Goal: Task Accomplishment & Management: Complete application form

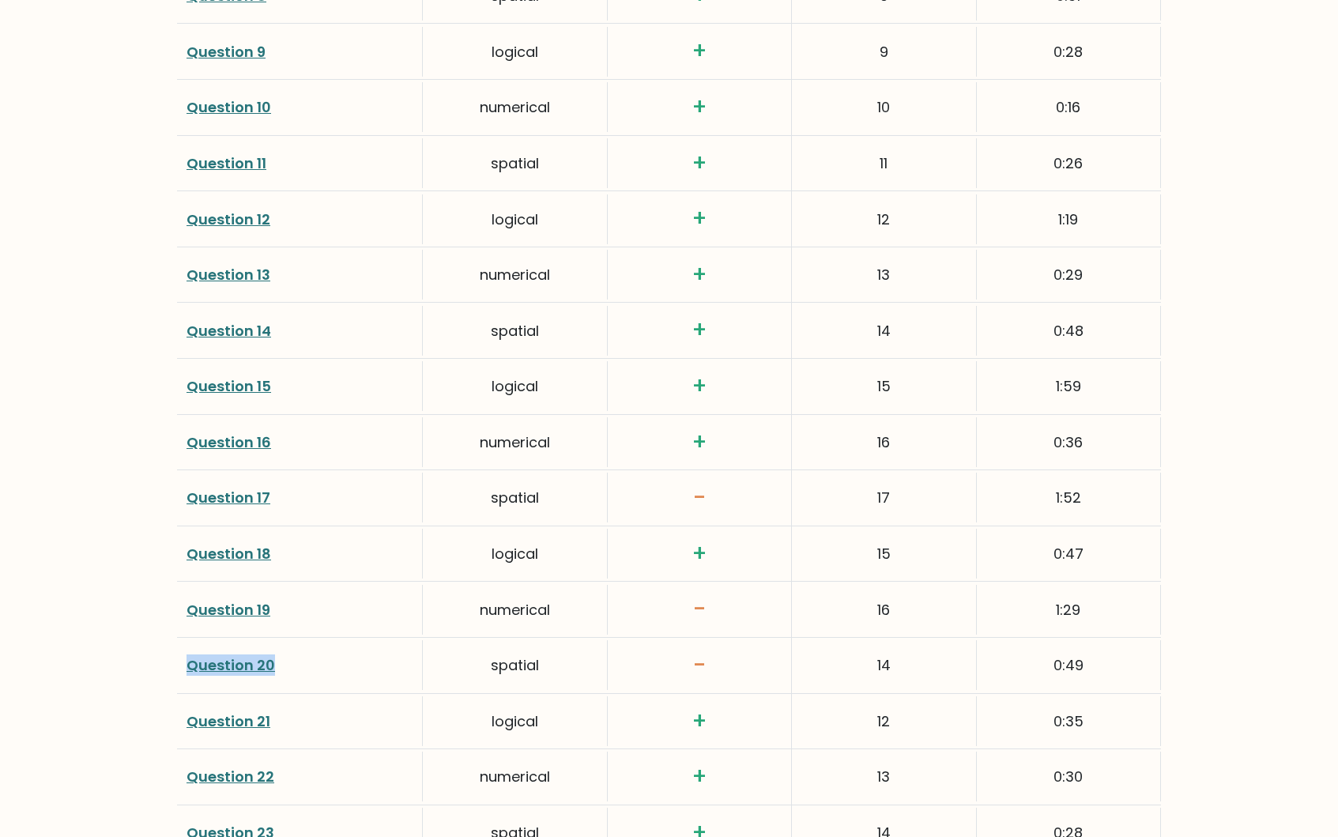
scroll to position [3930, 0]
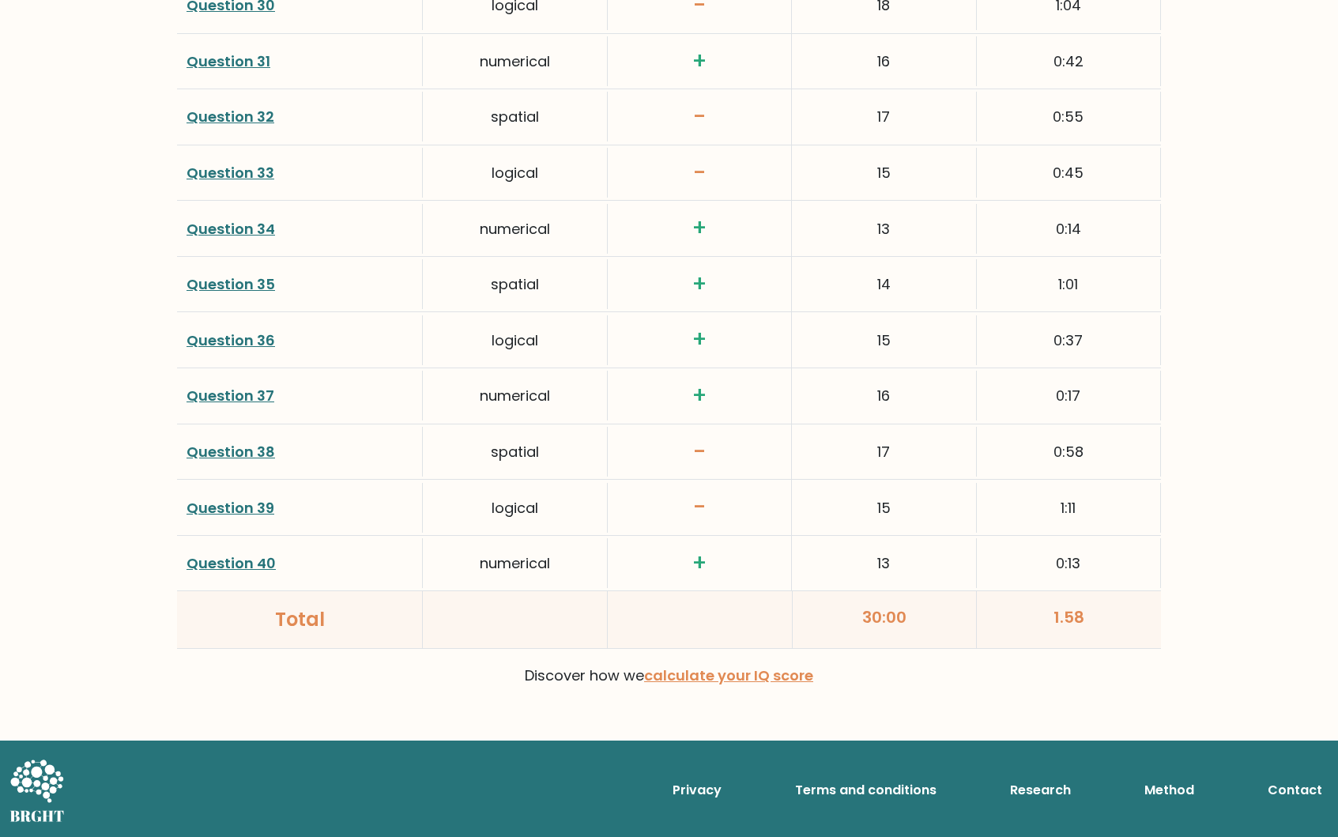
drag, startPoint x: 853, startPoint y: 614, endPoint x: 926, endPoint y: 612, distance: 73.5
click at [926, 612] on div "30:00" at bounding box center [885, 619] width 185 height 57
drag, startPoint x: 1004, startPoint y: 613, endPoint x: 1116, endPoint y: 620, distance: 111.6
click at [1116, 620] on div "1.58" at bounding box center [1069, 619] width 184 height 57
click at [1115, 620] on div "1.58" at bounding box center [1069, 619] width 184 height 57
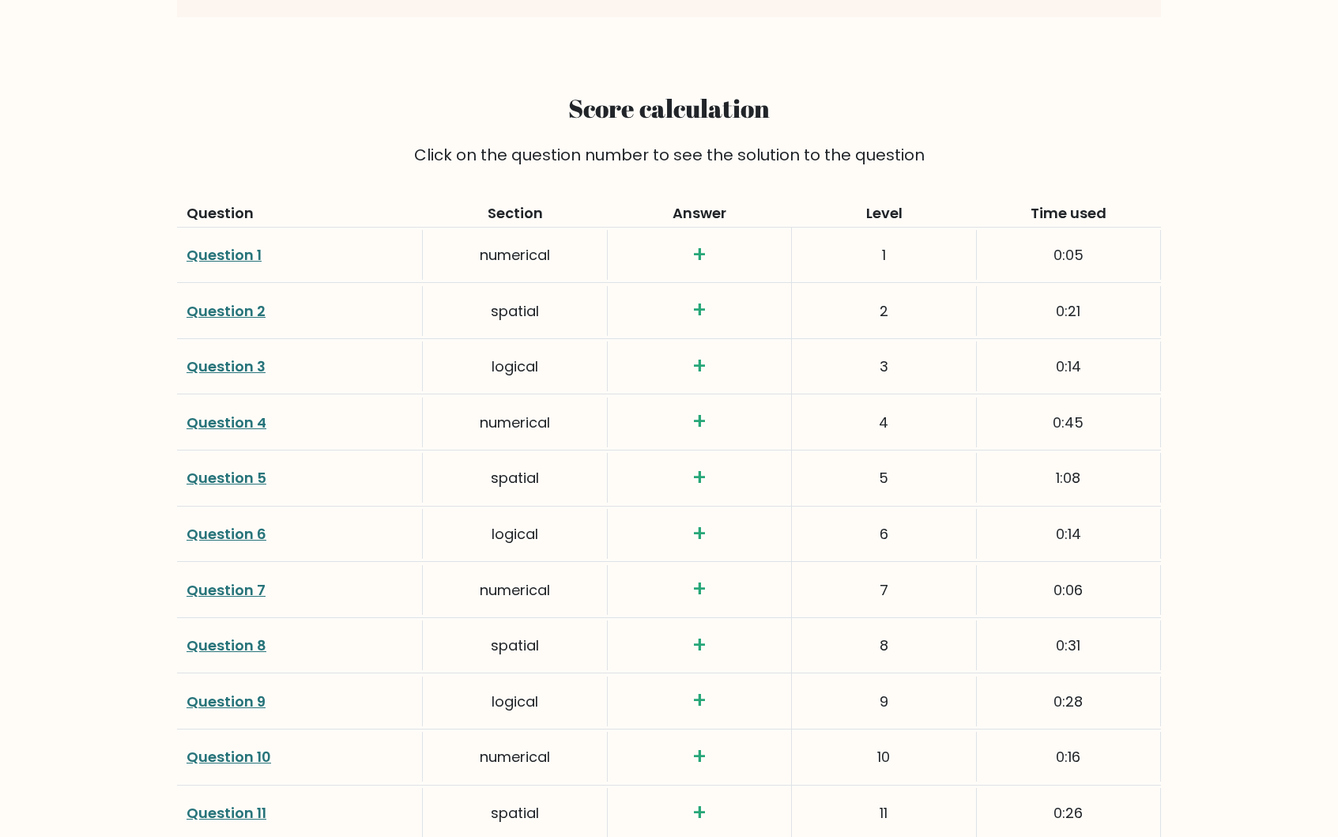
scroll to position [2017, 0]
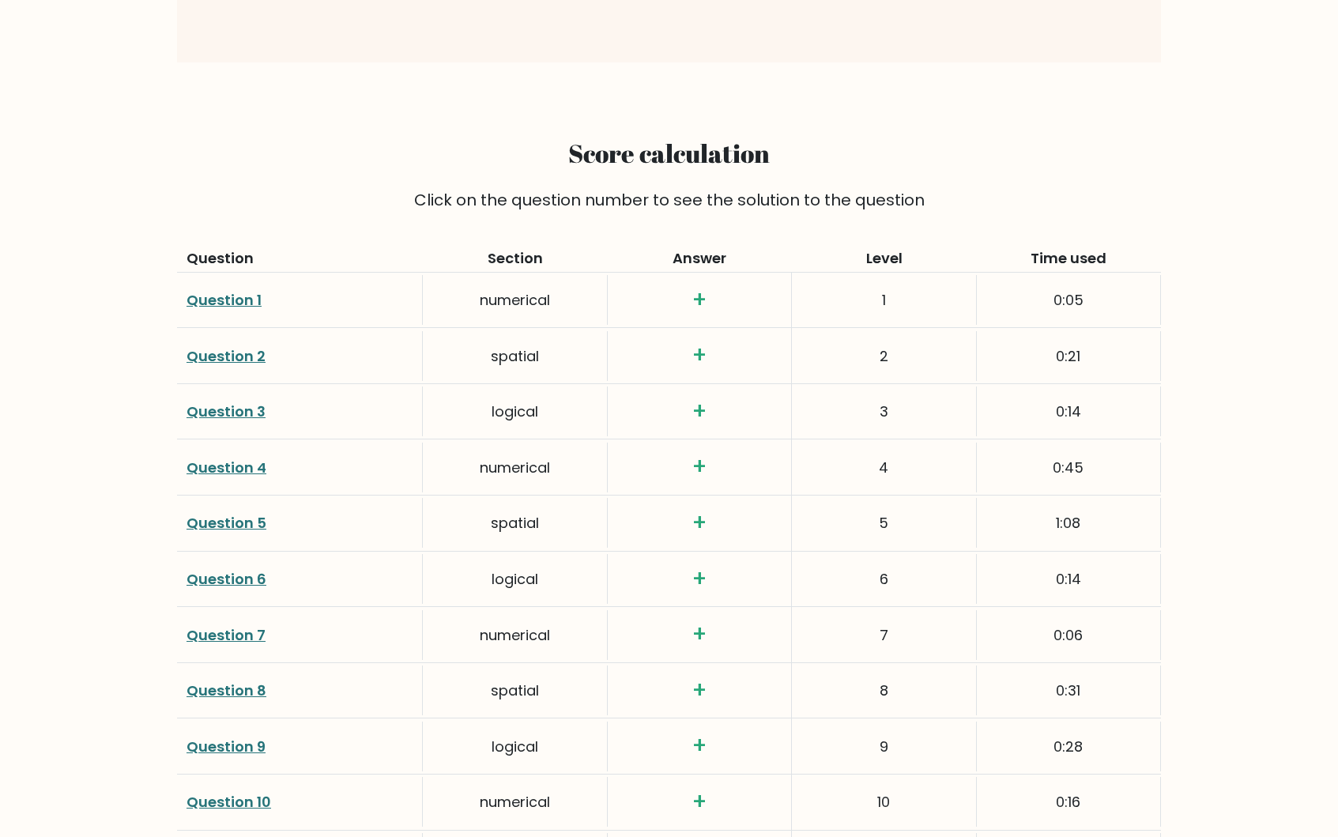
click at [891, 503] on div "5" at bounding box center [884, 523] width 184 height 50
click at [456, 230] on div "Question Section Answer Level Time used" at bounding box center [669, 242] width 984 height 61
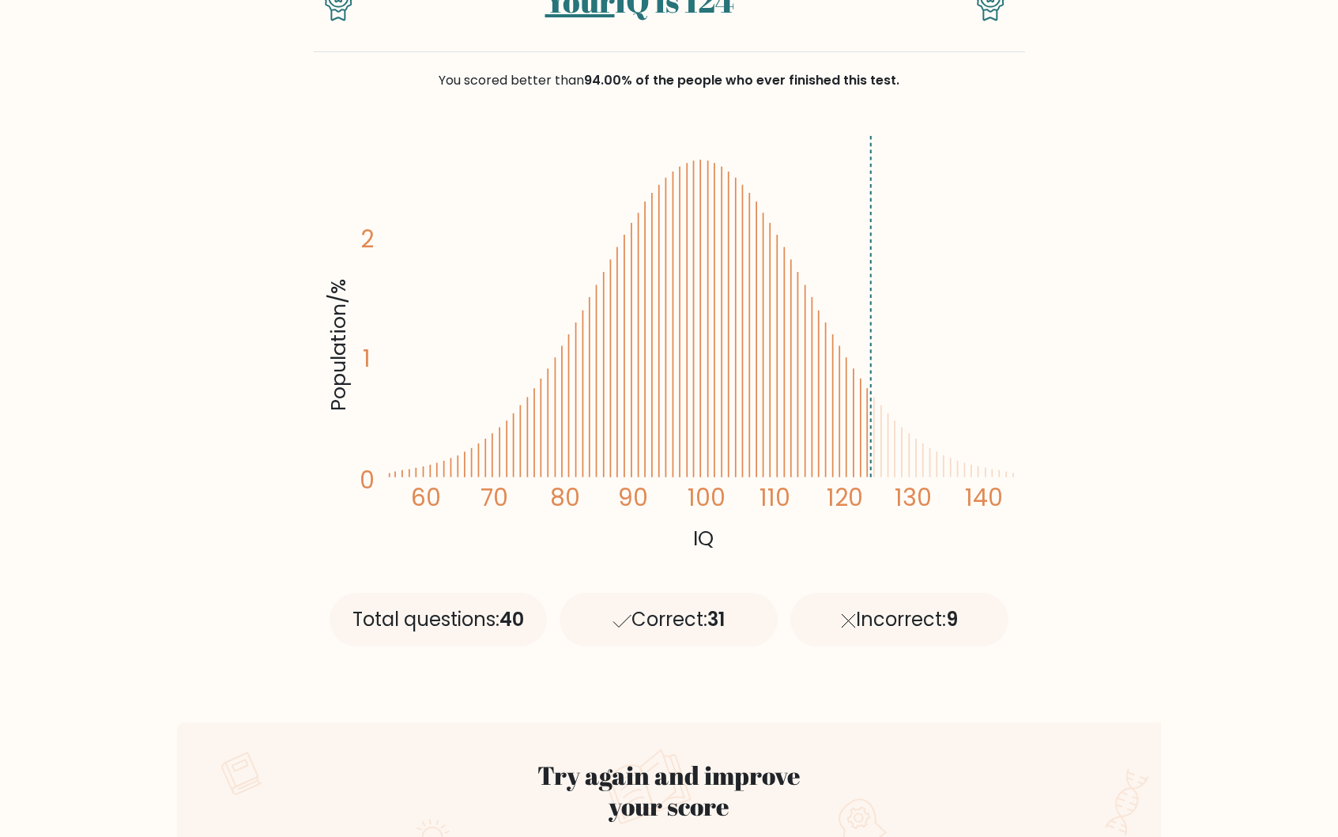
scroll to position [0, 0]
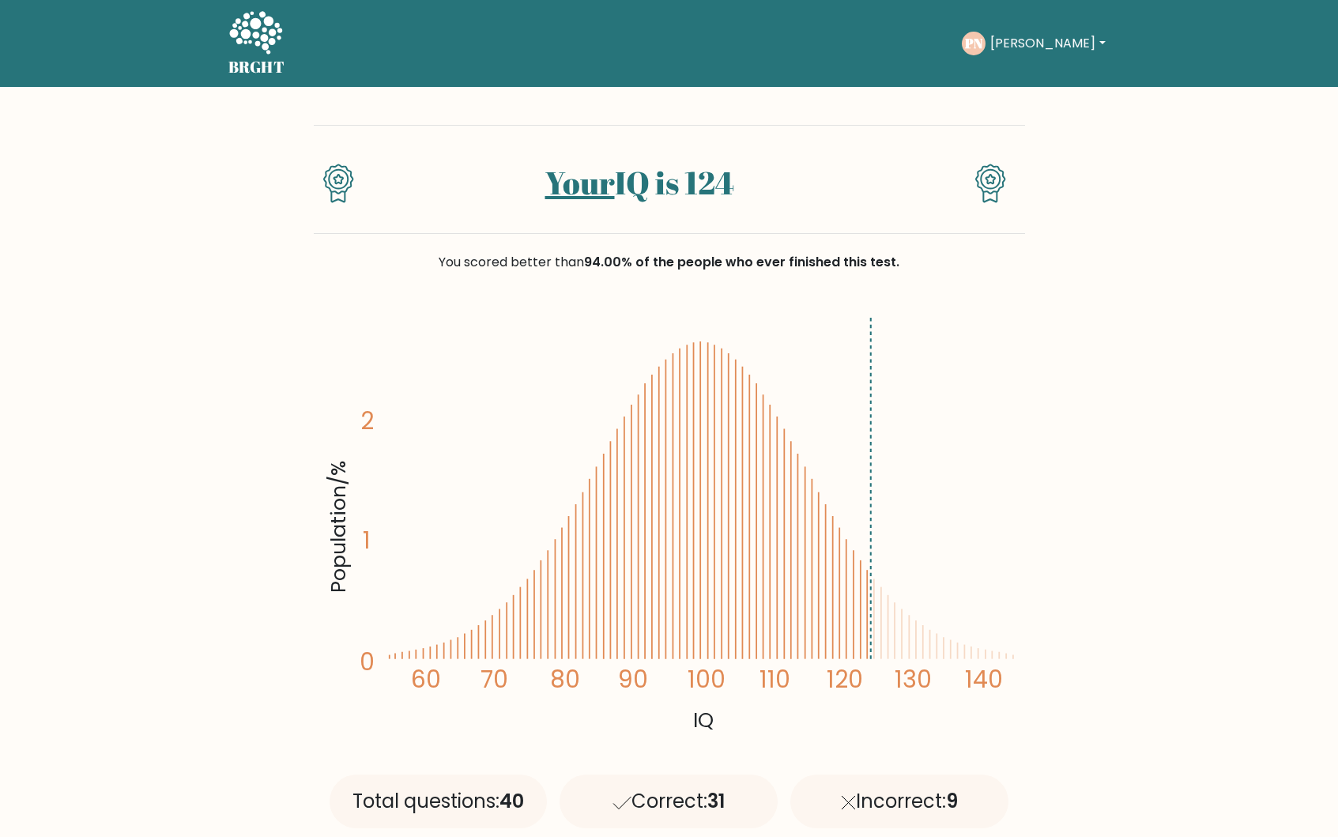
click at [345, 174] on icon at bounding box center [338, 179] width 19 height 19
click at [680, 182] on h1 "Your IQ is 124" at bounding box center [639, 183] width 514 height 38
click at [828, 183] on h1 "Your IQ is 124" at bounding box center [639, 183] width 514 height 38
click at [416, 170] on h1 "Your IQ is 124" at bounding box center [639, 183] width 514 height 38
click at [397, 234] on div "You scored better than 94.00% of the people who ever finished this test." at bounding box center [669, 272] width 711 height 76
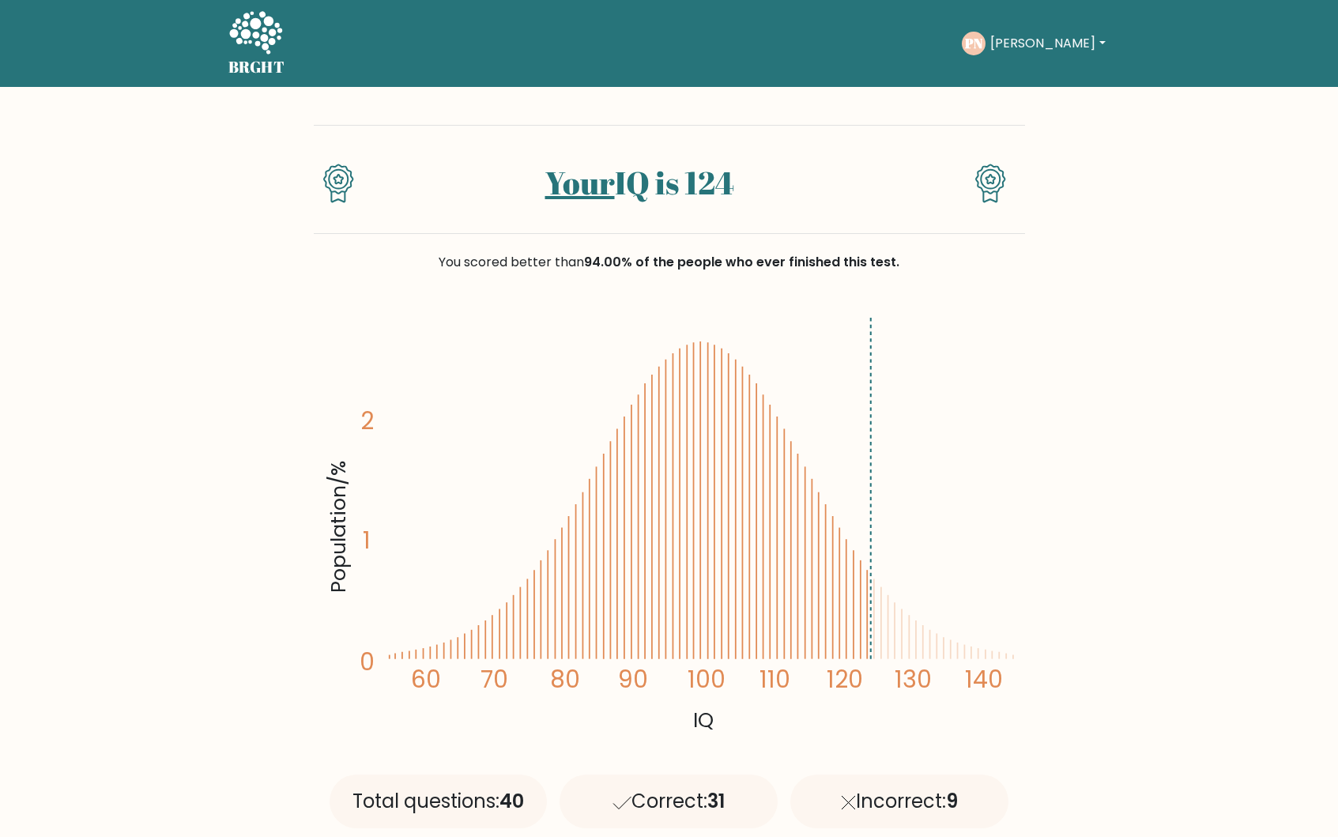
drag, startPoint x: 723, startPoint y: 229, endPoint x: 920, endPoint y: 250, distance: 197.8
click at [904, 247] on div "Your IQ is 124 You scored better than 94.00% of the people who ever finished th…" at bounding box center [669, 476] width 711 height 779
click at [920, 250] on div "You scored better than 94.00% of the people who ever finished this test." at bounding box center [669, 272] width 711 height 76
click at [1022, 258] on div "You scored better than 94.00% of the people who ever finished this test." at bounding box center [669, 262] width 711 height 19
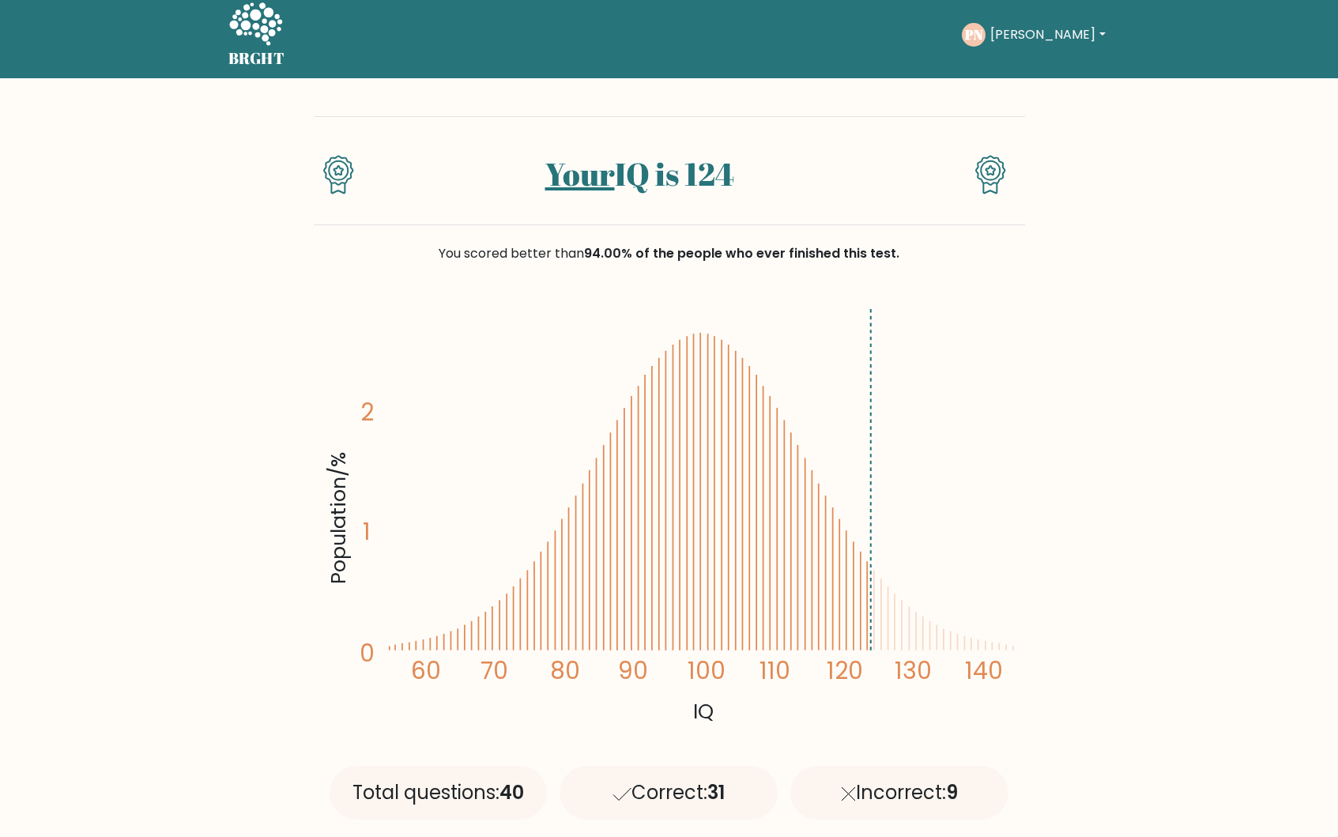
scroll to position [23, 0]
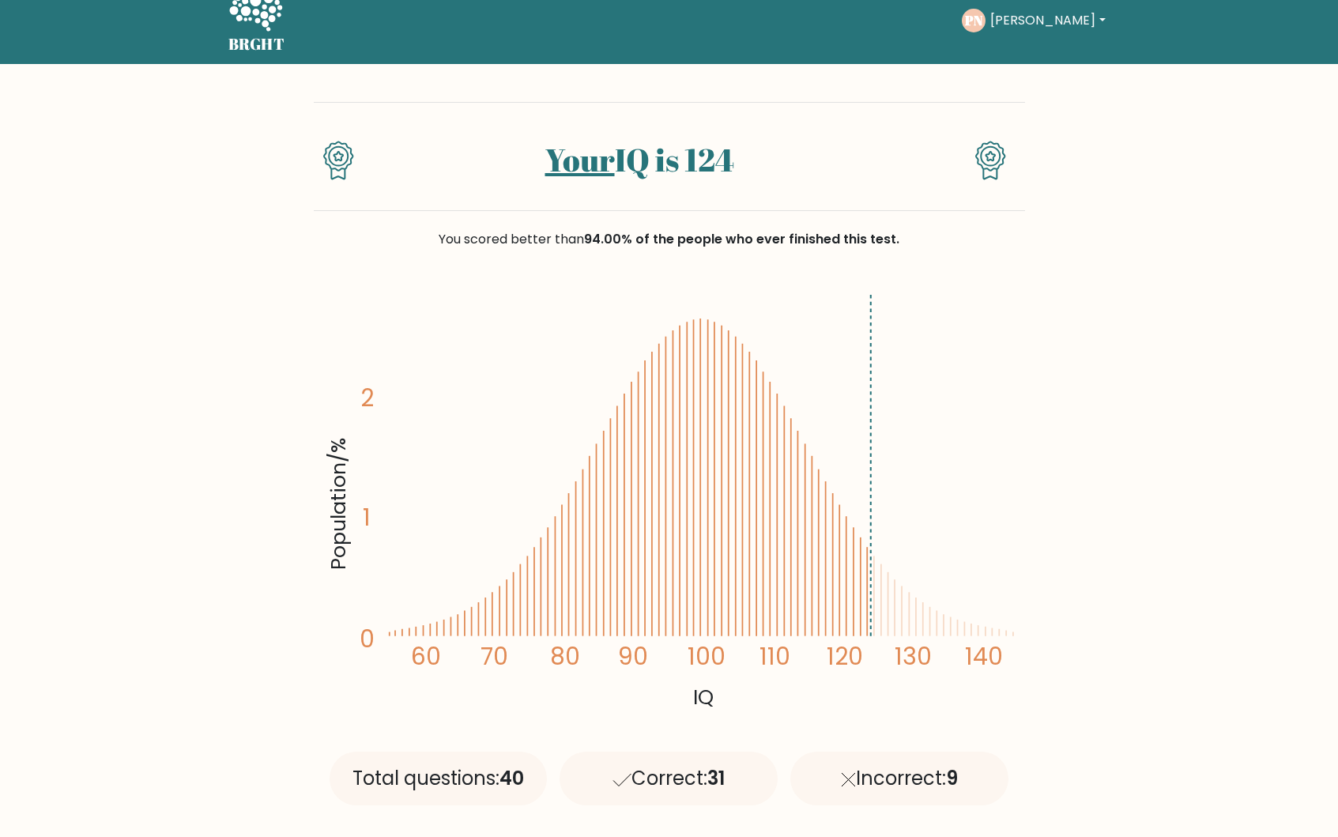
click at [778, 259] on div "You scored better than 94.00% of the people who ever finished this test." at bounding box center [669, 249] width 711 height 76
click at [805, 258] on div "You scored better than 94.00% of the people who ever finished this test." at bounding box center [669, 249] width 711 height 76
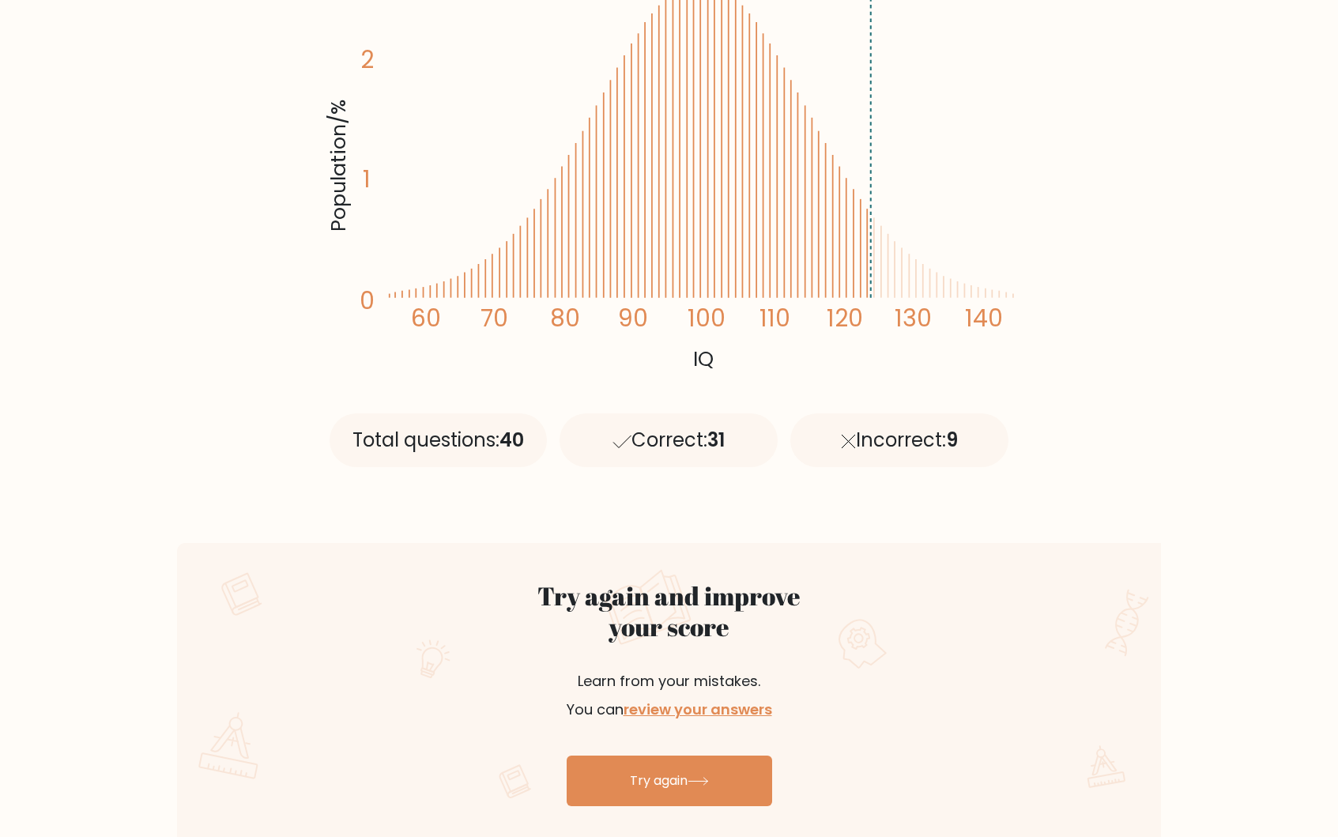
scroll to position [0, 0]
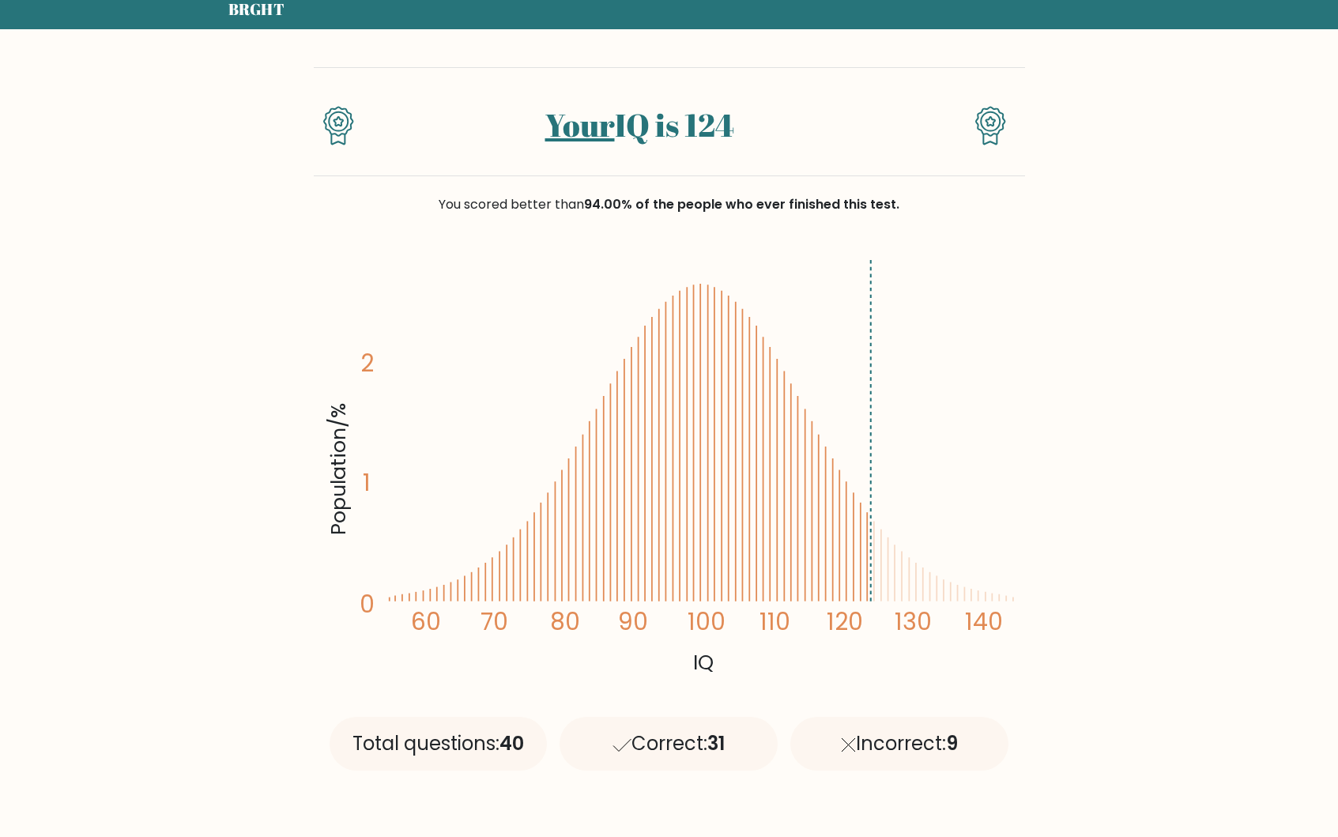
scroll to position [63, 0]
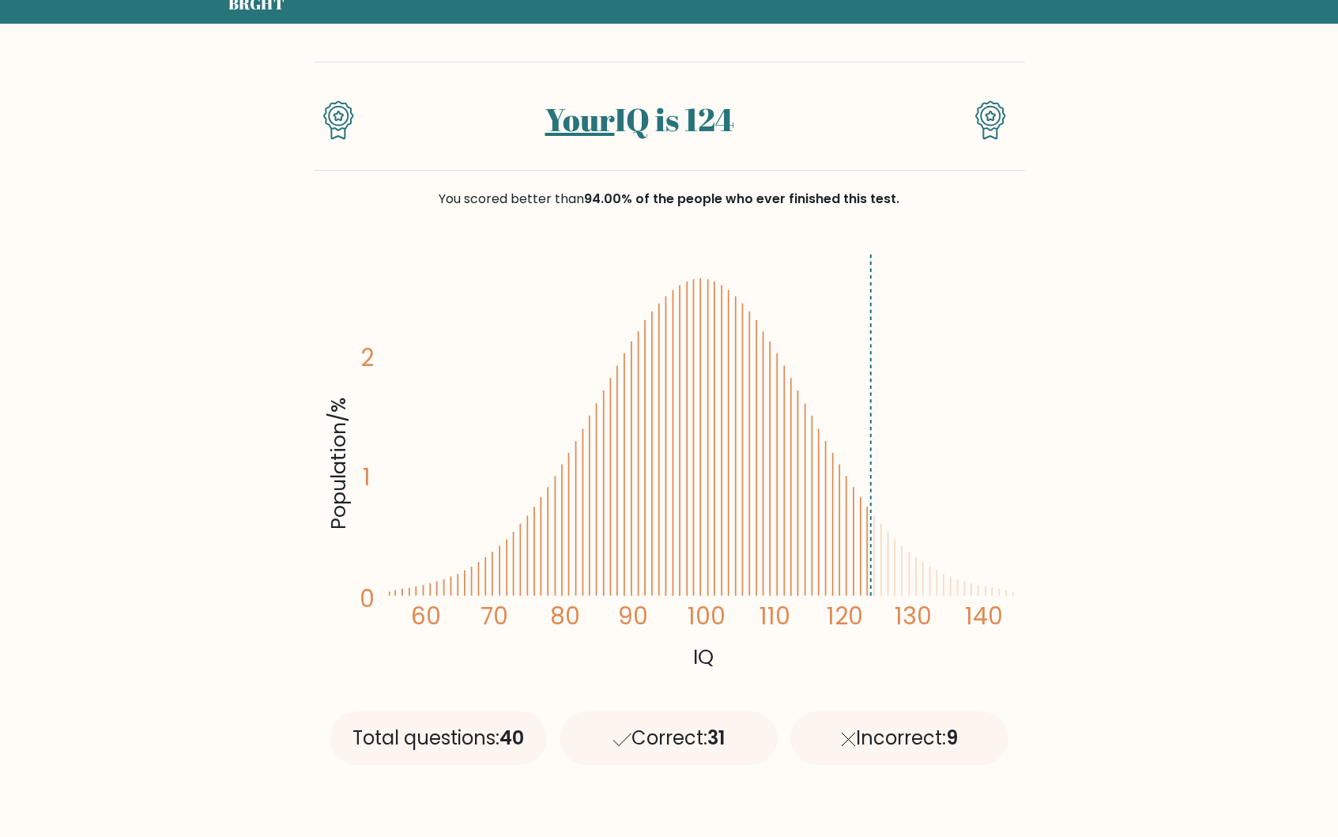
click at [984, 594] on icon "Population/% IQ 0 1 2 60 70 80 90 100 110 120 130 140" at bounding box center [669, 460] width 692 height 427
drag, startPoint x: 469, startPoint y: 201, endPoint x: 836, endPoint y: 207, distance: 366.7
click at [806, 208] on div "You scored better than 94.00% of the people who ever finished this test." at bounding box center [669, 199] width 711 height 19
click at [859, 205] on span "94.00% of the people who ever finished this test." at bounding box center [741, 199] width 315 height 18
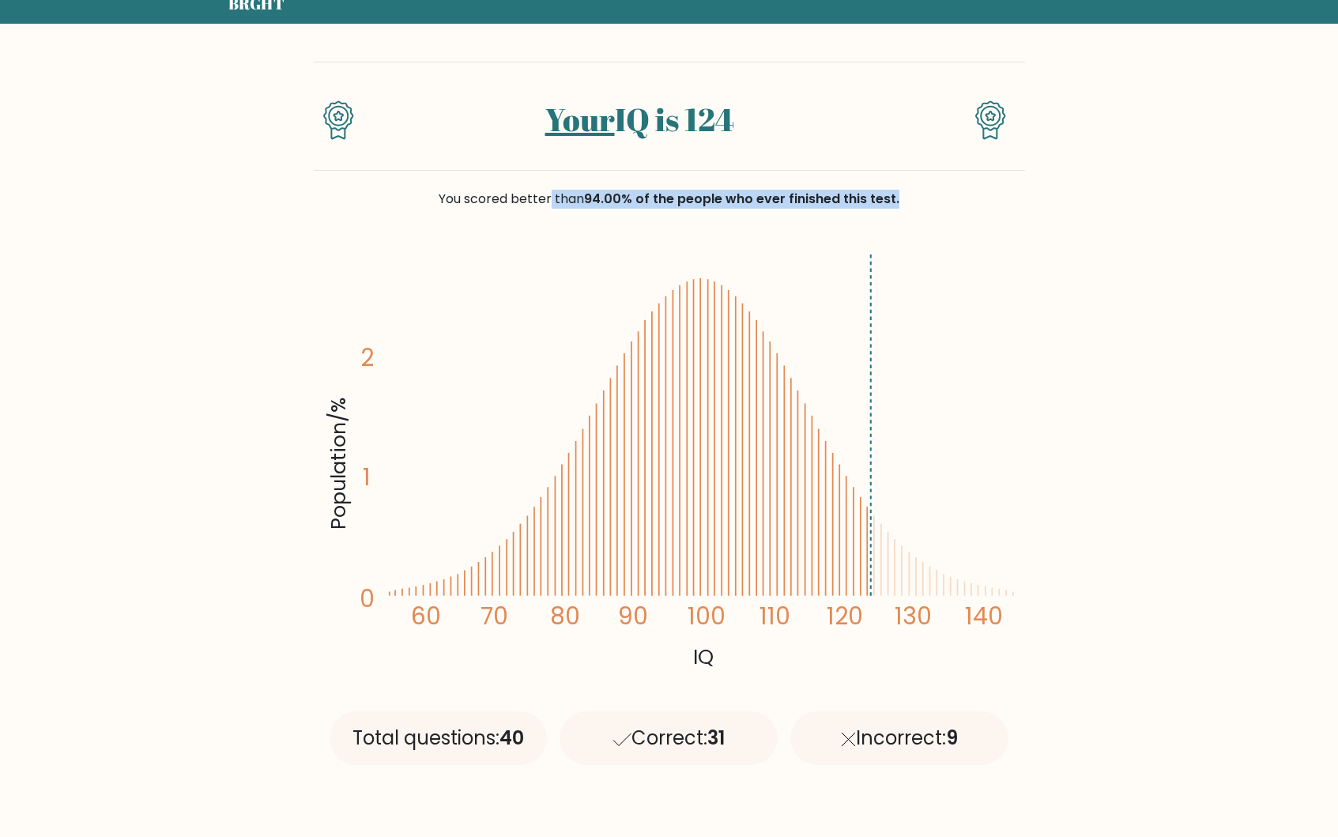
drag, startPoint x: 769, startPoint y: 205, endPoint x: 351, endPoint y: 195, distance: 418.1
click at [351, 195] on div "You scored better than 94.00% of the people who ever finished this test." at bounding box center [669, 199] width 711 height 19
copy div "You scored better than 94.00% of the people who ever finished this test."
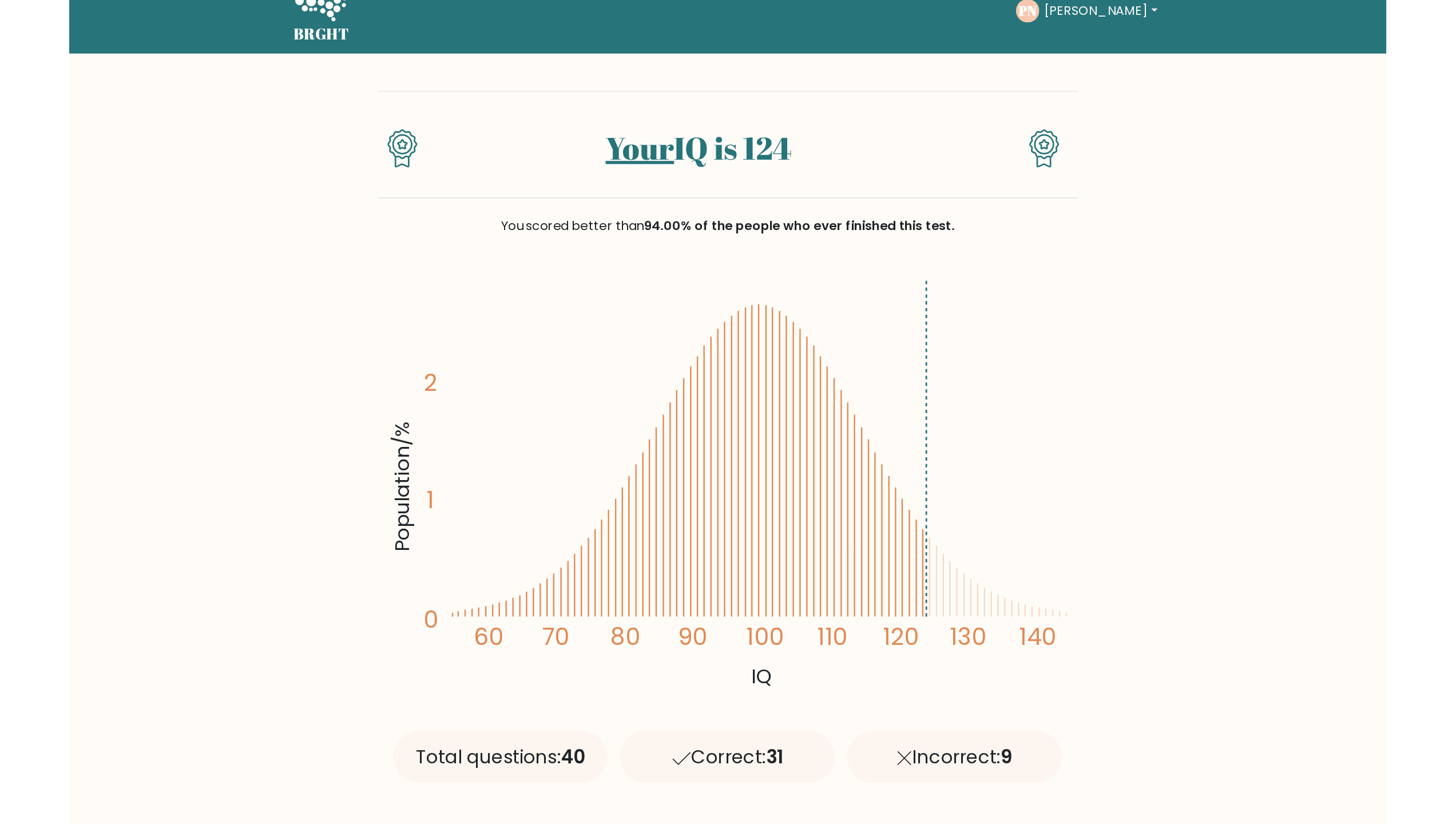
scroll to position [0, 0]
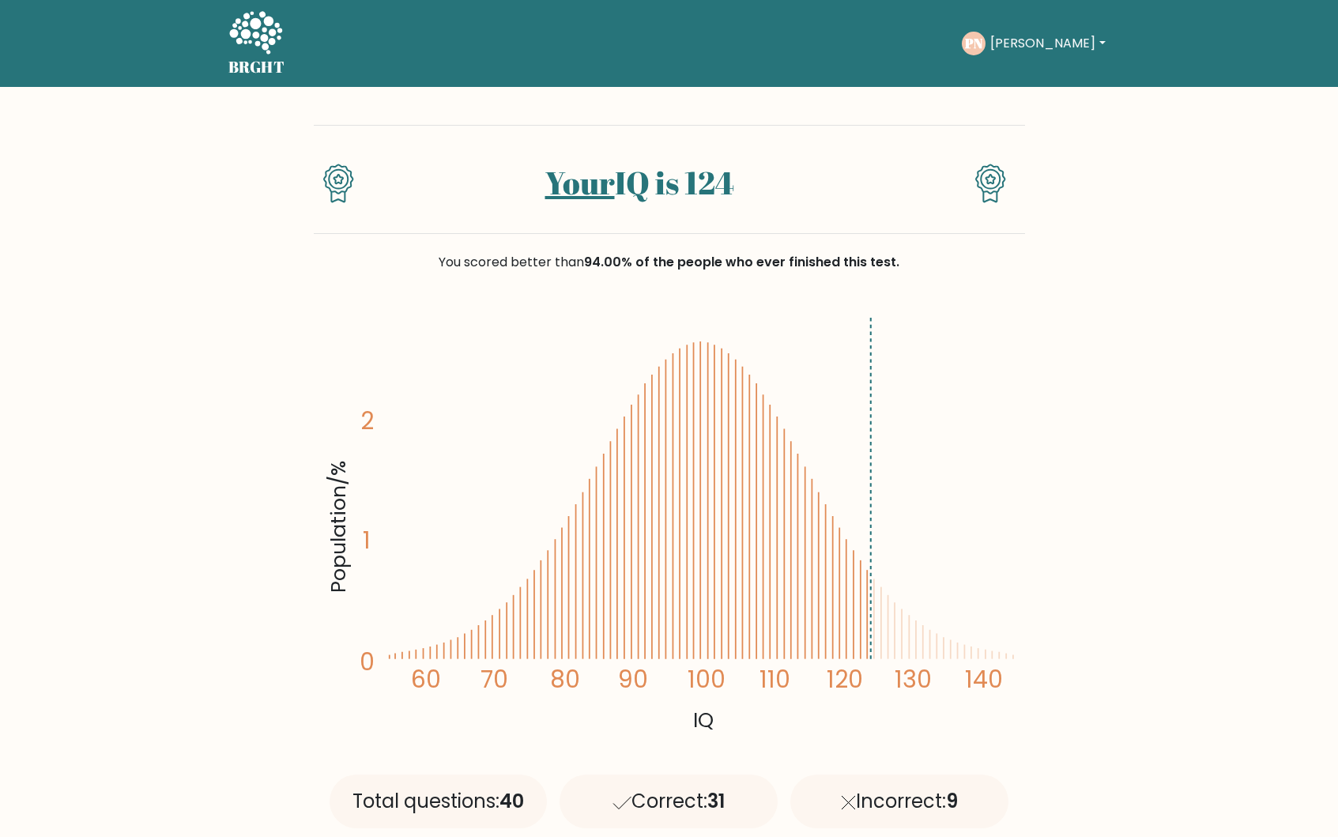
click at [416, 362] on icon "Population/% IQ 0 1 2 60 70 80 90 100 110 120 130 140" at bounding box center [669, 523] width 692 height 427
drag, startPoint x: 553, startPoint y: 0, endPoint x: 1321, endPoint y: 296, distance: 823.0
click at [0, 0] on nav "BRGHT BRGHT Take the test PN Phuong Dashboard Profile Settings Logout Dashboard…" at bounding box center [669, 43] width 1338 height 87
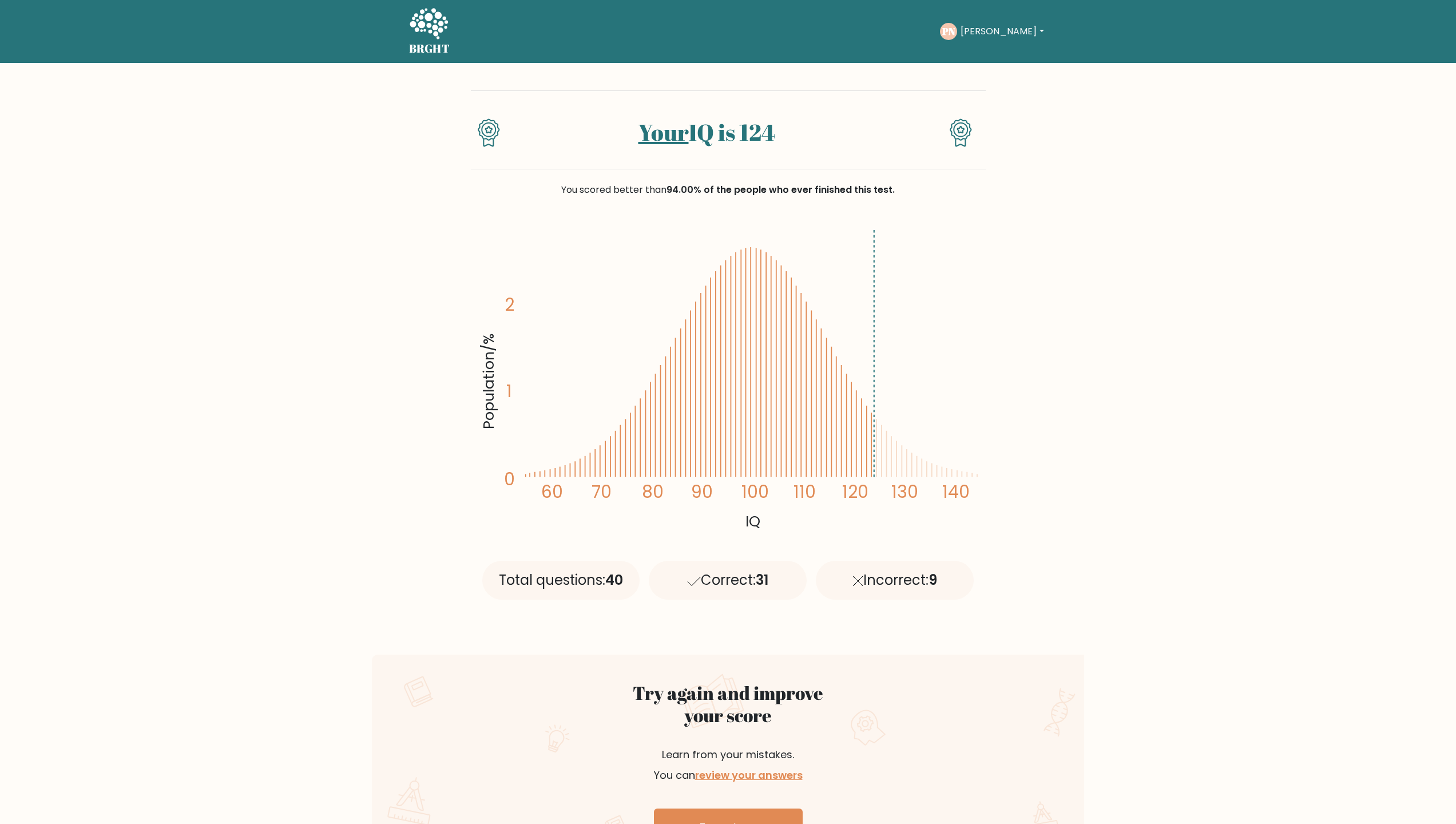
click at [968, 20] on div "PN Phuong Dashboard Profile Settings Logout" at bounding box center [993, 31] width 107 height 26
click at [968, 33] on button "Phuong" at bounding box center [1002, 31] width 90 height 15
drag, startPoint x: 268, startPoint y: 285, endPoint x: 569, endPoint y: 233, distance: 305.5
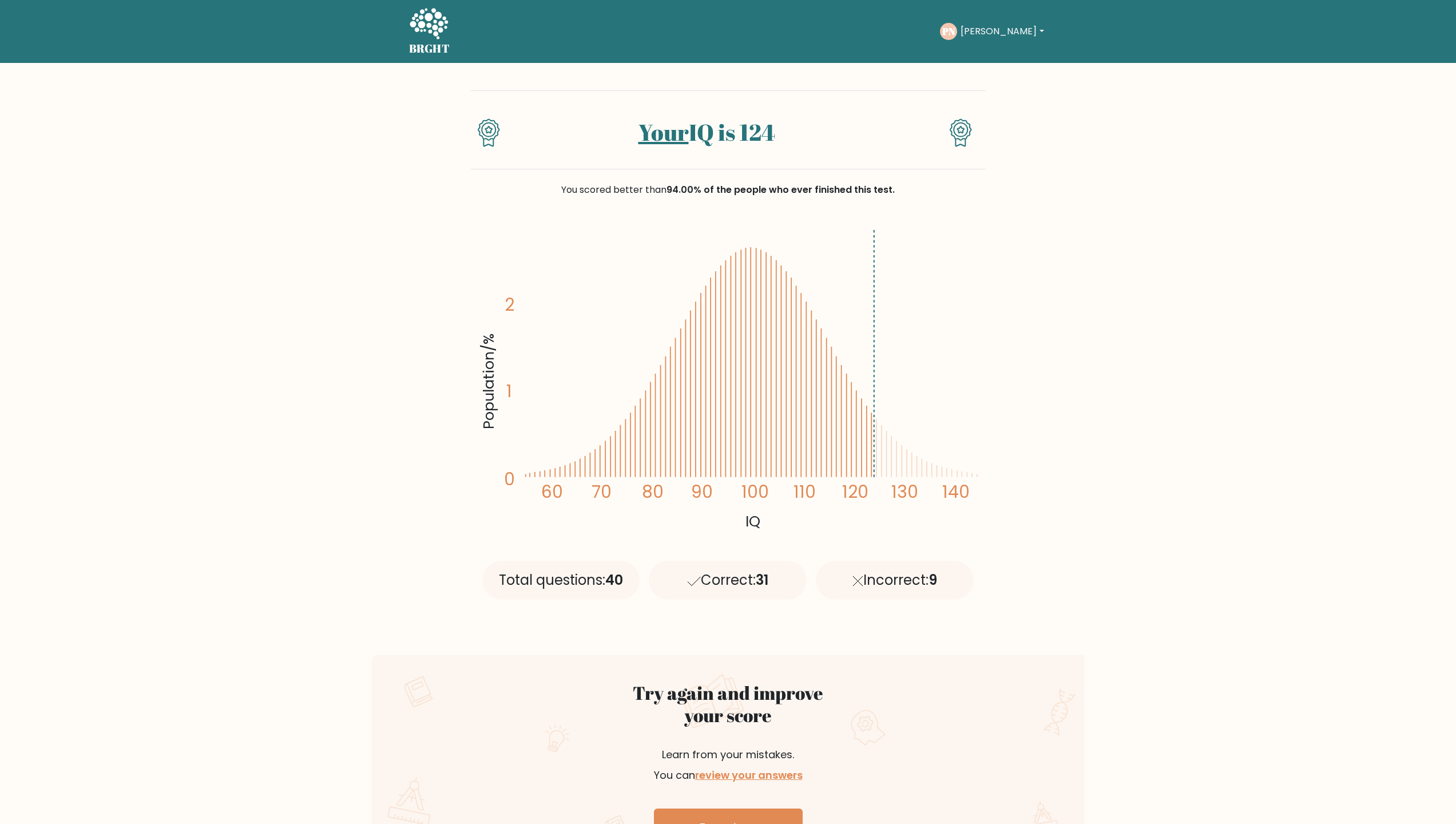
drag, startPoint x: 602, startPoint y: 130, endPoint x: 843, endPoint y: 133, distance: 241.0
click at [843, 133] on h1 "Your IQ is 124" at bounding box center [706, 133] width 372 height 28
click at [968, 35] on button "Phuong" at bounding box center [1002, 31] width 90 height 15
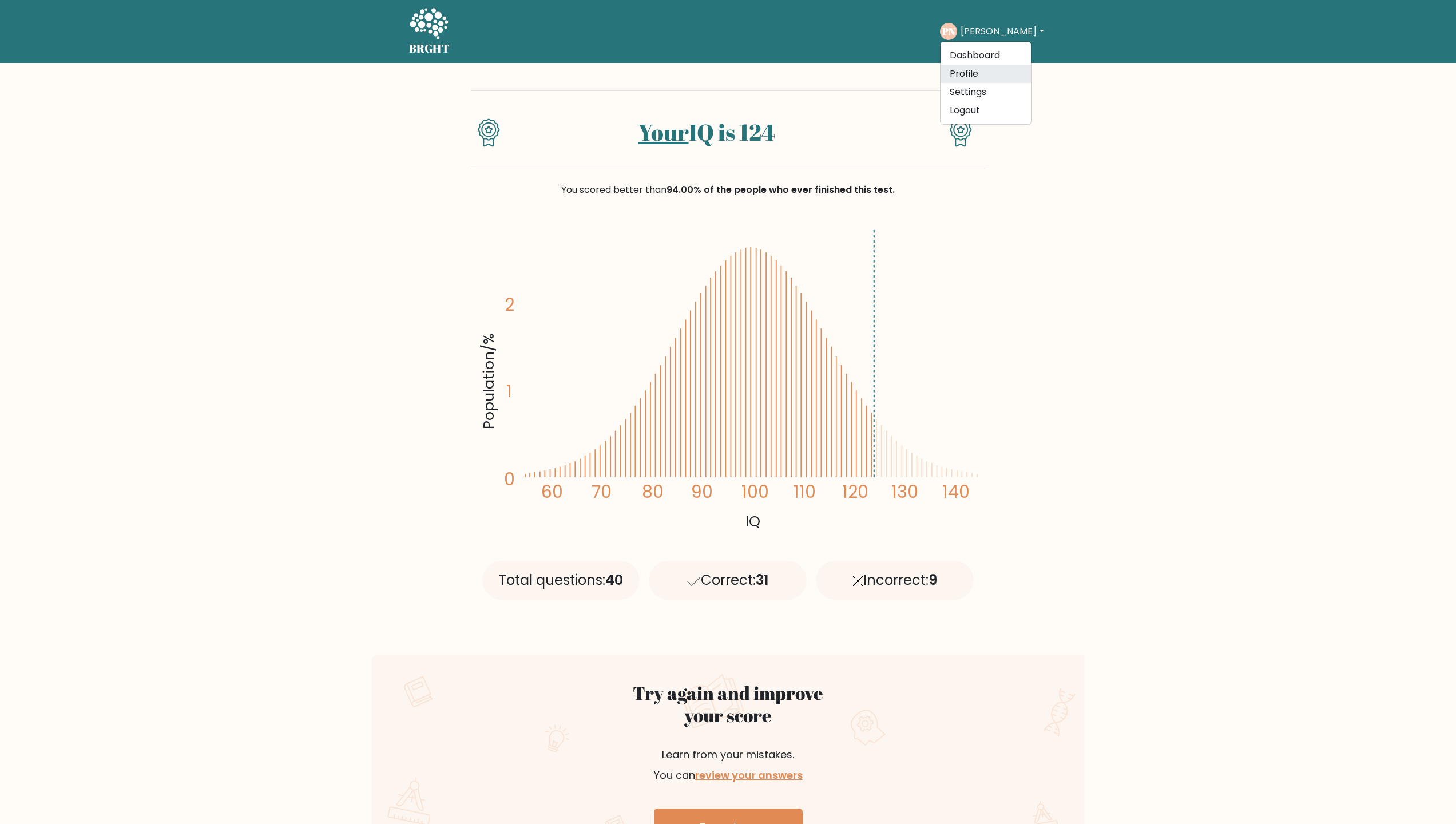
click at [968, 70] on link "Profile" at bounding box center [985, 73] width 91 height 18
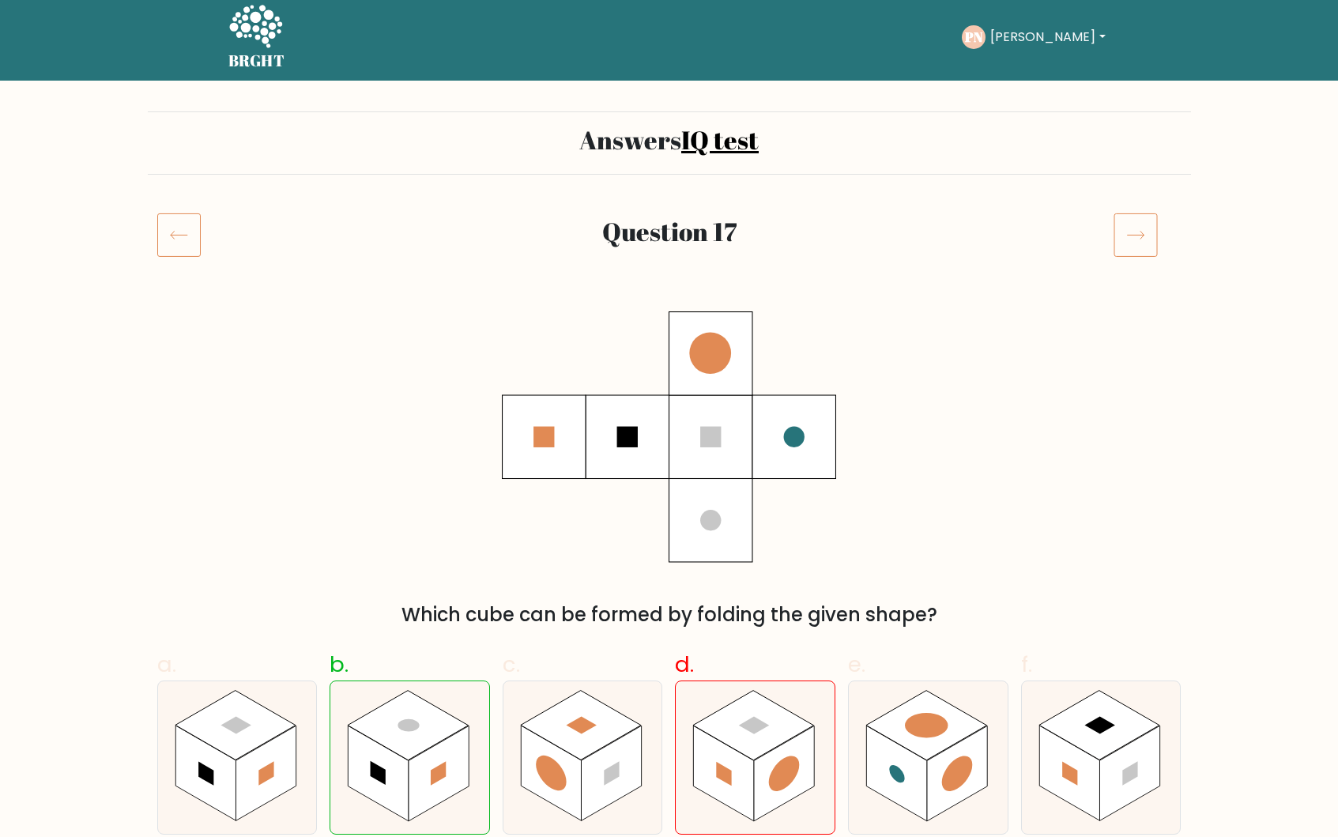
scroll to position [8, 0]
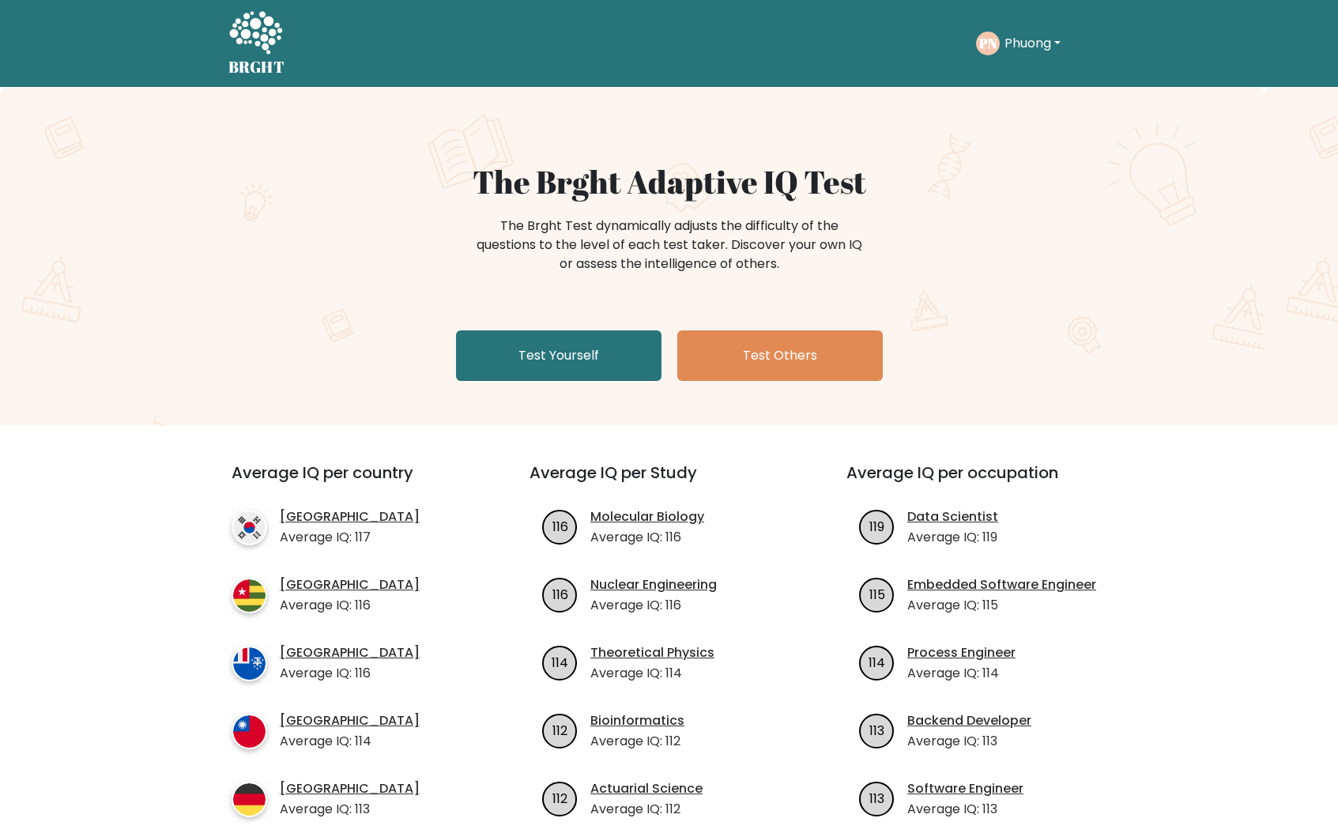
click at [75, 1] on nav "BRGHT BRGHT Take the test [PERSON_NAME][GEOGRAPHIC_DATA] Dashboard Profile Sett…" at bounding box center [669, 43] width 1338 height 87
click at [58, 162] on div "The Brght Adaptive IQ Test The Brght Test dynamically adjusts the difficulty of…" at bounding box center [669, 256] width 1338 height 338
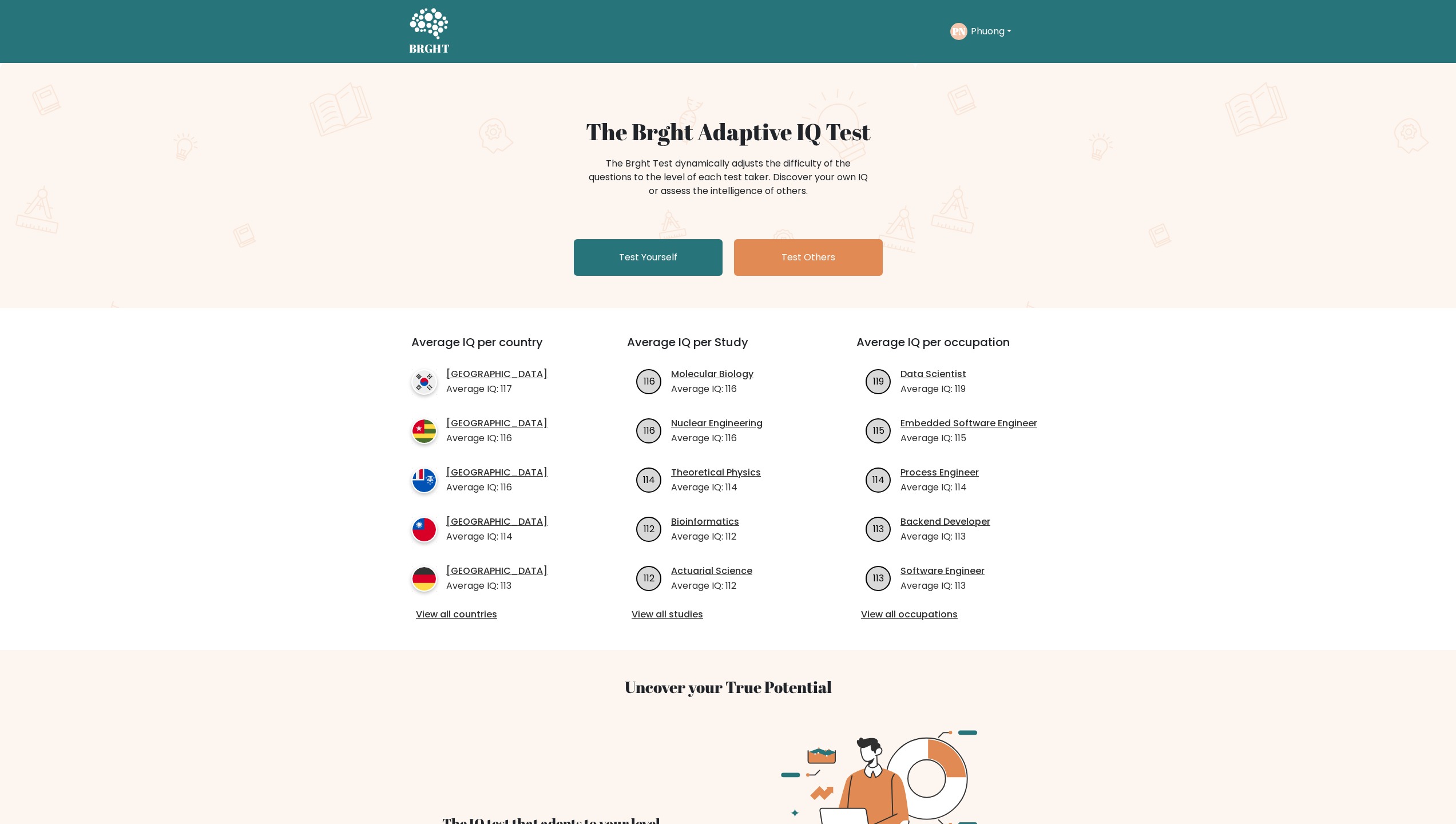
drag, startPoint x: 397, startPoint y: 203, endPoint x: 405, endPoint y: 209, distance: 10.0
click at [397, 203] on div "The Brght Adaptive IQ Test The Brght Test dynamically adjusts the difficulty of…" at bounding box center [728, 185] width 1456 height 245
click at [461, 473] on link "View all countries" at bounding box center [498, 614] width 165 height 14
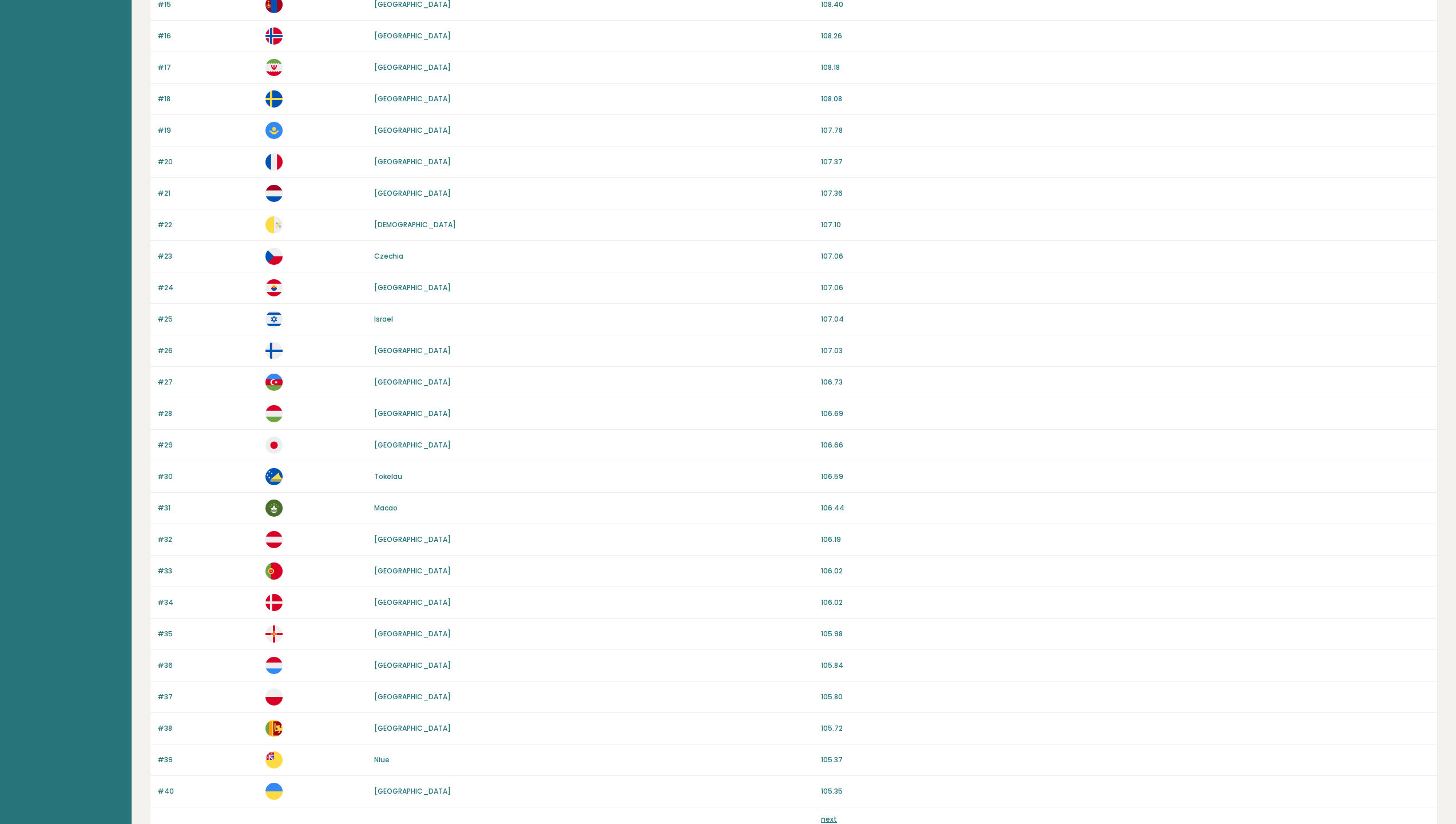
scroll to position [665, 0]
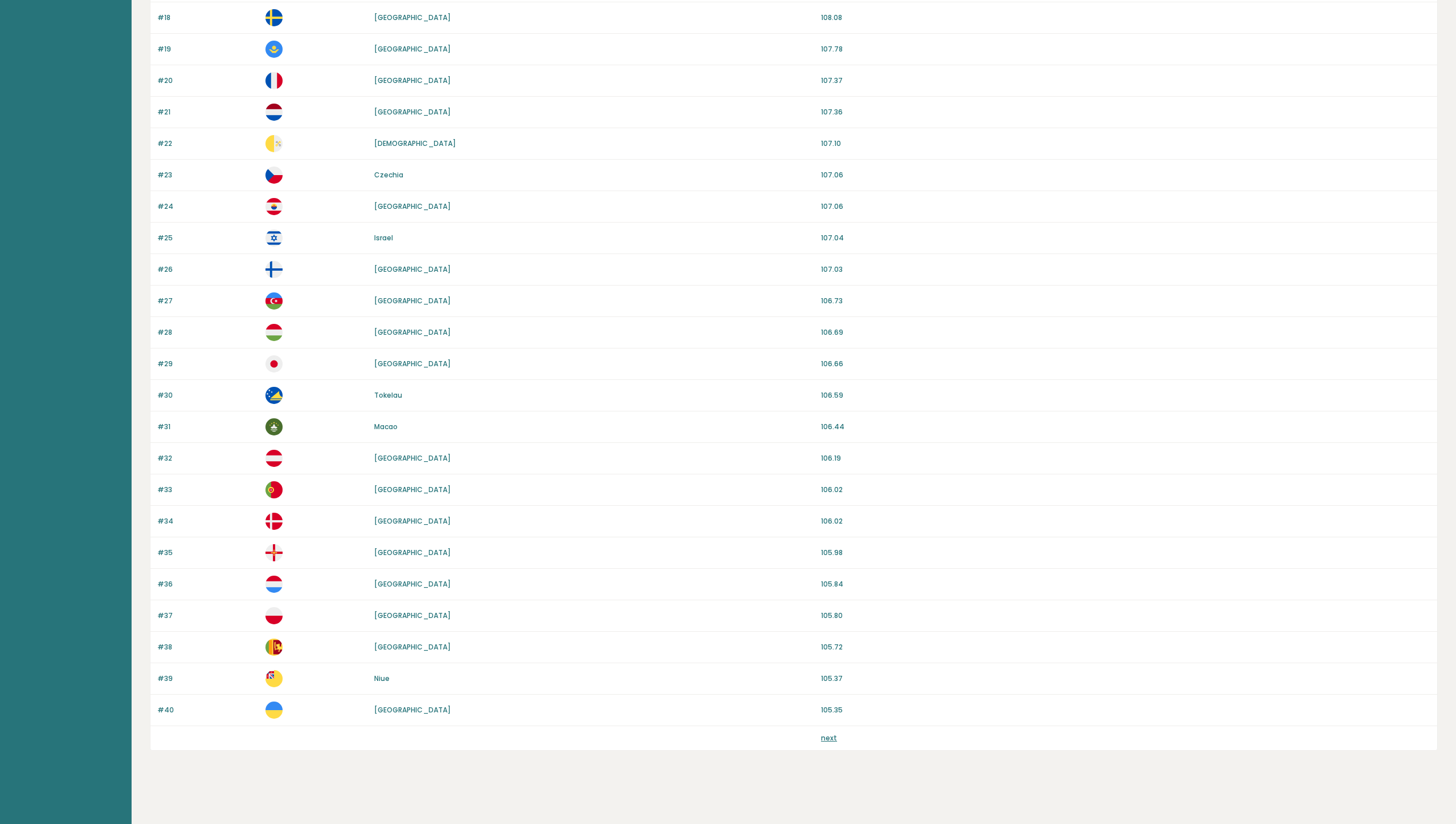
click at [831, 740] on link "next" at bounding box center [829, 737] width 16 height 9
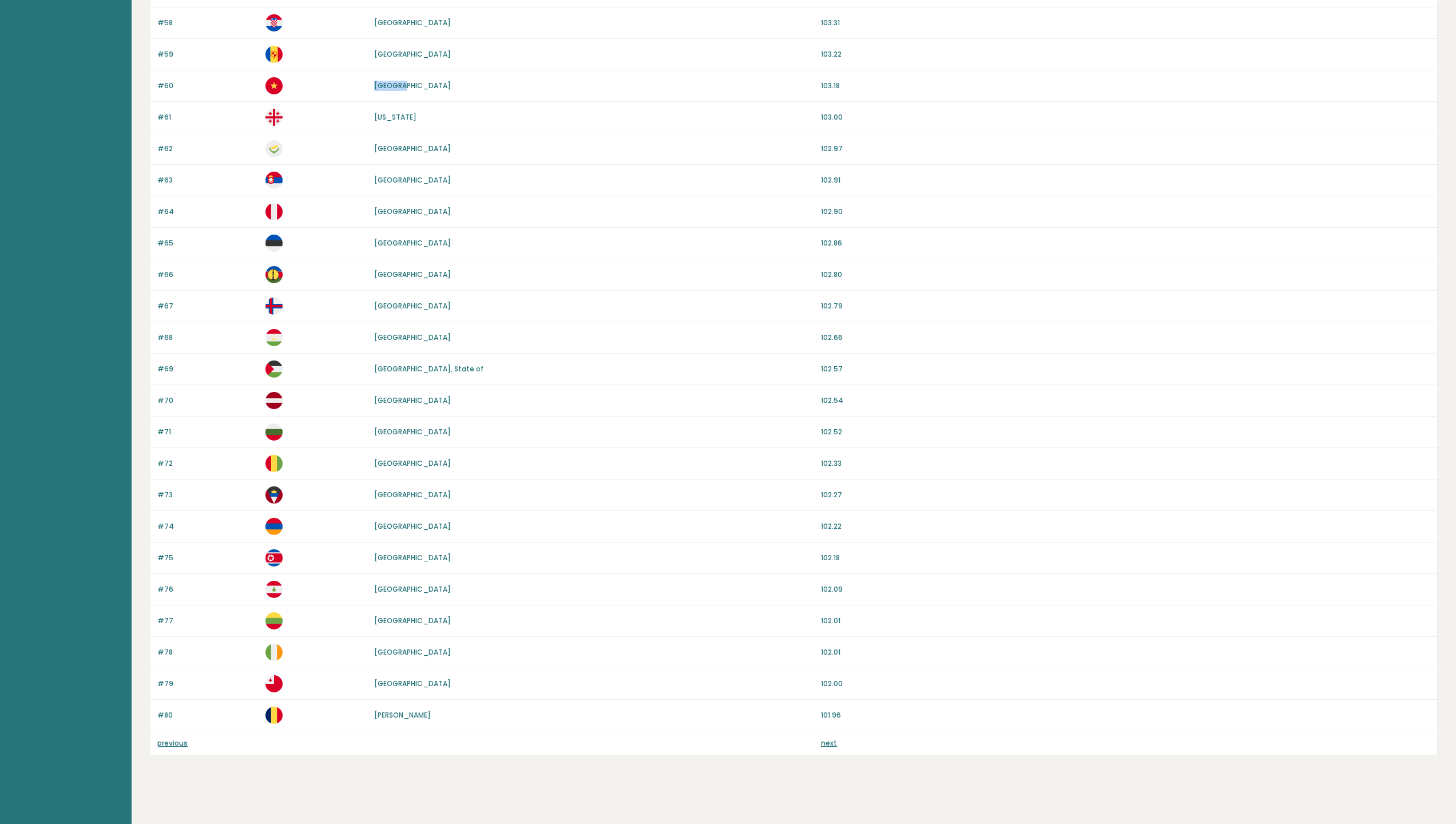
scroll to position [659, 0]
click at [193, 743] on p "previous" at bounding box center [208, 745] width 101 height 10
click at [181, 746] on link "previous" at bounding box center [172, 744] width 30 height 9
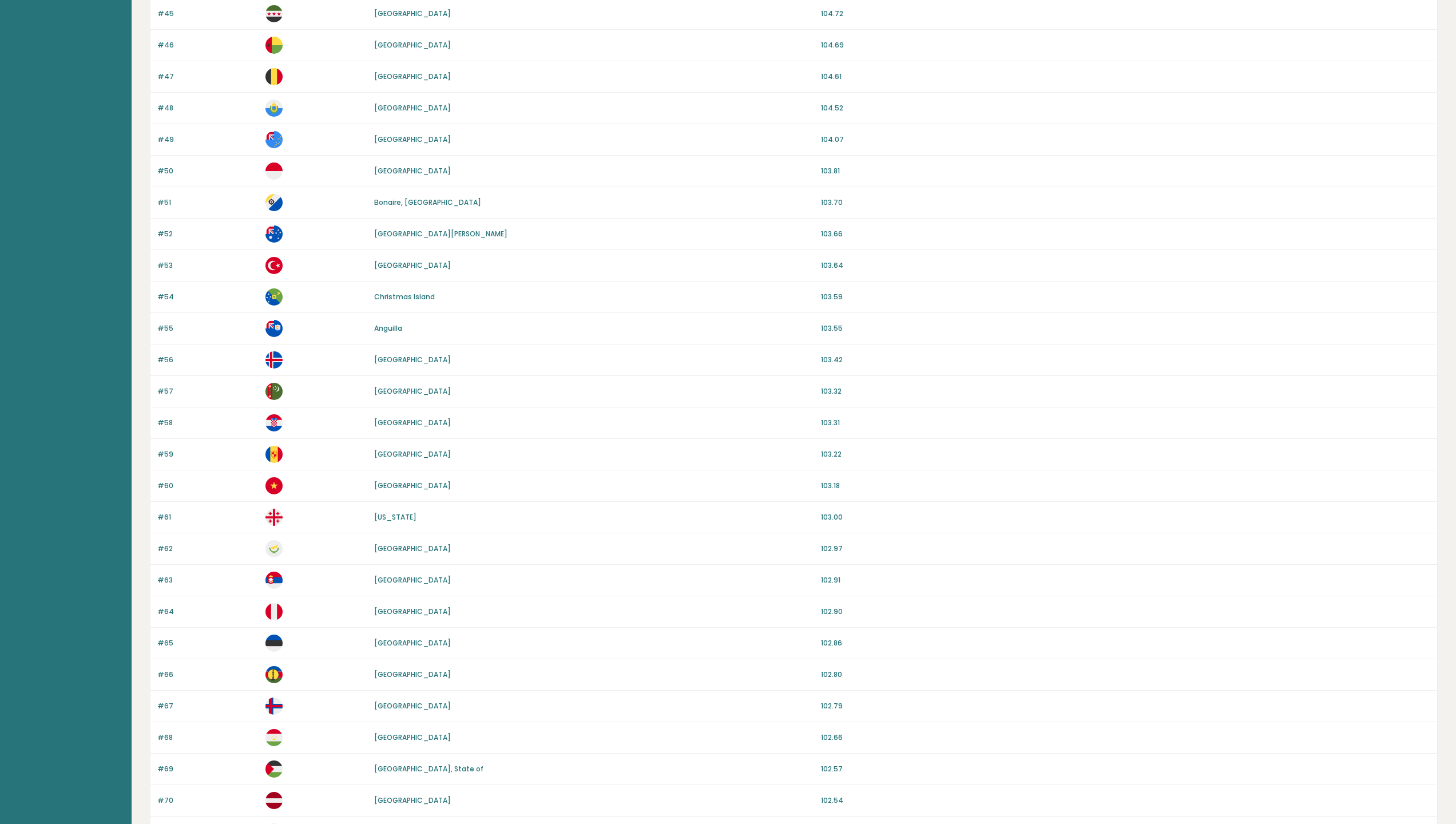
scroll to position [0, 0]
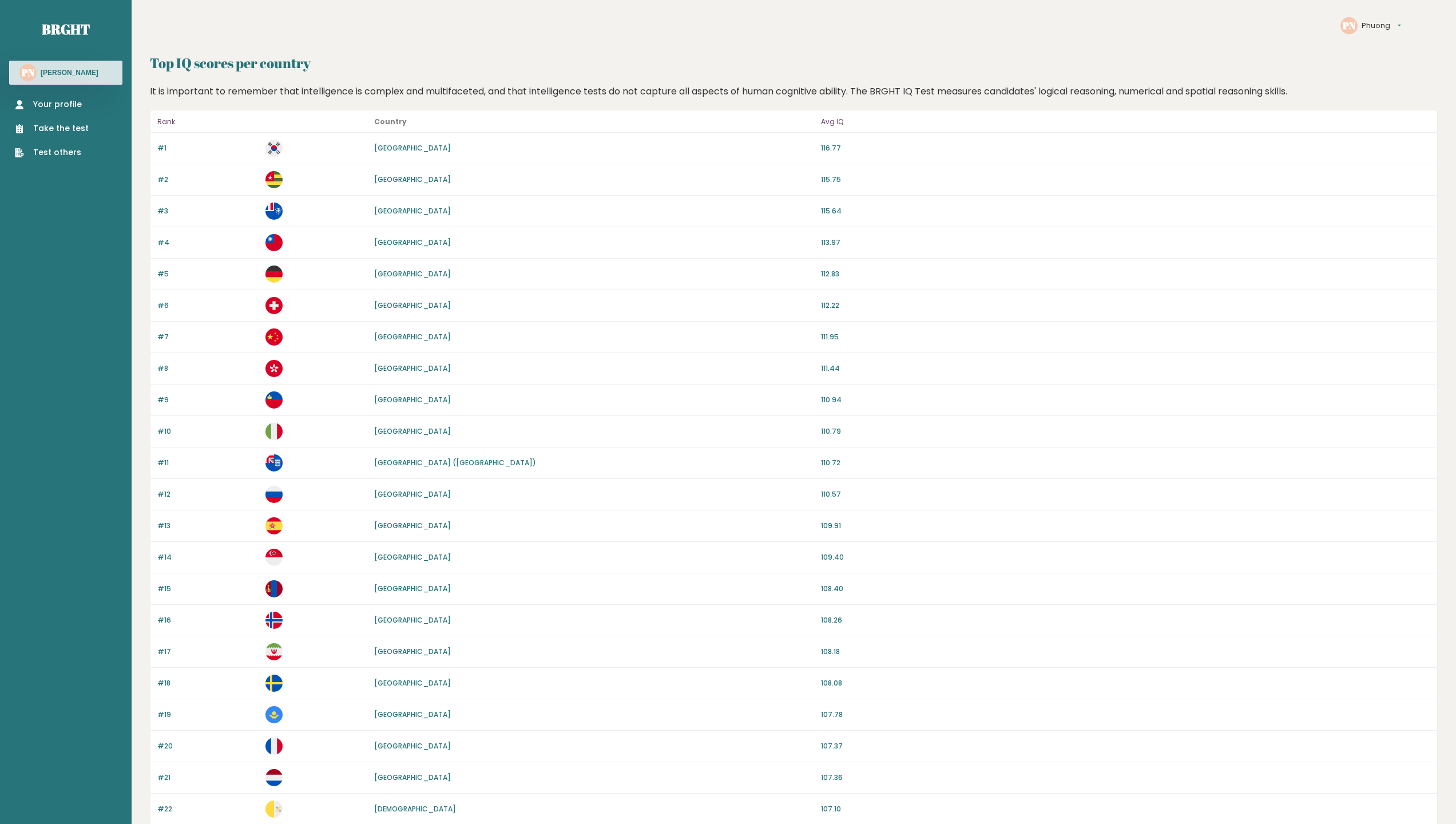
click at [52, 102] on link "Your profile" at bounding box center [52, 104] width 74 height 12
click at [64, 106] on link "Your profile" at bounding box center [52, 104] width 74 height 12
click at [56, 133] on link "Take the test" at bounding box center [52, 128] width 74 height 12
click at [413, 78] on div "Top IQ scores per country It is important to remember that intelligence is comp…" at bounding box center [794, 734] width 1288 height 1363
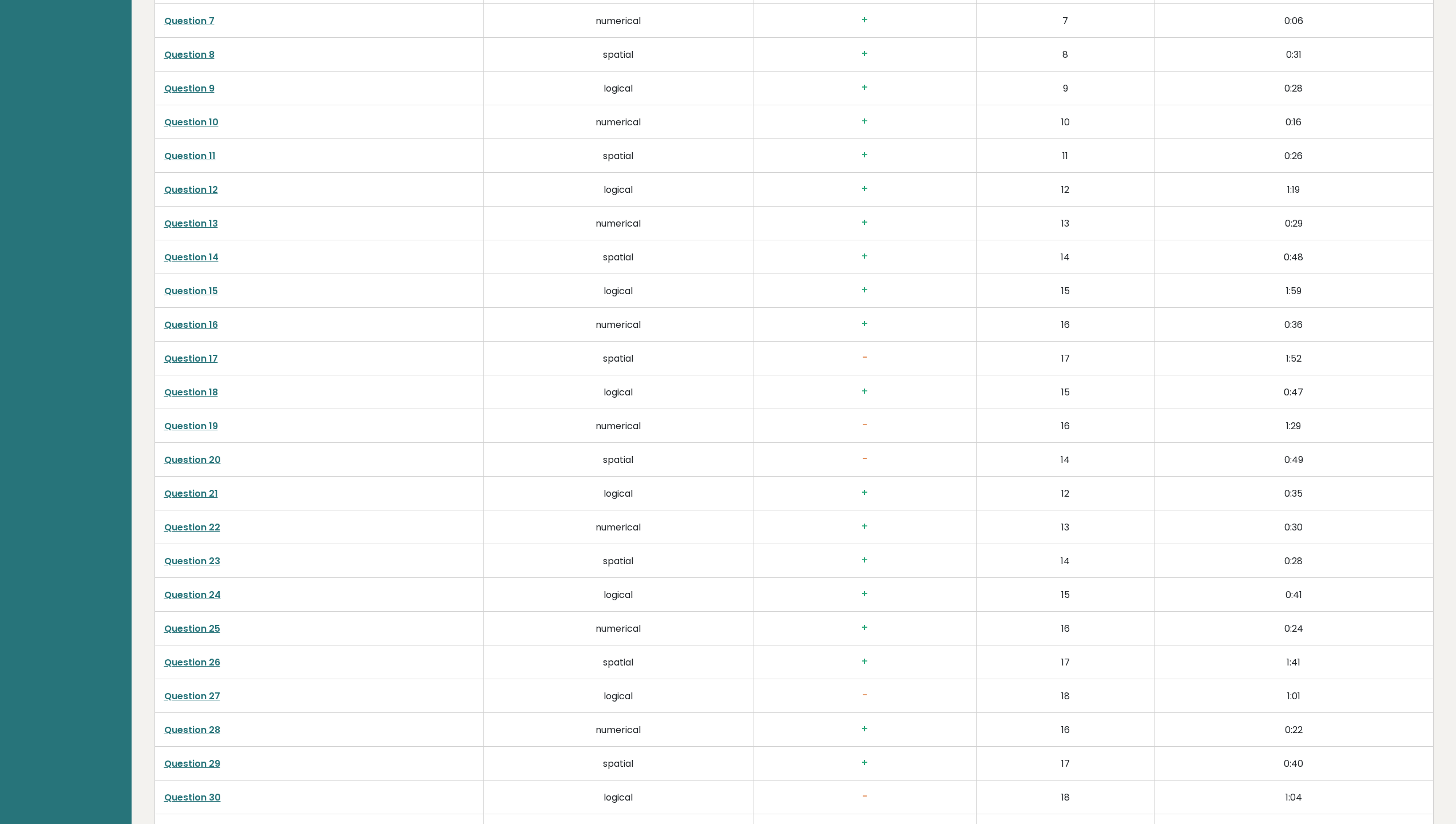
scroll to position [2846, 0]
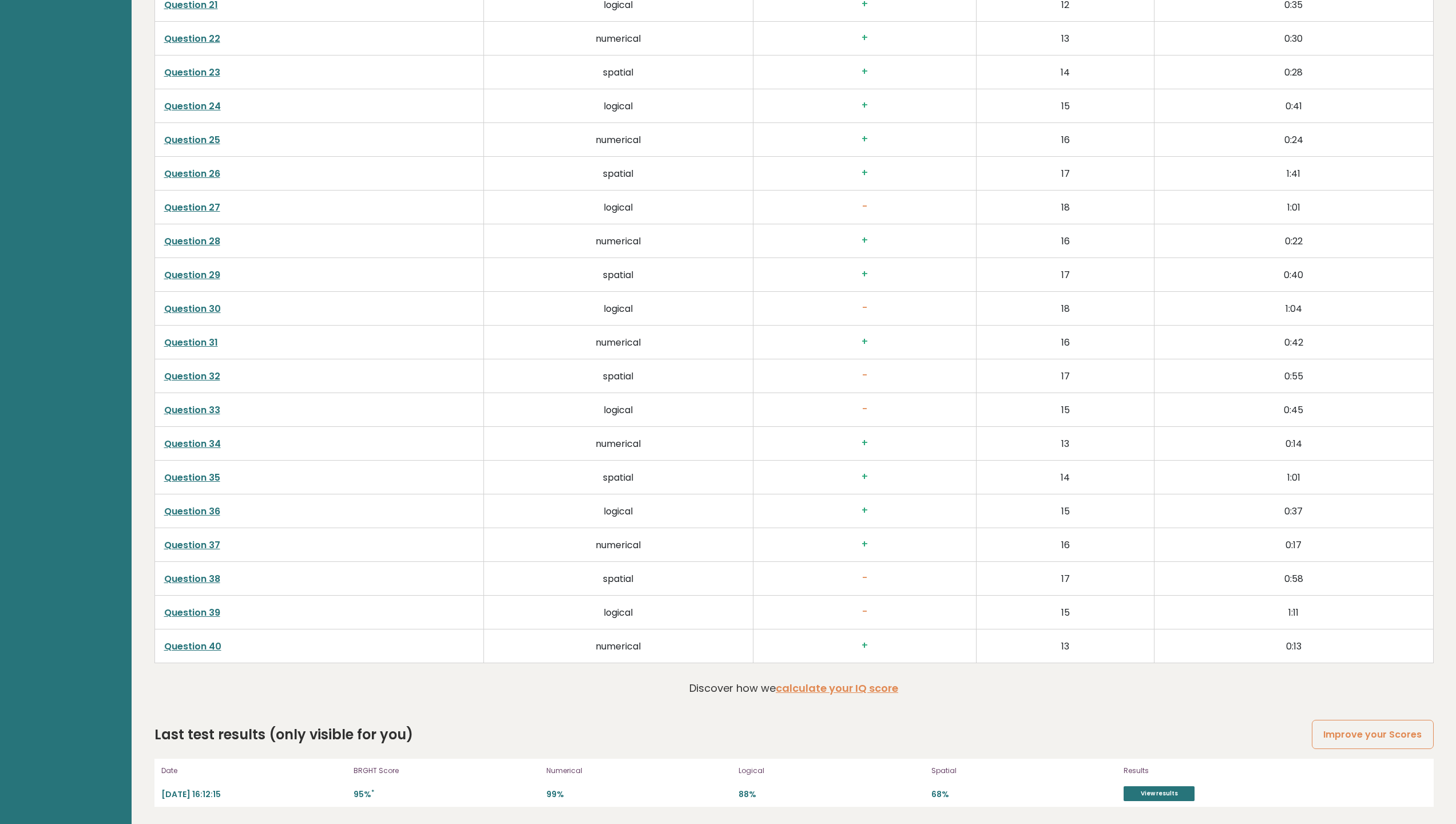
click at [1360, 756] on div "Last test results (only visible for you) Improve your Scores Date 2025-10-09 16…" at bounding box center [794, 765] width 1279 height 83
click at [1348, 740] on link "Improve your Scores" at bounding box center [1373, 734] width 122 height 29
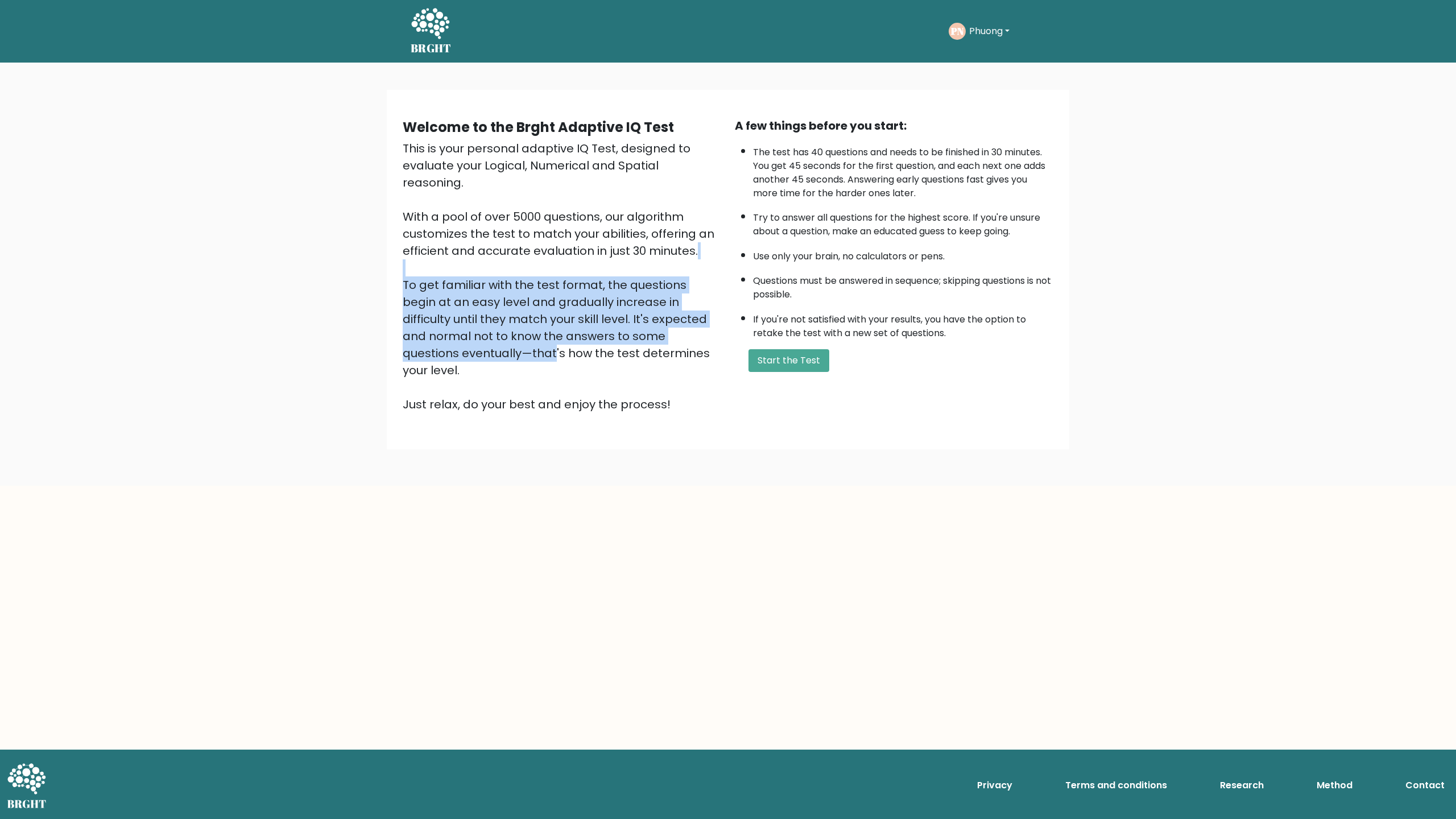
drag, startPoint x: 584, startPoint y: 270, endPoint x: 607, endPoint y: 341, distance: 74.6
click at [607, 341] on div "This is your personal adaptive IQ Test, designed to evaluate your Logical, Nume…" at bounding box center [561, 276] width 319 height 273
click at [607, 341] on div "This is your personal adaptive IQ Test, designed to evaluate your Logical, Nume…" at bounding box center [561, 276] width 319 height 273
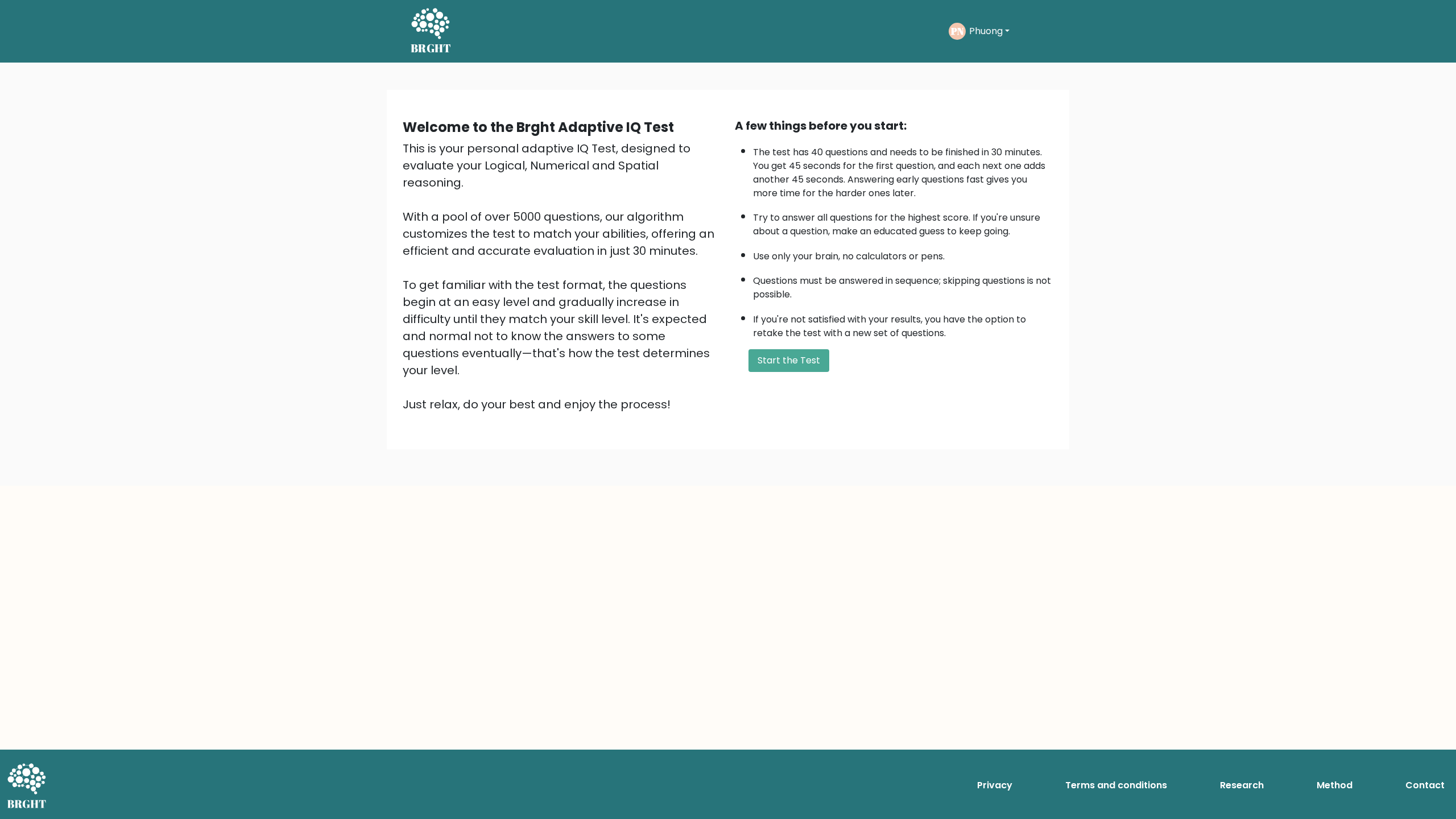
click at [607, 341] on div "This is your personal adaptive IQ Test, designed to evaluate your Logical, Nume…" at bounding box center [561, 276] width 319 height 273
click at [621, 305] on div "This is your personal adaptive IQ Test, designed to evaluate your Logical, Nume…" at bounding box center [561, 276] width 319 height 273
drag, startPoint x: 597, startPoint y: 323, endPoint x: 622, endPoint y: 407, distance: 87.6
click at [622, 406] on div "Welcome to the Brght Adaptive IQ Test This is your personal adaptive IQ Test, d…" at bounding box center [728, 269] width 682 height 359
click at [622, 407] on div "Welcome to the Brght Adaptive IQ Test This is your personal adaptive IQ Test, d…" at bounding box center [728, 269] width 682 height 359
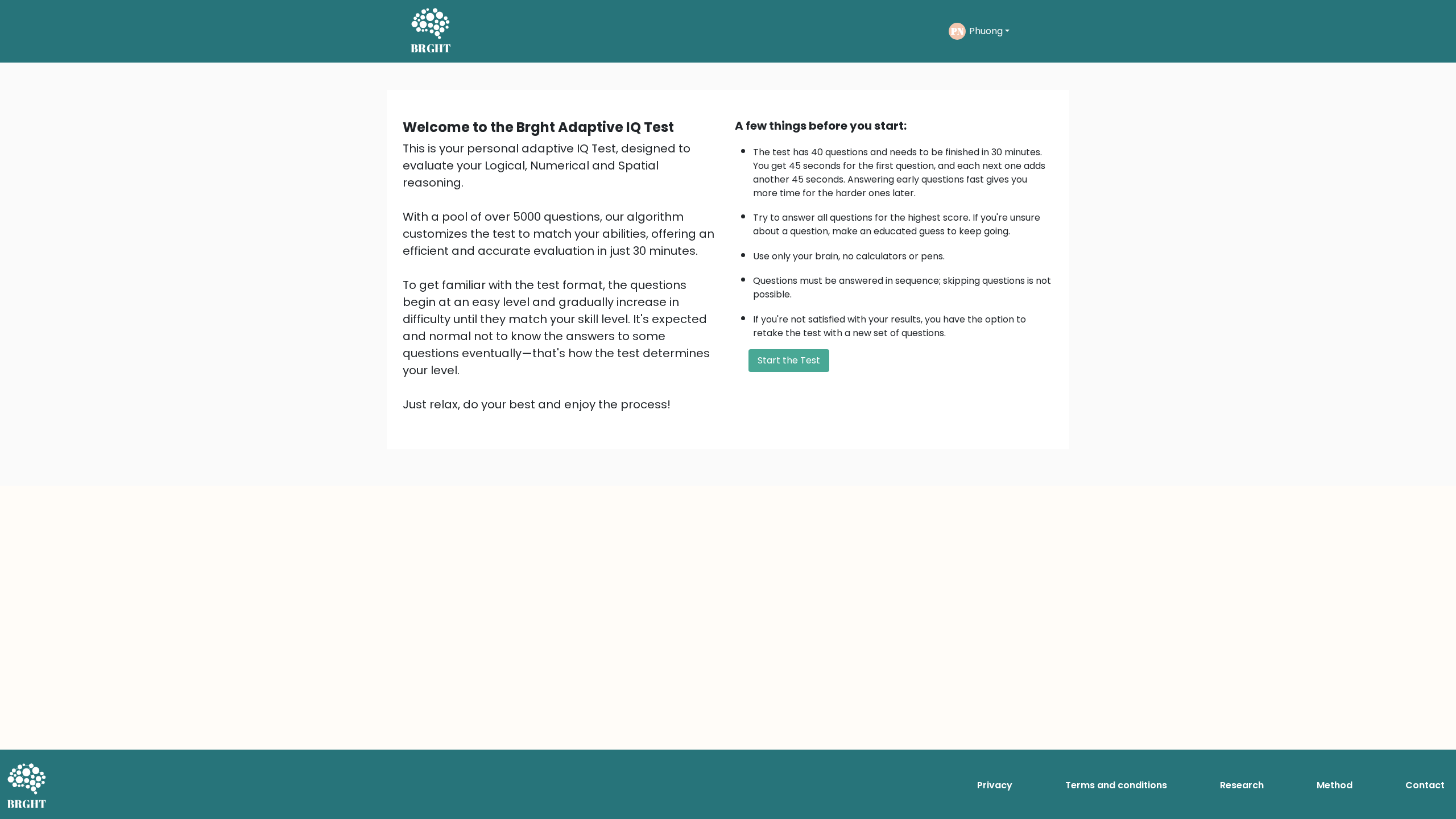
click at [620, 383] on div "Welcome to the Brght Adaptive IQ Test This is your personal adaptive IQ Test, d…" at bounding box center [728, 270] width 664 height 305
click at [682, 330] on div "This is your personal adaptive IQ Test, designed to evaluate your Logical, Nume…" at bounding box center [561, 276] width 319 height 273
drag, startPoint x: 548, startPoint y: 275, endPoint x: 553, endPoint y: 335, distance: 60.2
click at [553, 330] on div "This is your personal adaptive IQ Test, designed to evaluate your Logical, Nume…" at bounding box center [561, 276] width 319 height 273
drag, startPoint x: 553, startPoint y: 335, endPoint x: 630, endPoint y: 293, distance: 87.7
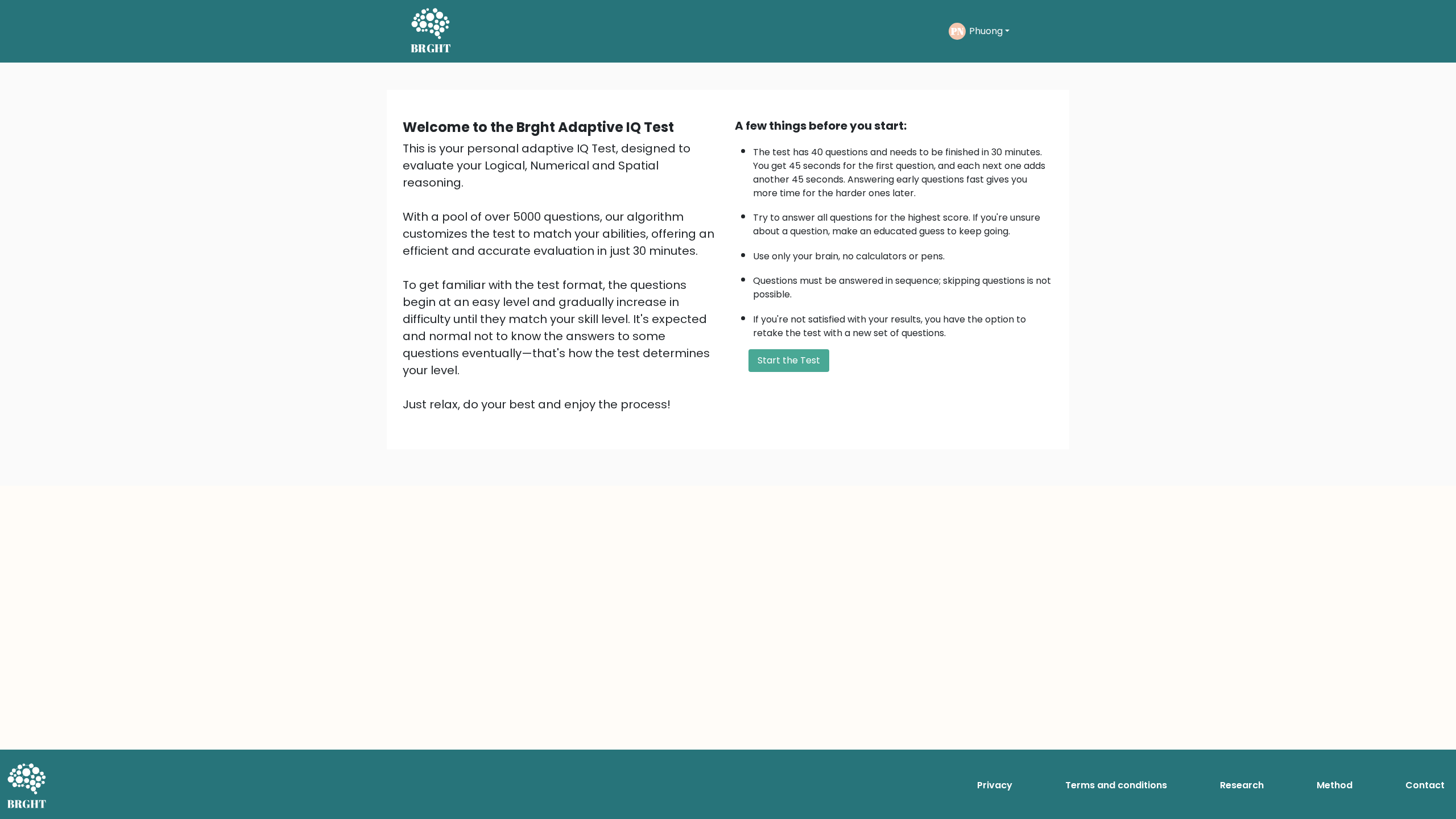
click at [558, 333] on div "This is your personal adaptive IQ Test, designed to evaluate your Logical, Nume…" at bounding box center [561, 276] width 319 height 273
click at [661, 271] on div "This is your personal adaptive IQ Test, designed to evaluate your Logical, Nume…" at bounding box center [561, 276] width 319 height 273
click at [786, 364] on button "Start the Test" at bounding box center [789, 361] width 81 height 23
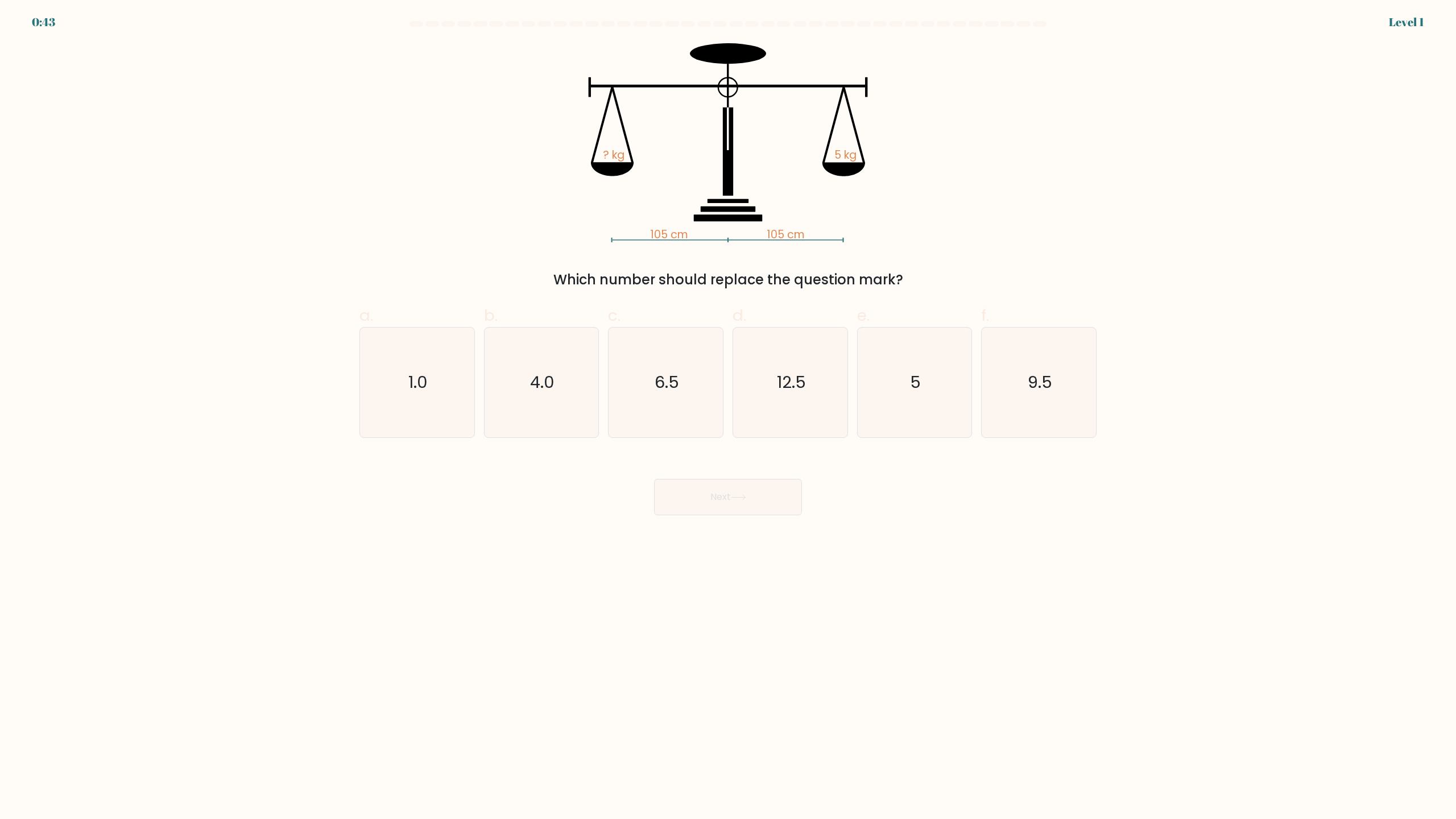
click at [462, 243] on div "105 cm 105 cm ? kg 5 kg Which number should replace the question mark?" at bounding box center [728, 166] width 751 height 247
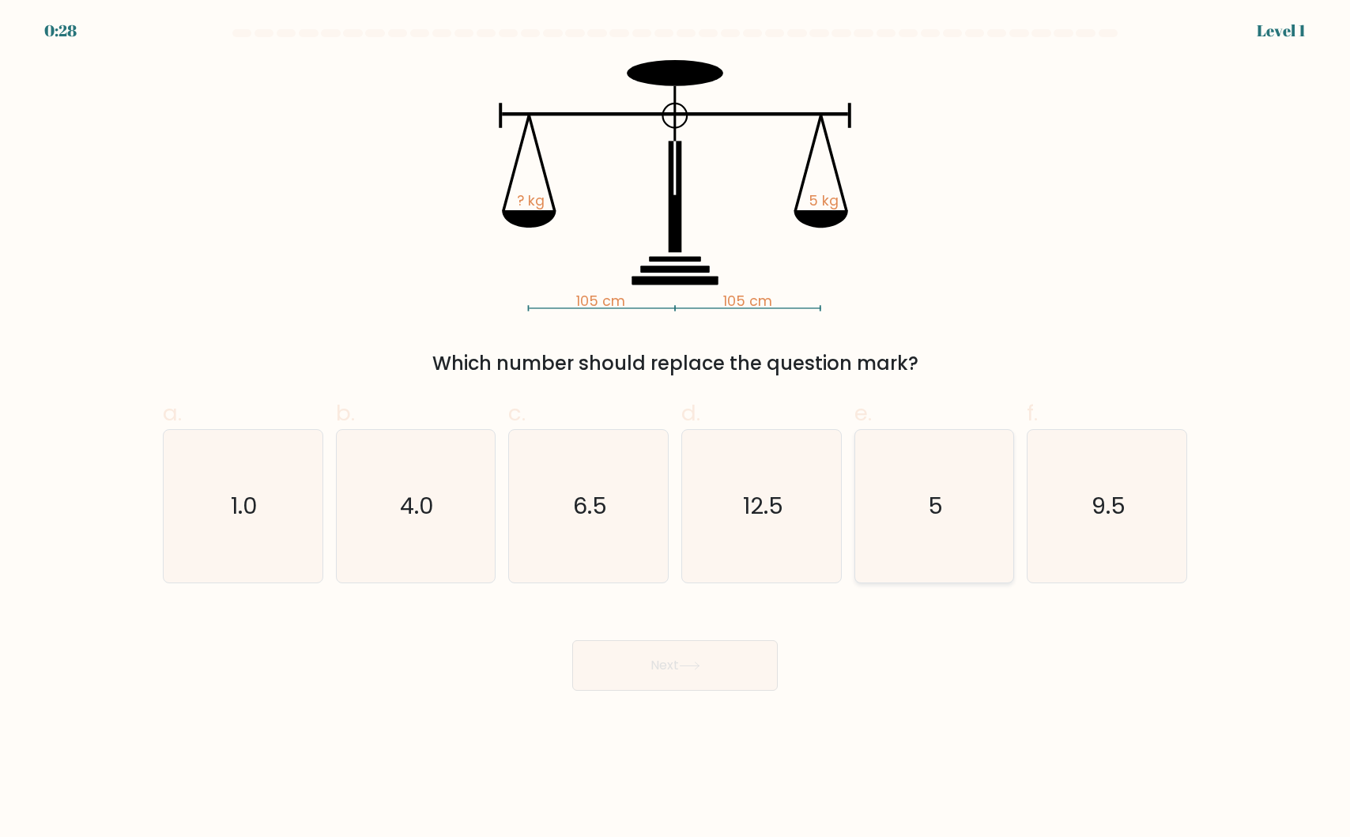
click at [987, 544] on icon "5" at bounding box center [933, 506] width 153 height 153
click at [676, 429] on input "e. 5" at bounding box center [675, 424] width 1 height 10
radio input "true"
click at [668, 685] on button "Next" at bounding box center [674, 665] width 205 height 51
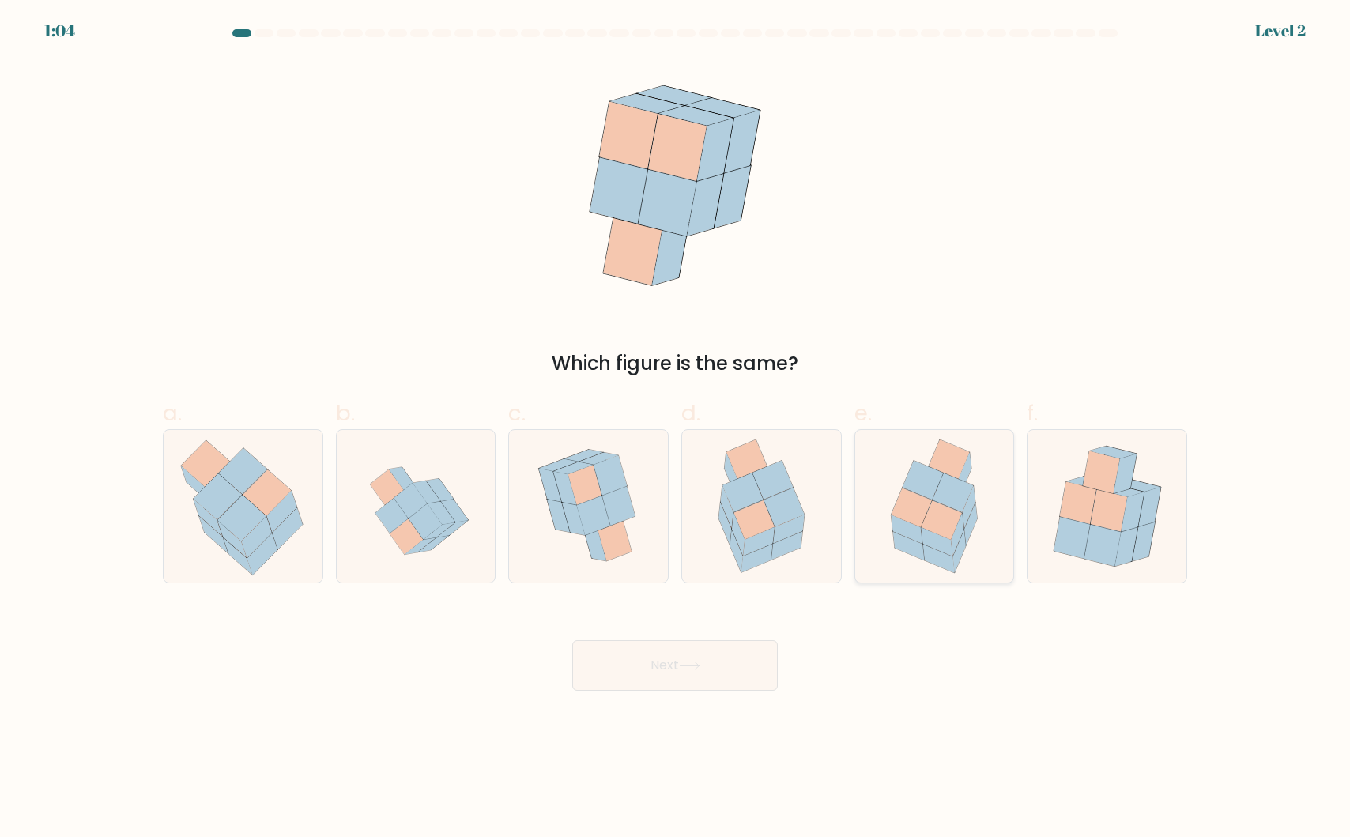
click at [899, 498] on icon at bounding box center [911, 507] width 40 height 39
click at [676, 429] on input "e." at bounding box center [675, 424] width 1 height 10
radio input "true"
click at [650, 673] on button "Next" at bounding box center [674, 665] width 205 height 51
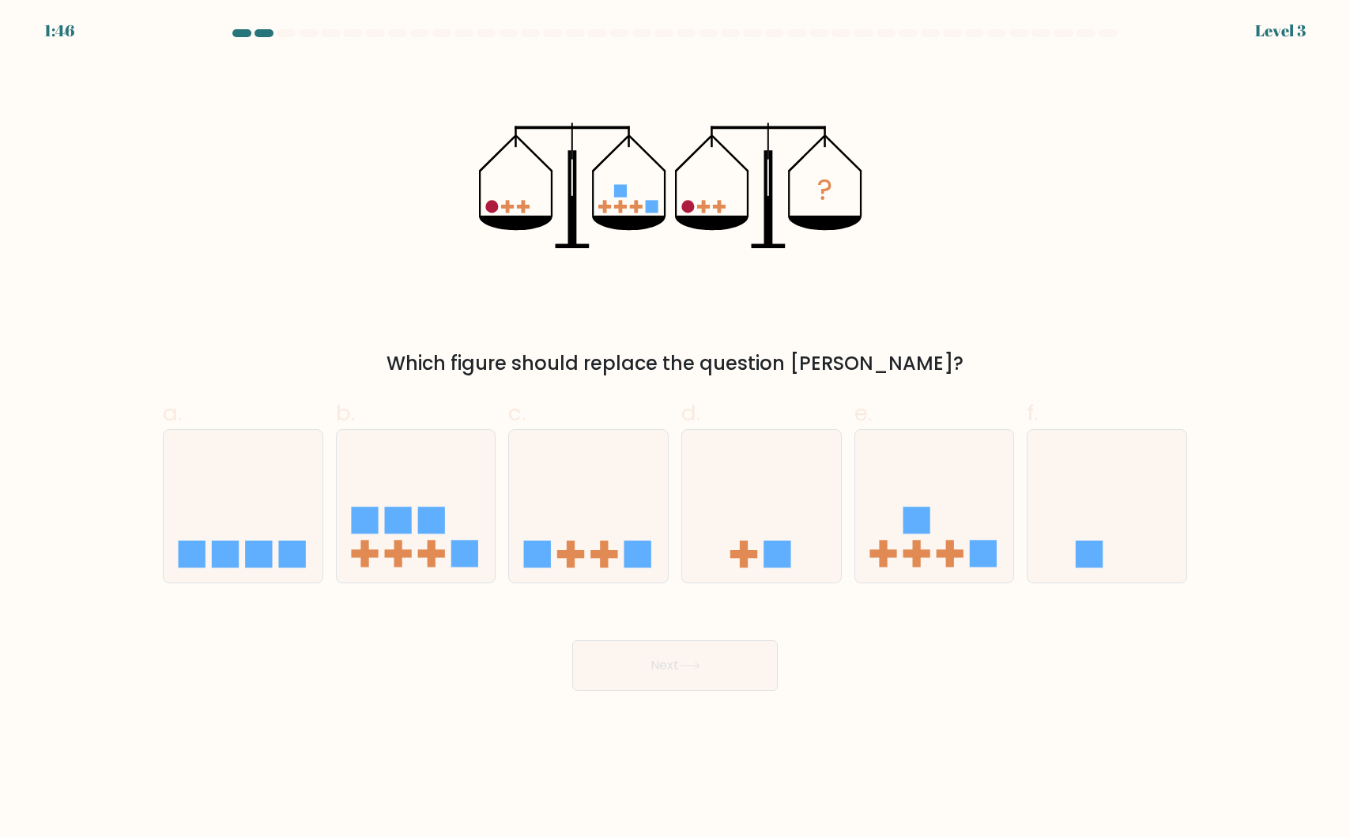
click at [163, 186] on div "? Which figure should replace the question mark?" at bounding box center [674, 219] width 1043 height 318
click at [916, 532] on rect at bounding box center [915, 520] width 27 height 27
click at [676, 429] on input "e." at bounding box center [675, 424] width 1 height 10
radio input "true"
click at [678, 671] on button "Next" at bounding box center [674, 665] width 205 height 51
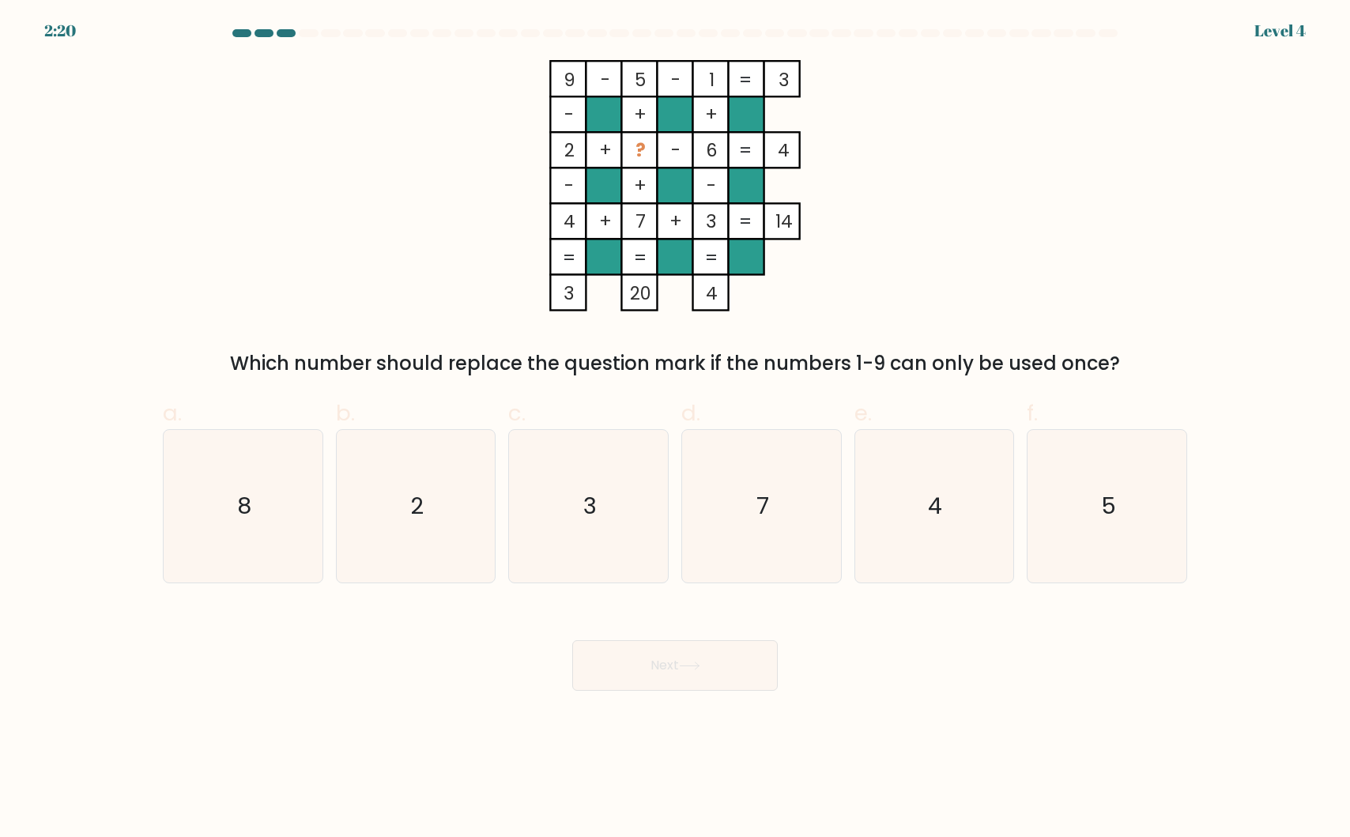
click at [309, 235] on div "9 - 5 - 1 3 - + + 2 + ? - 6 4 - + - 4 + 7 + 3 = 14 = = = = 3 20 4 = Which numbe…" at bounding box center [674, 219] width 1043 height 318
click at [206, 500] on icon "8" at bounding box center [243, 506] width 153 height 153
click at [675, 429] on input "a. 8" at bounding box center [675, 424] width 1 height 10
radio input "true"
click at [681, 665] on button "Next" at bounding box center [674, 665] width 205 height 51
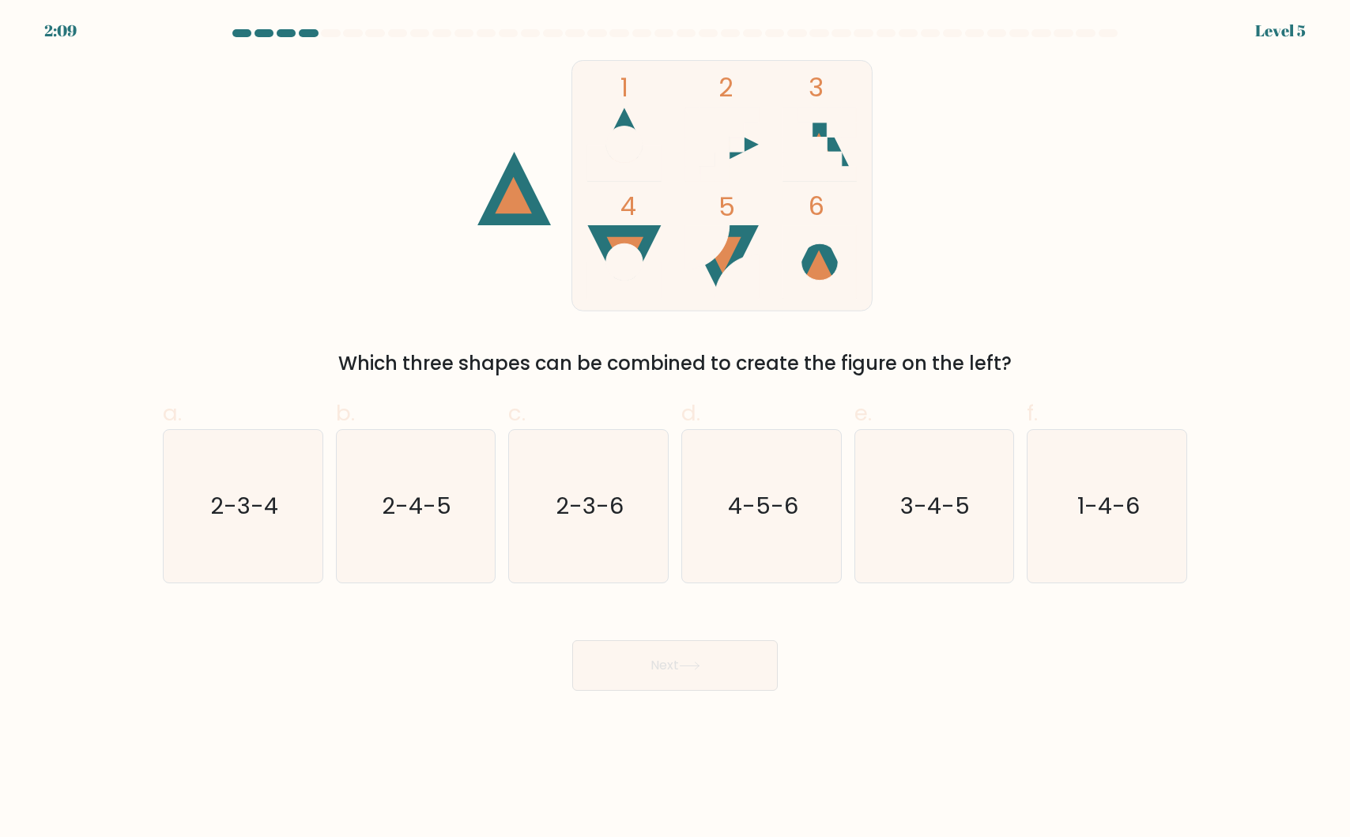
click at [237, 322] on div "1 2 3 4 5 6 Which three shapes can be combined to create the figure on the left?" at bounding box center [674, 219] width 1043 height 318
click at [1122, 551] on icon "1-4-6" at bounding box center [1106, 506] width 153 height 153
click at [676, 429] on input "f. 1-4-6" at bounding box center [675, 424] width 1 height 10
radio input "true"
click at [769, 662] on button "Next" at bounding box center [674, 665] width 205 height 51
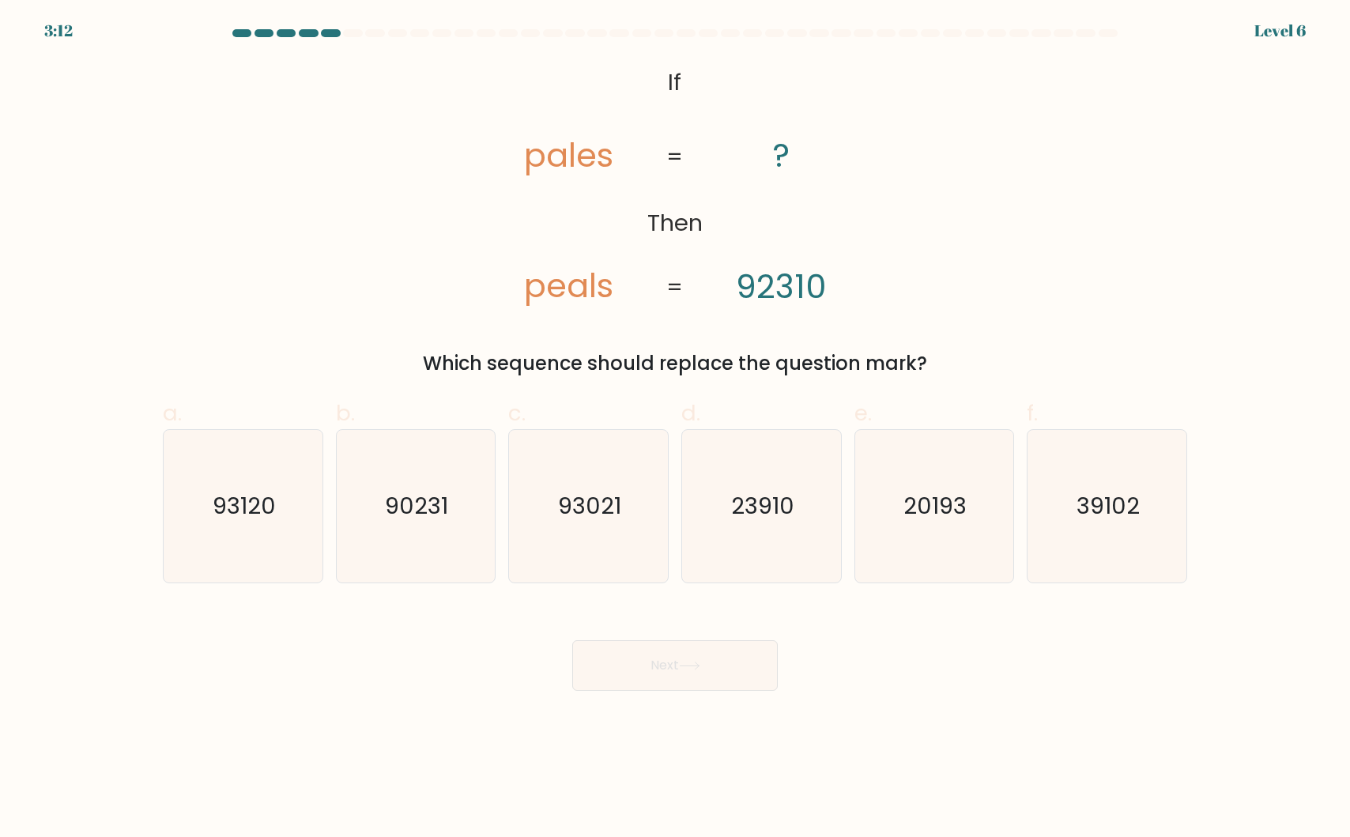
click at [311, 241] on div "@import url('https://fonts.googleapis.com/css?family=Abril+Fatface:400,100,100i…" at bounding box center [674, 219] width 1043 height 318
click at [248, 513] on text "93120" at bounding box center [244, 506] width 63 height 32
click at [675, 429] on input "a. 93120" at bounding box center [675, 424] width 1 height 10
radio input "true"
click at [712, 672] on button "Next" at bounding box center [674, 665] width 205 height 51
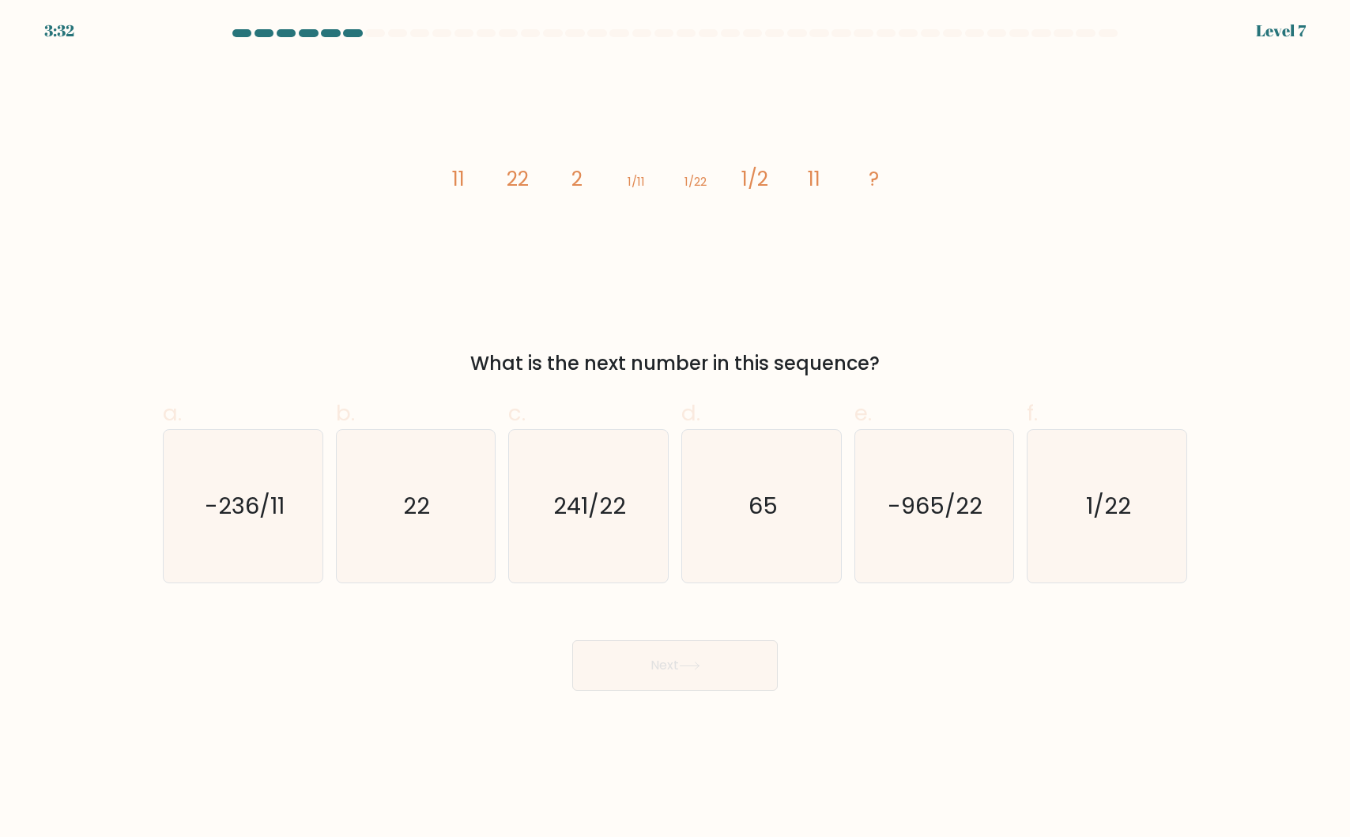
click at [292, 277] on div "image/svg+xml 11 22 2 1/11 1/22 1/2 11 ? What is the next number in this sequen…" at bounding box center [674, 219] width 1043 height 318
click at [397, 507] on icon "22" at bounding box center [415, 506] width 153 height 153
click at [675, 429] on input "b. 22" at bounding box center [675, 424] width 1 height 10
radio input "true"
click at [703, 673] on button "Next" at bounding box center [674, 665] width 205 height 51
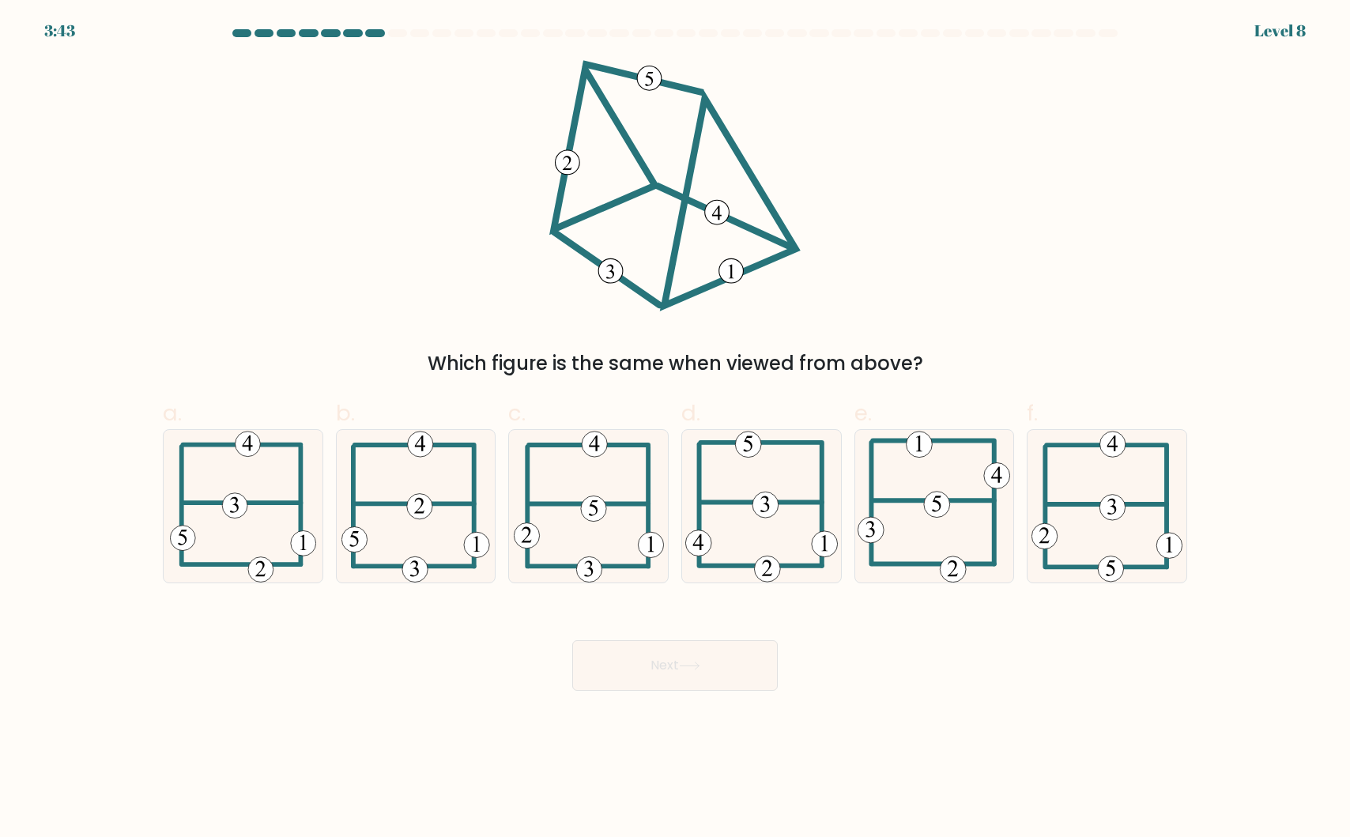
click at [235, 211] on div "Which figure is the same when viewed from above?" at bounding box center [674, 219] width 1043 height 318
click at [582, 487] on icon at bounding box center [589, 506] width 150 height 153
click at [675, 429] on input "c." at bounding box center [675, 424] width 1 height 10
radio input "true"
click at [666, 676] on button "Next" at bounding box center [674, 665] width 205 height 51
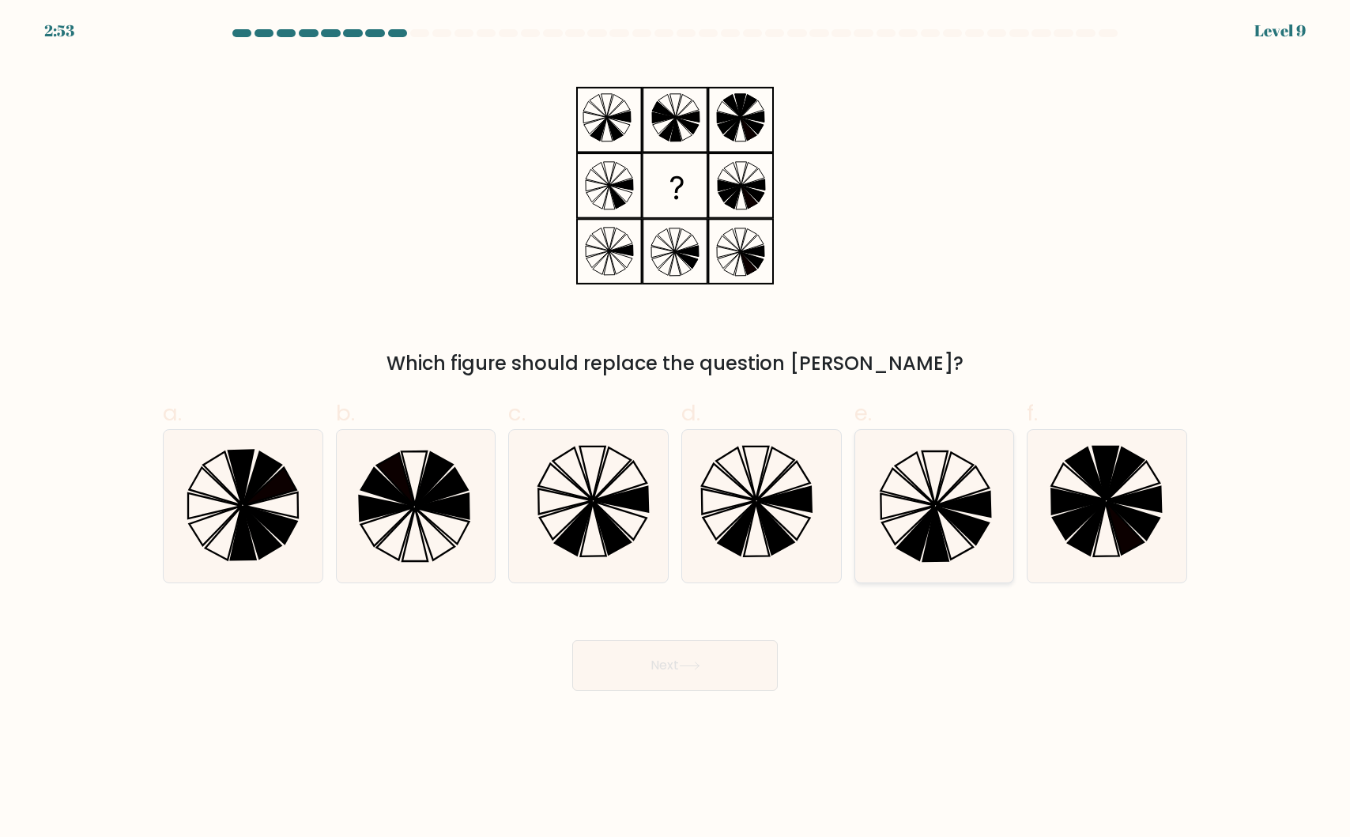
click at [991, 503] on icon at bounding box center [963, 503] width 55 height 25
click at [676, 429] on input "e." at bounding box center [675, 424] width 1 height 10
radio input "true"
click at [642, 669] on button "Next" at bounding box center [674, 665] width 205 height 51
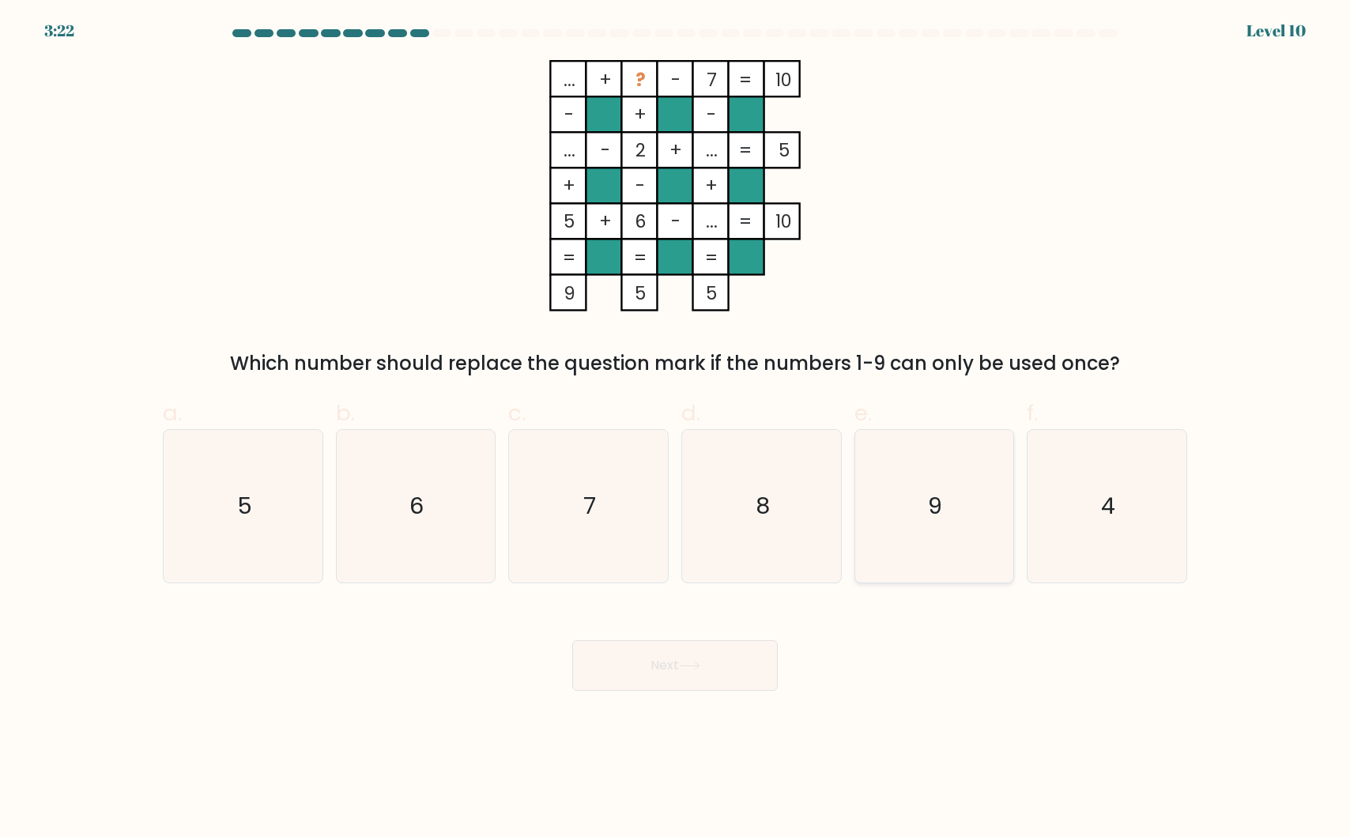
click at [944, 500] on icon "9" at bounding box center [933, 506] width 153 height 153
click at [676, 429] on input "e. 9" at bounding box center [675, 424] width 1 height 10
radio input "true"
click at [653, 668] on button "Next" at bounding box center [674, 665] width 205 height 51
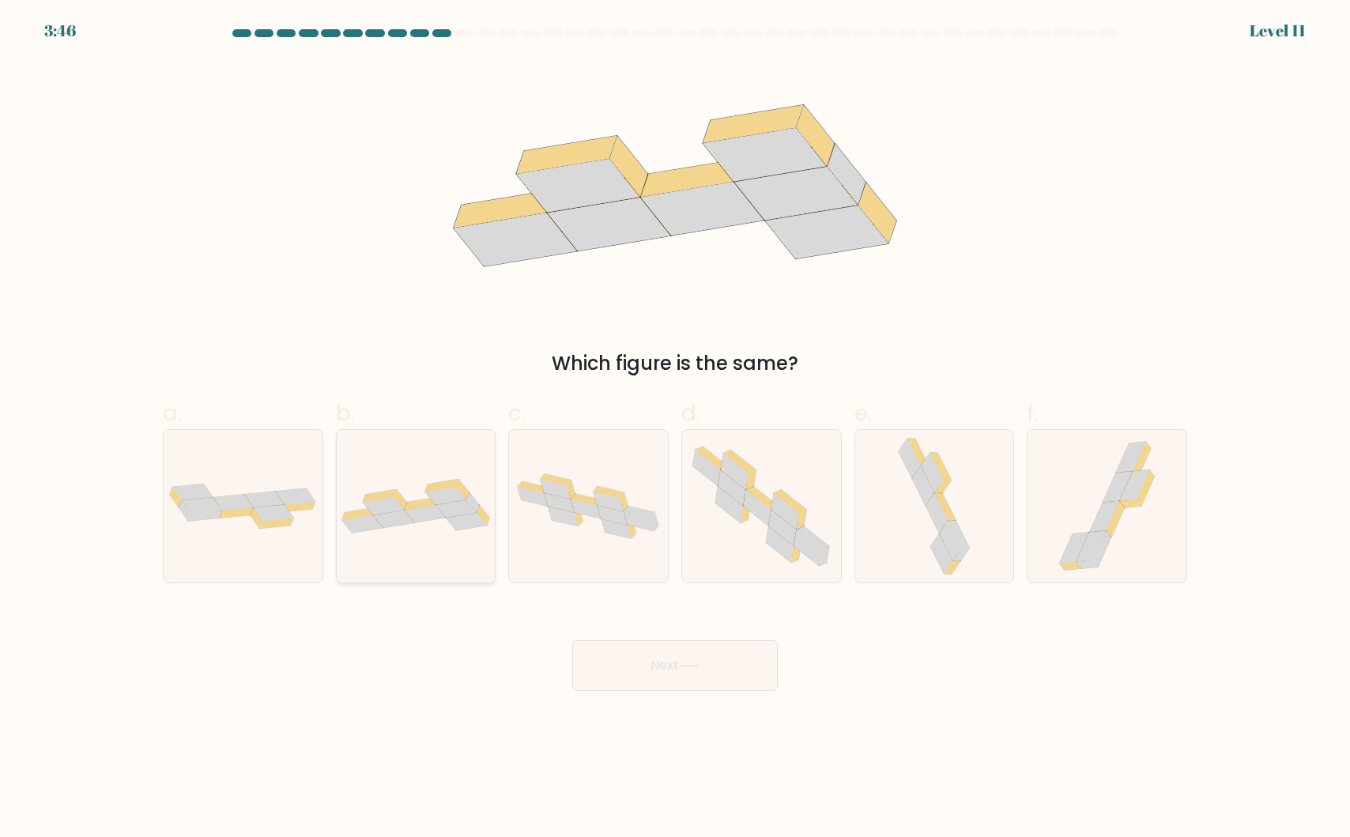
click at [464, 485] on icon at bounding box center [416, 506] width 159 height 55
click at [675, 429] on input "b." at bounding box center [675, 424] width 1 height 10
radio input "true"
click at [654, 662] on button "Next" at bounding box center [674, 665] width 205 height 51
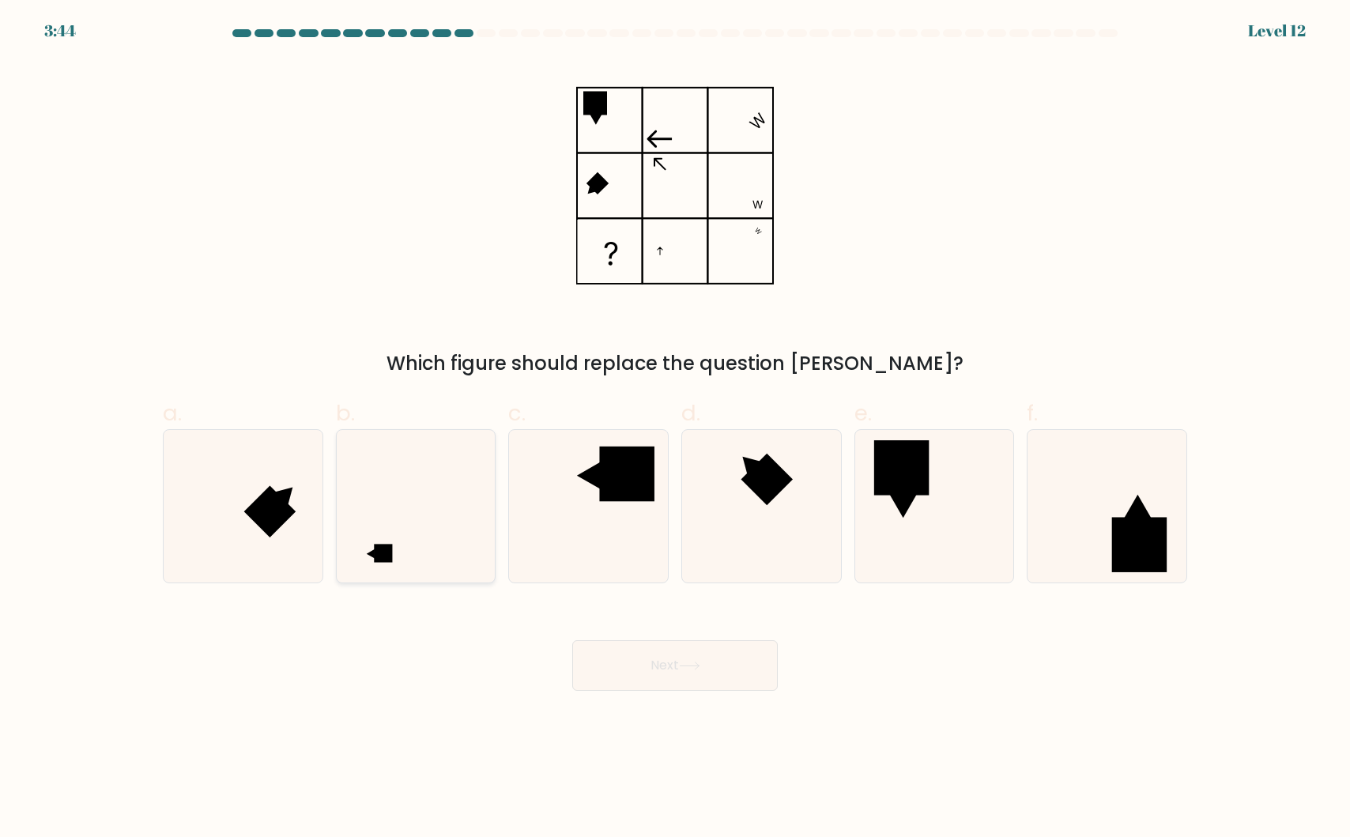
click at [403, 544] on icon at bounding box center [415, 506] width 153 height 153
click at [675, 429] on input "b." at bounding box center [675, 424] width 1 height 10
radio input "true"
click at [697, 676] on button "Next" at bounding box center [674, 665] width 205 height 51
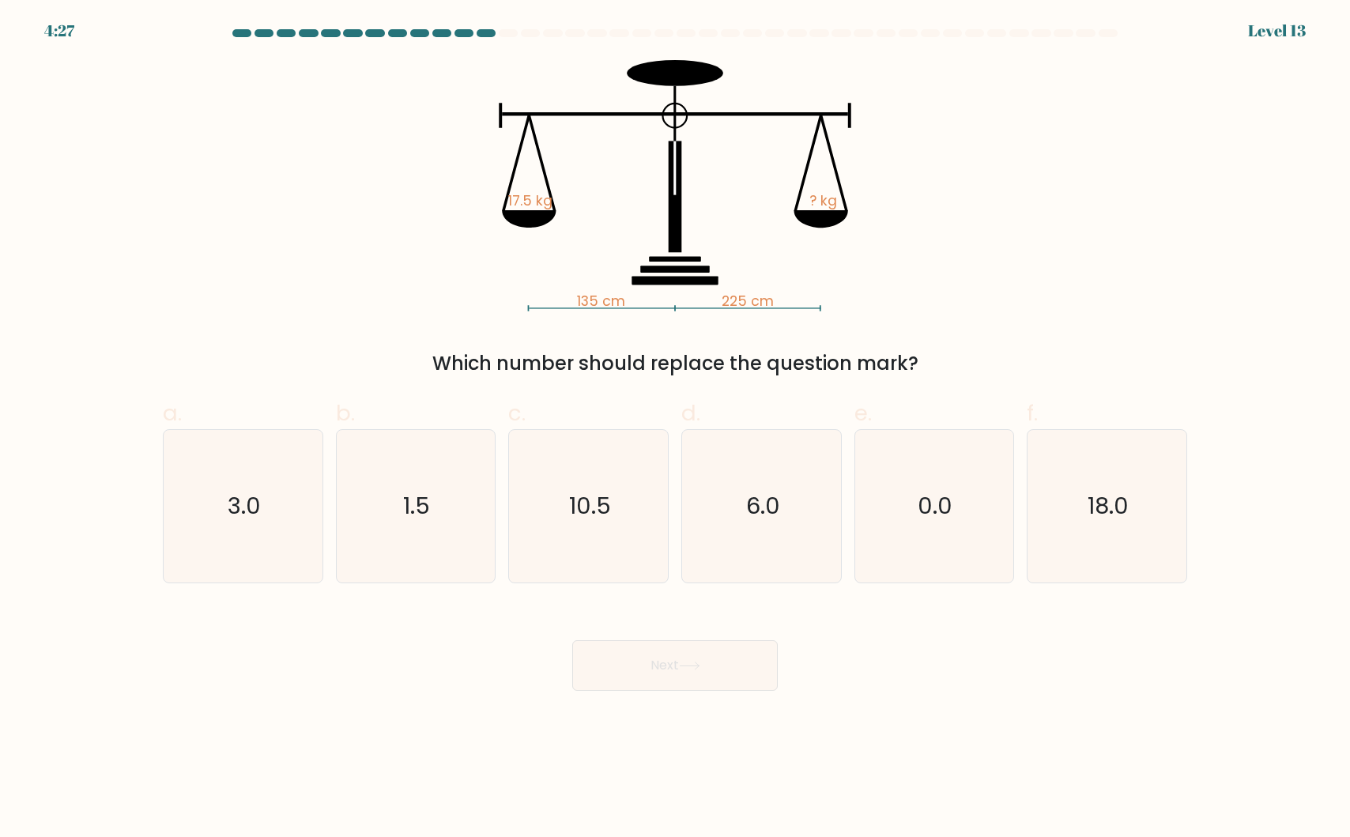
click at [278, 304] on div "135 cm 225 cm 17.5 kg ? kg Which number should replace the question mark?" at bounding box center [674, 219] width 1043 height 318
click at [571, 506] on text "10.5" at bounding box center [590, 506] width 42 height 32
click at [675, 429] on input "c. 10.5" at bounding box center [675, 424] width 1 height 10
radio input "true"
click at [694, 670] on icon at bounding box center [689, 665] width 21 height 9
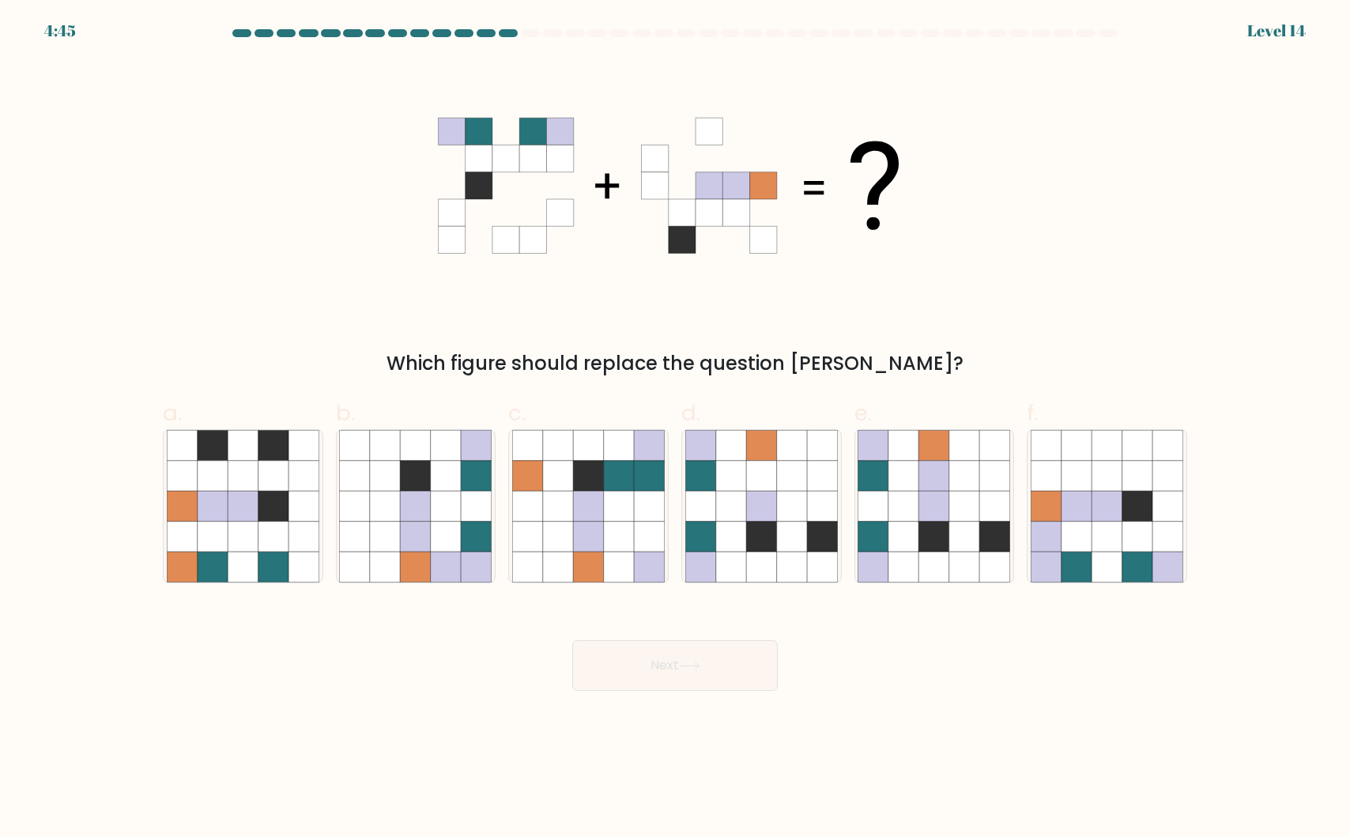
click at [259, 256] on div "Which figure should replace the question mark?" at bounding box center [674, 219] width 1043 height 318
click at [944, 527] on icon at bounding box center [934, 537] width 30 height 30
click at [676, 429] on input "e." at bounding box center [675, 424] width 1 height 10
radio input "true"
click at [663, 662] on button "Next" at bounding box center [674, 665] width 205 height 51
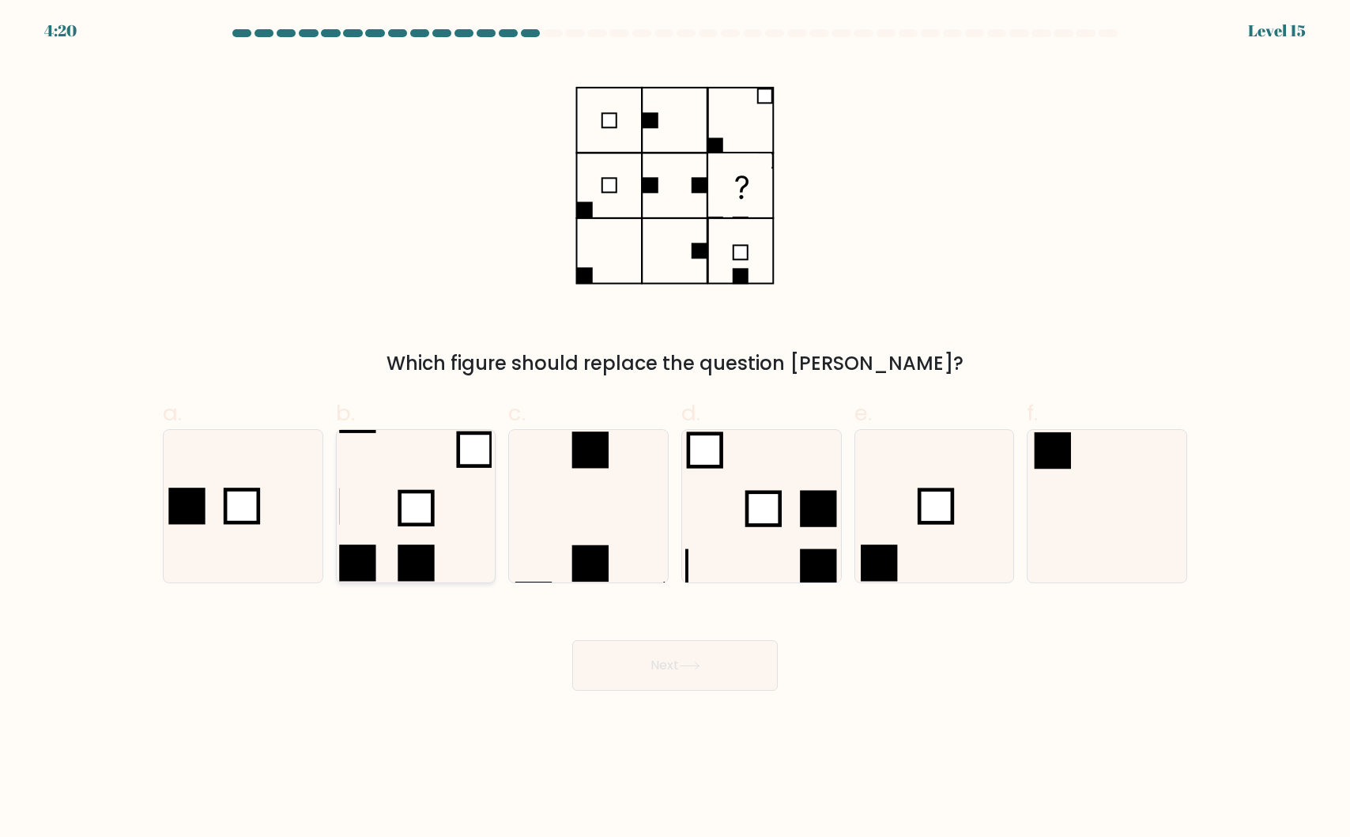
click at [453, 499] on icon at bounding box center [415, 506] width 153 height 153
click at [675, 429] on input "b." at bounding box center [675, 424] width 1 height 10
radio input "true"
click at [687, 657] on button "Next" at bounding box center [674, 665] width 205 height 51
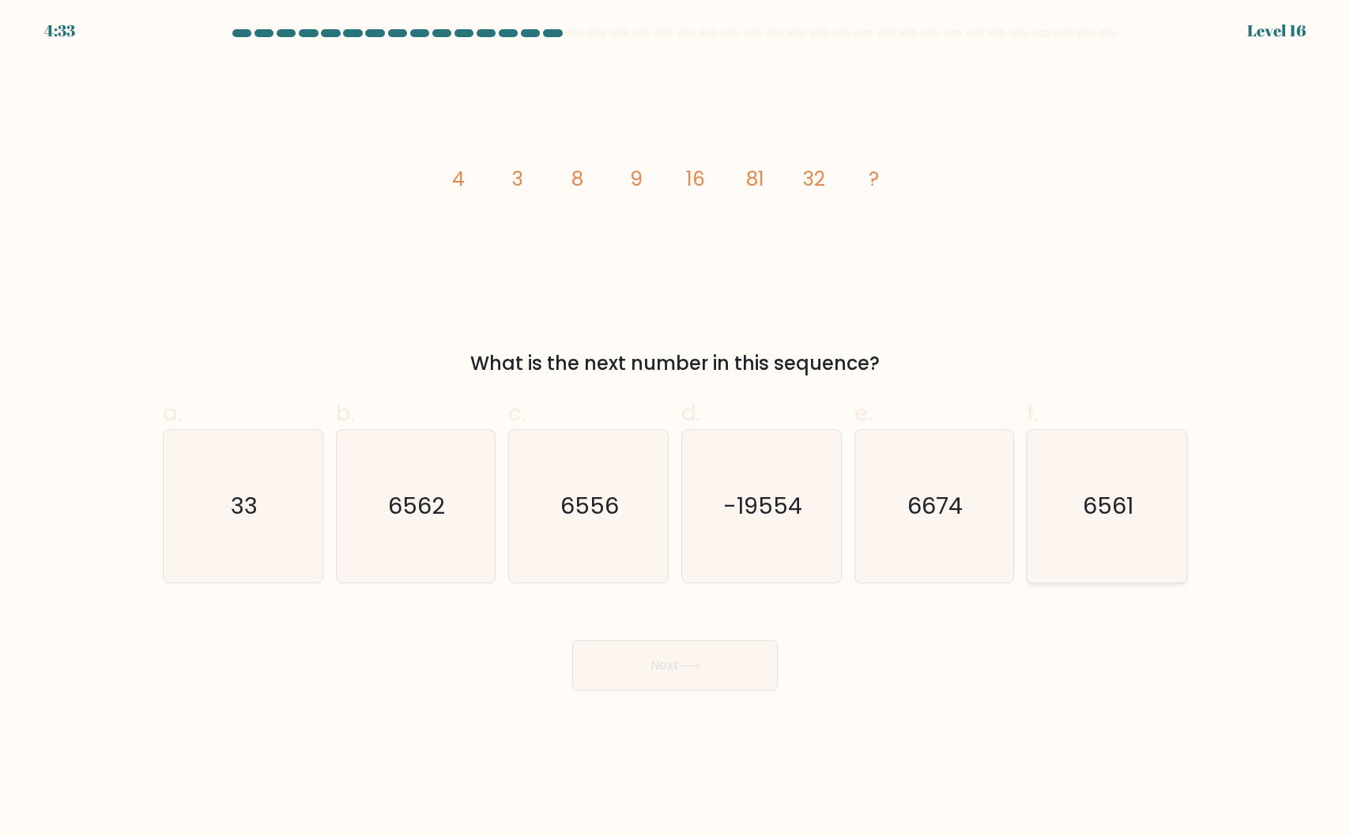
click at [1134, 496] on icon "6561" at bounding box center [1106, 506] width 153 height 153
click at [676, 429] on input "f. 6561" at bounding box center [675, 424] width 1 height 10
radio input "true"
click at [639, 665] on button "Next" at bounding box center [674, 665] width 205 height 51
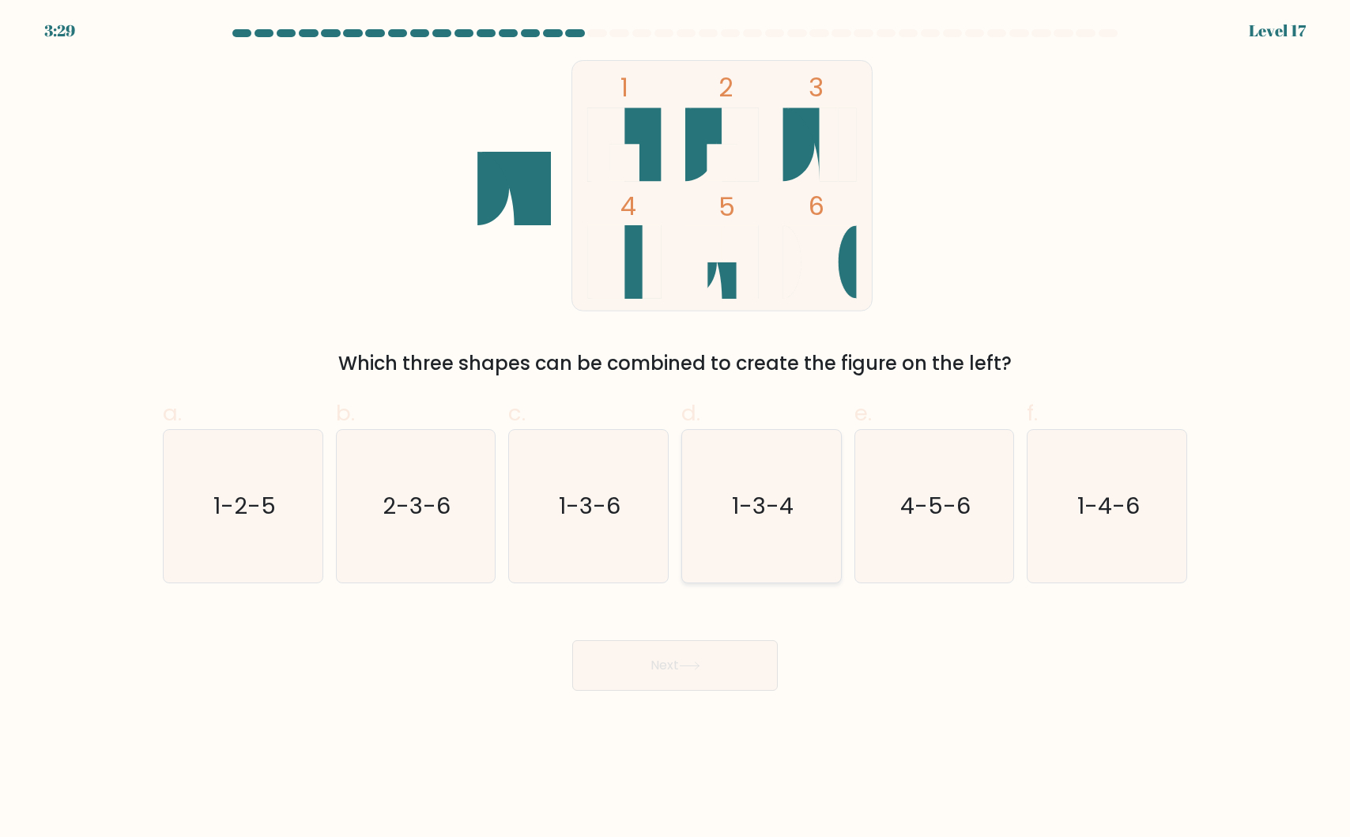
click at [759, 526] on icon "1-3-4" at bounding box center [761, 506] width 153 height 153
click at [676, 429] on input "d. 1-3-4" at bounding box center [675, 424] width 1 height 10
radio input "true"
click at [657, 659] on button "Next" at bounding box center [674, 665] width 205 height 51
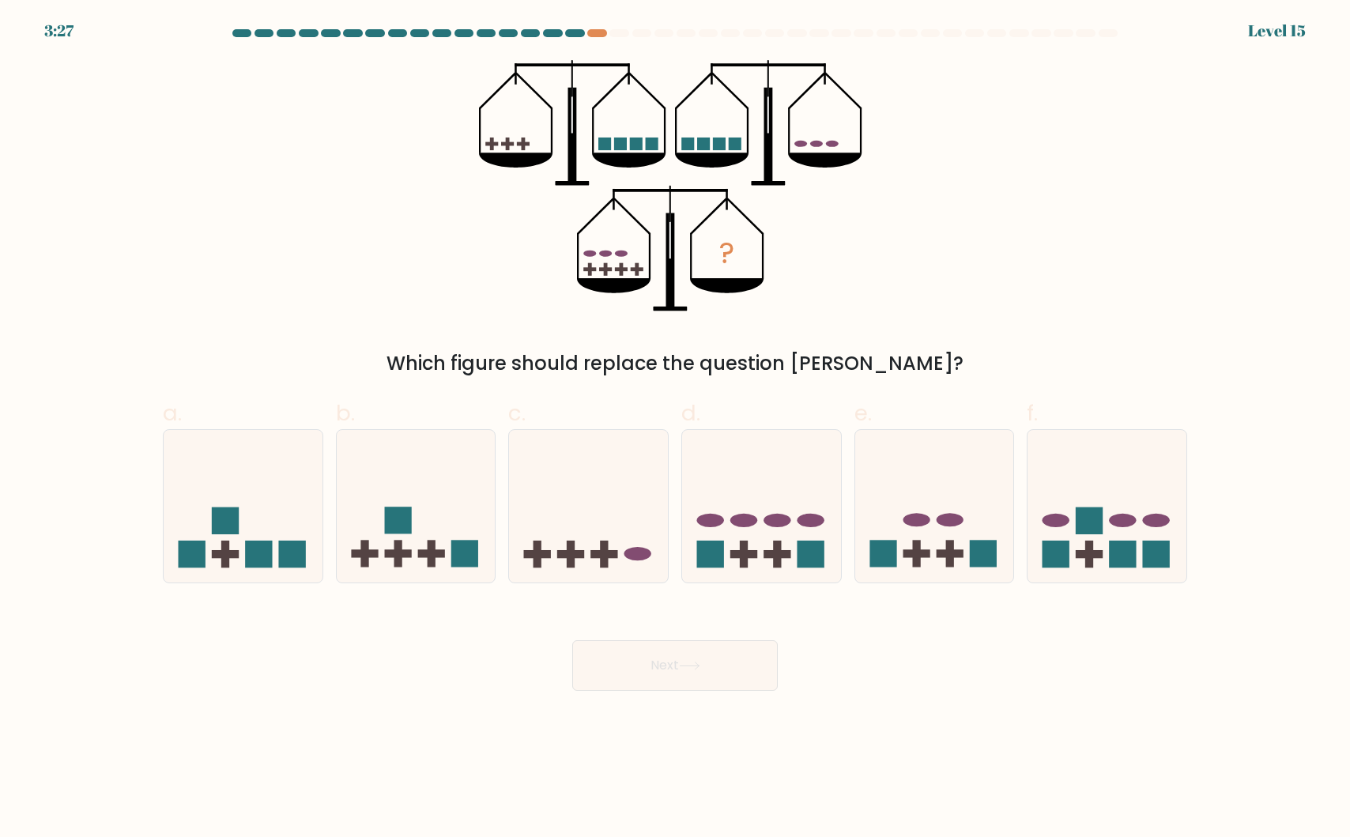
click at [273, 228] on div "? Which figure should replace the question mark?" at bounding box center [674, 219] width 1043 height 318
click at [1054, 491] on icon at bounding box center [1106, 505] width 159 height 131
click at [676, 429] on input "f." at bounding box center [675, 424] width 1 height 10
radio input "true"
click at [664, 682] on button "Next" at bounding box center [674, 665] width 205 height 51
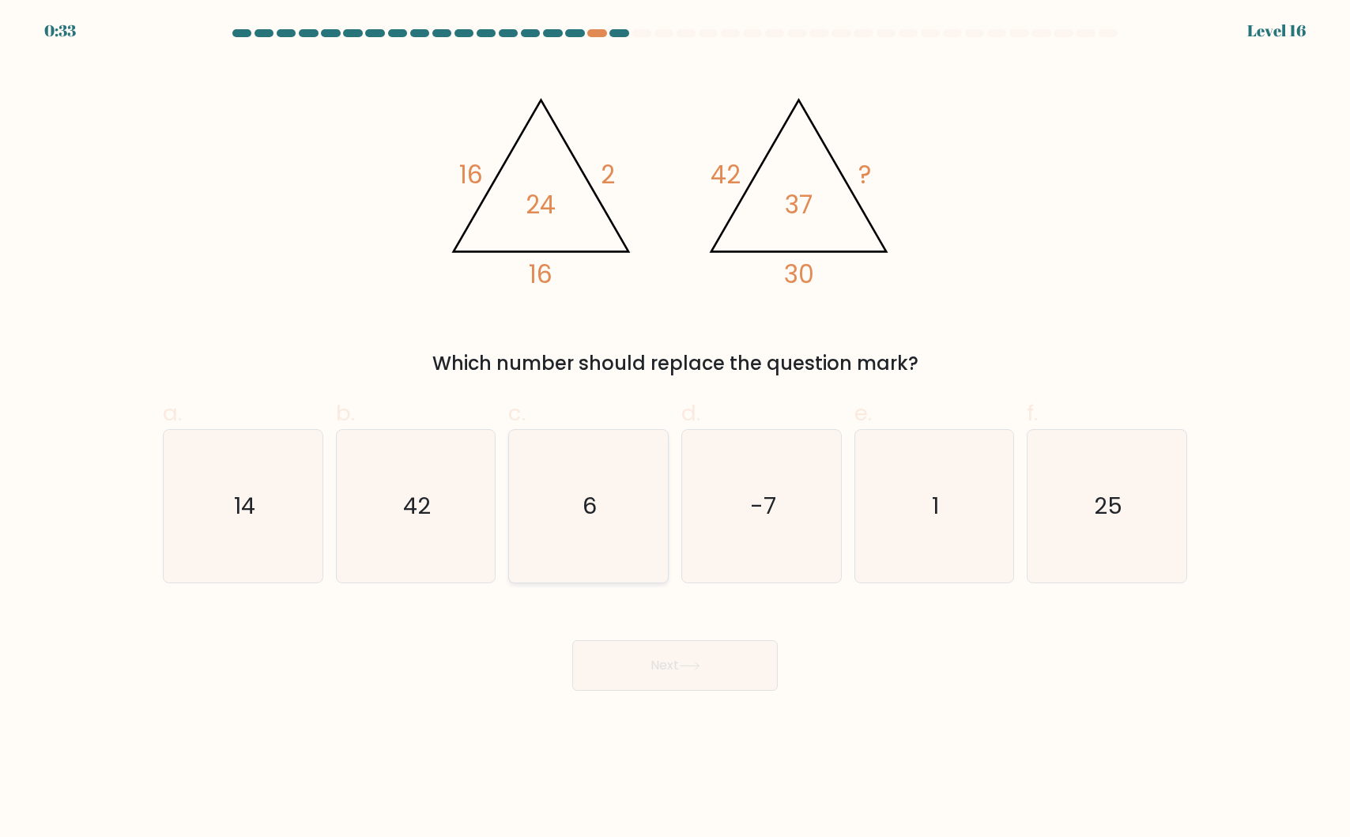
click at [536, 503] on icon "6" at bounding box center [588, 506] width 153 height 153
click at [675, 429] on input "c. 6" at bounding box center [675, 424] width 1 height 10
radio input "true"
click at [694, 672] on button "Next" at bounding box center [674, 665] width 205 height 51
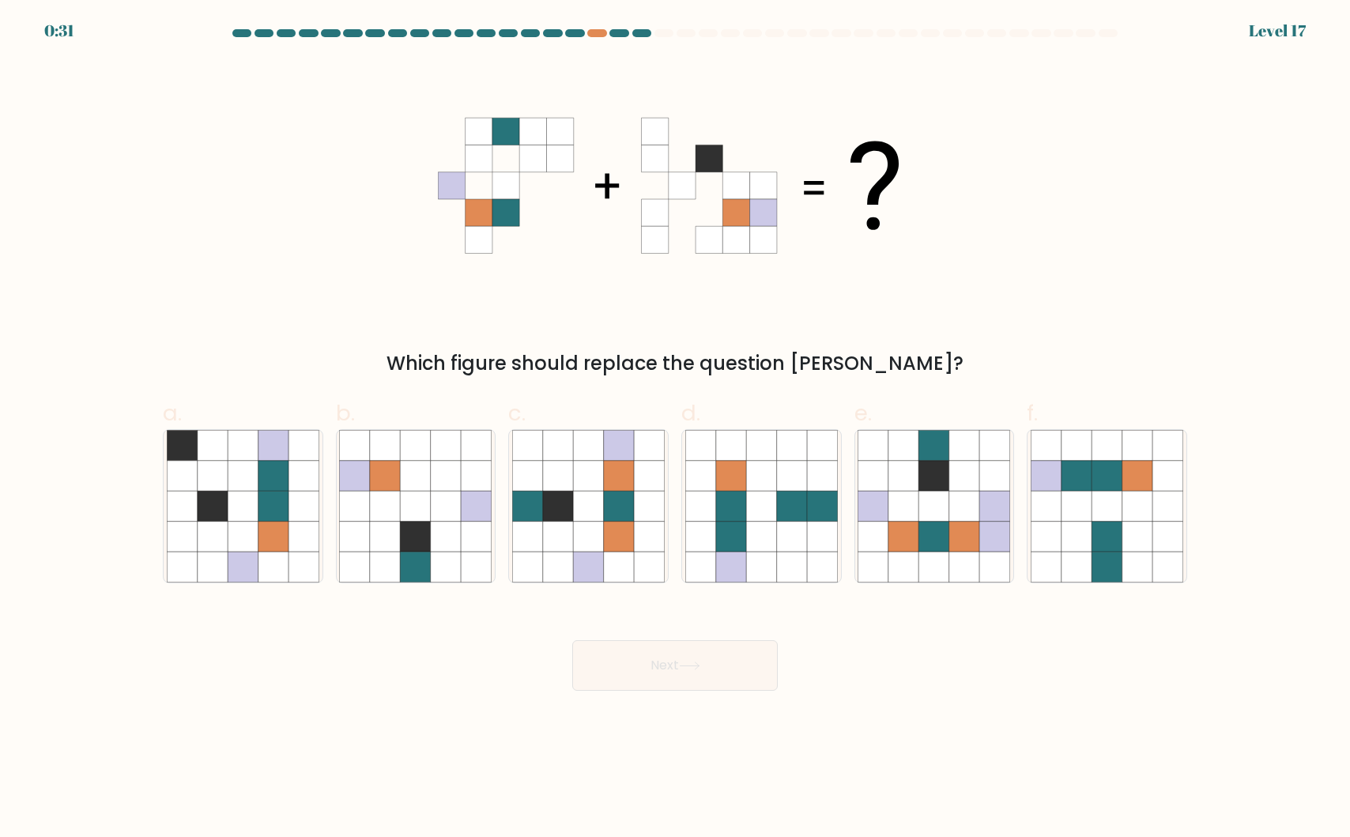
click at [389, 332] on div "Which figure should replace the question mark?" at bounding box center [674, 219] width 1043 height 318
drag, startPoint x: 692, startPoint y: 363, endPoint x: 904, endPoint y: 386, distance: 212.9
click at [872, 385] on form at bounding box center [675, 359] width 1350 height 661
drag, startPoint x: 906, startPoint y: 385, endPoint x: 962, endPoint y: 367, distance: 59.0
click at [908, 385] on div "a. b. c." at bounding box center [674, 483] width 1037 height 199
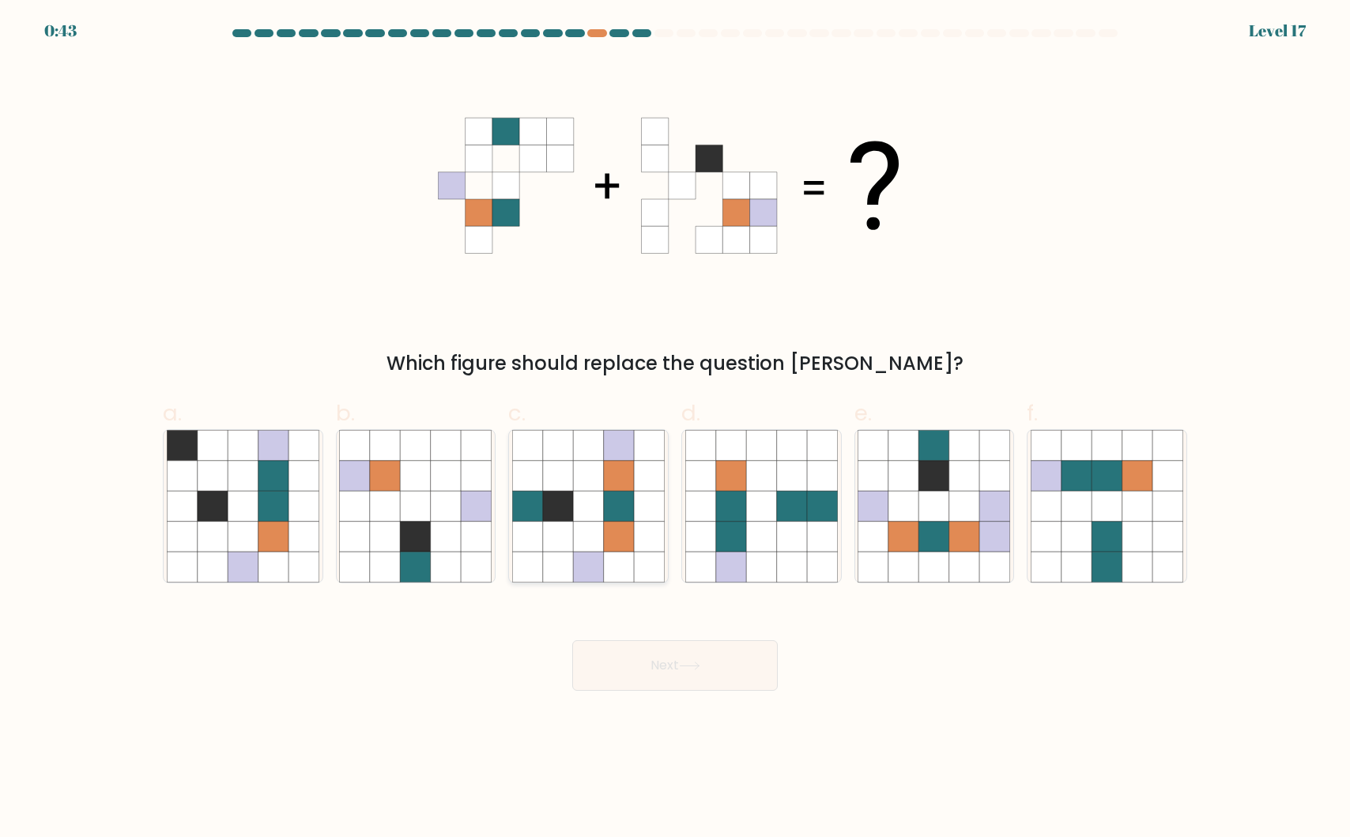
click at [623, 529] on icon at bounding box center [619, 537] width 30 height 30
click at [675, 429] on input "c." at bounding box center [675, 424] width 1 height 10
radio input "true"
click at [650, 674] on button "Next" at bounding box center [674, 665] width 205 height 51
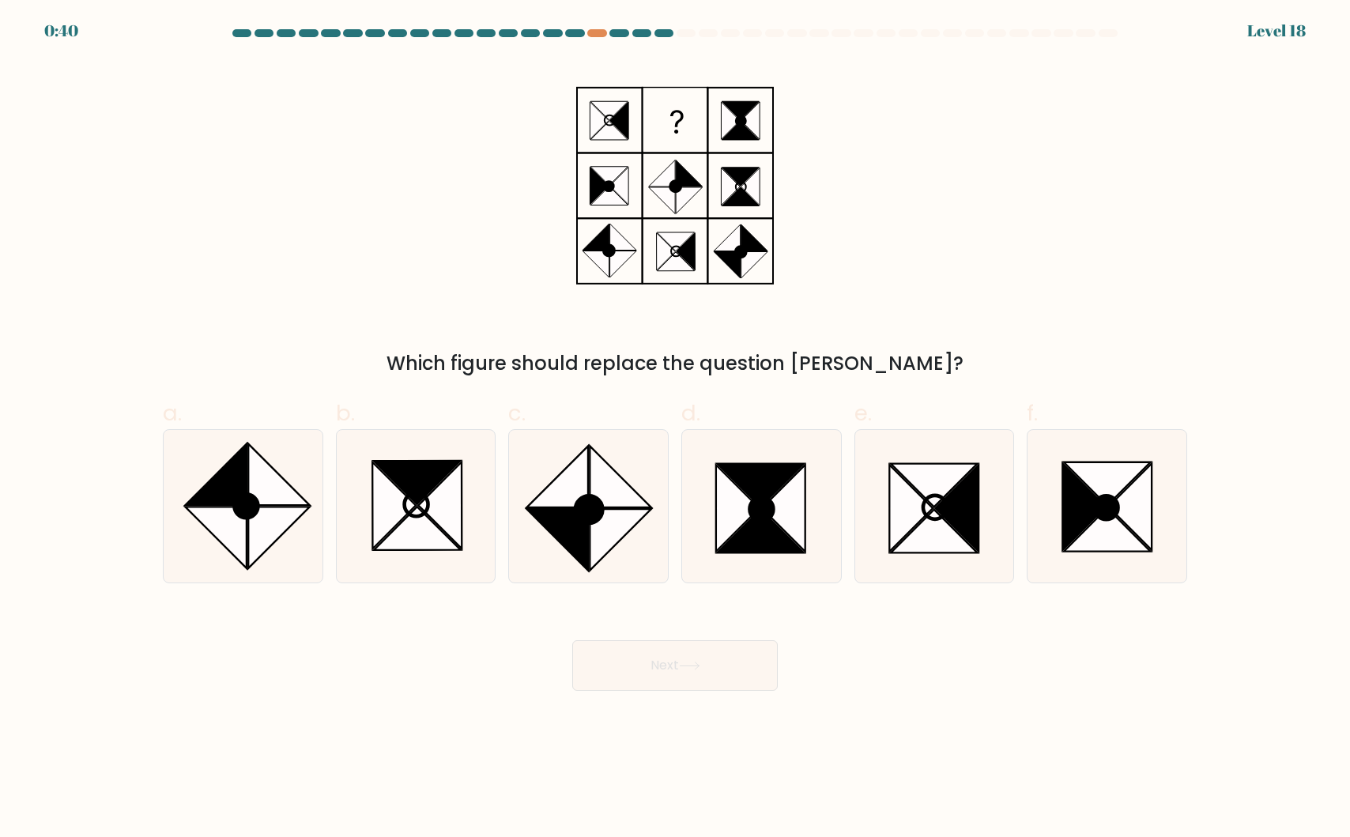
click at [352, 197] on div "Which figure should replace the question mark?" at bounding box center [674, 219] width 1043 height 318
click at [1112, 516] on icon at bounding box center [1106, 507] width 24 height 24
click at [676, 429] on input "f." at bounding box center [675, 424] width 1 height 10
radio input "true"
click at [668, 660] on button "Next" at bounding box center [674, 665] width 205 height 51
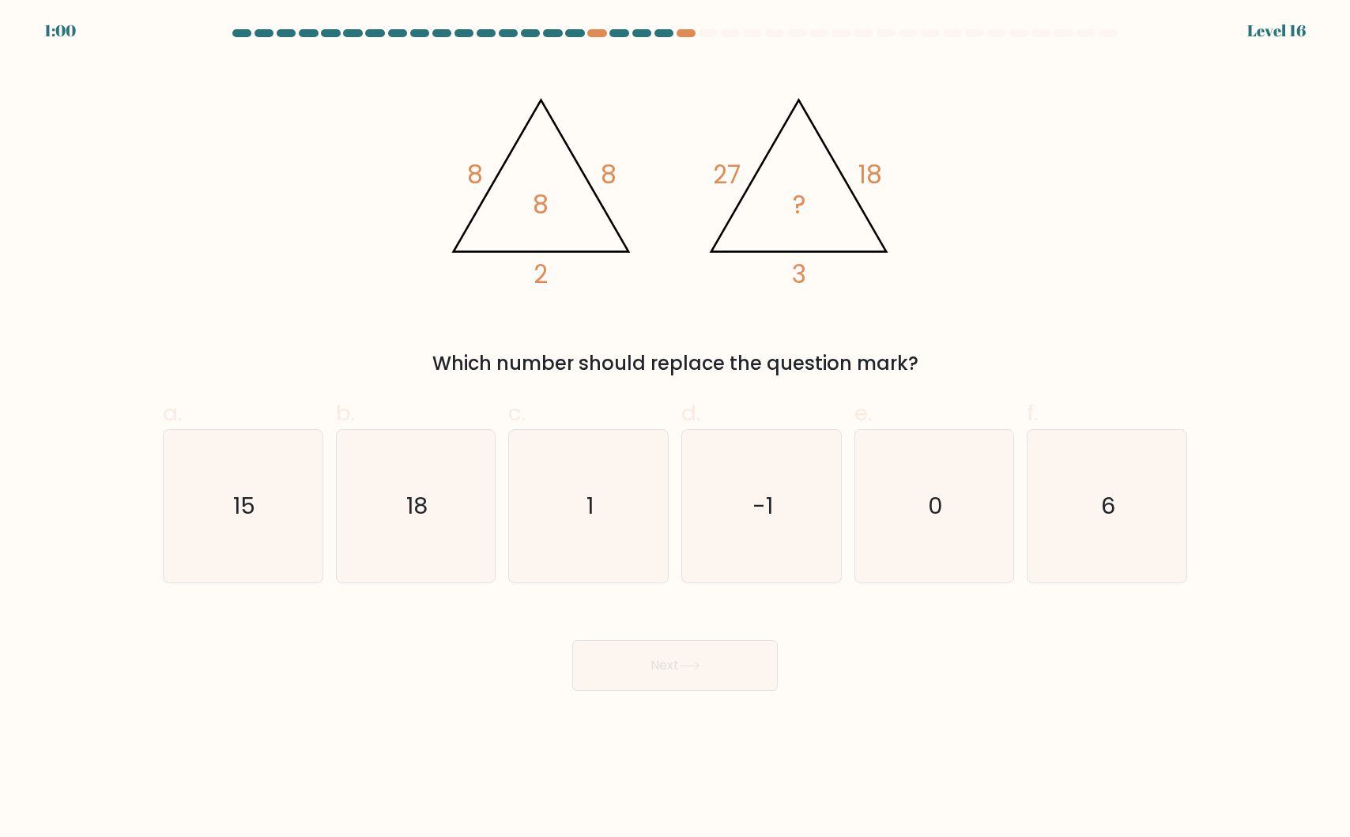
drag, startPoint x: 742, startPoint y: 359, endPoint x: 929, endPoint y: 341, distance: 188.1
click at [854, 349] on div "Which number should replace the question mark?" at bounding box center [674, 363] width 1005 height 28
click at [933, 341] on div "@import url('https://fonts.googleapis.com/css?family=Abril+Fatface:400,100,100i…" at bounding box center [674, 219] width 1043 height 318
click at [1090, 254] on div "@import url('https://fonts.googleapis.com/css?family=Abril+Fatface:400,100,100i…" at bounding box center [674, 219] width 1043 height 318
click at [378, 503] on icon "18" at bounding box center [415, 506] width 153 height 153
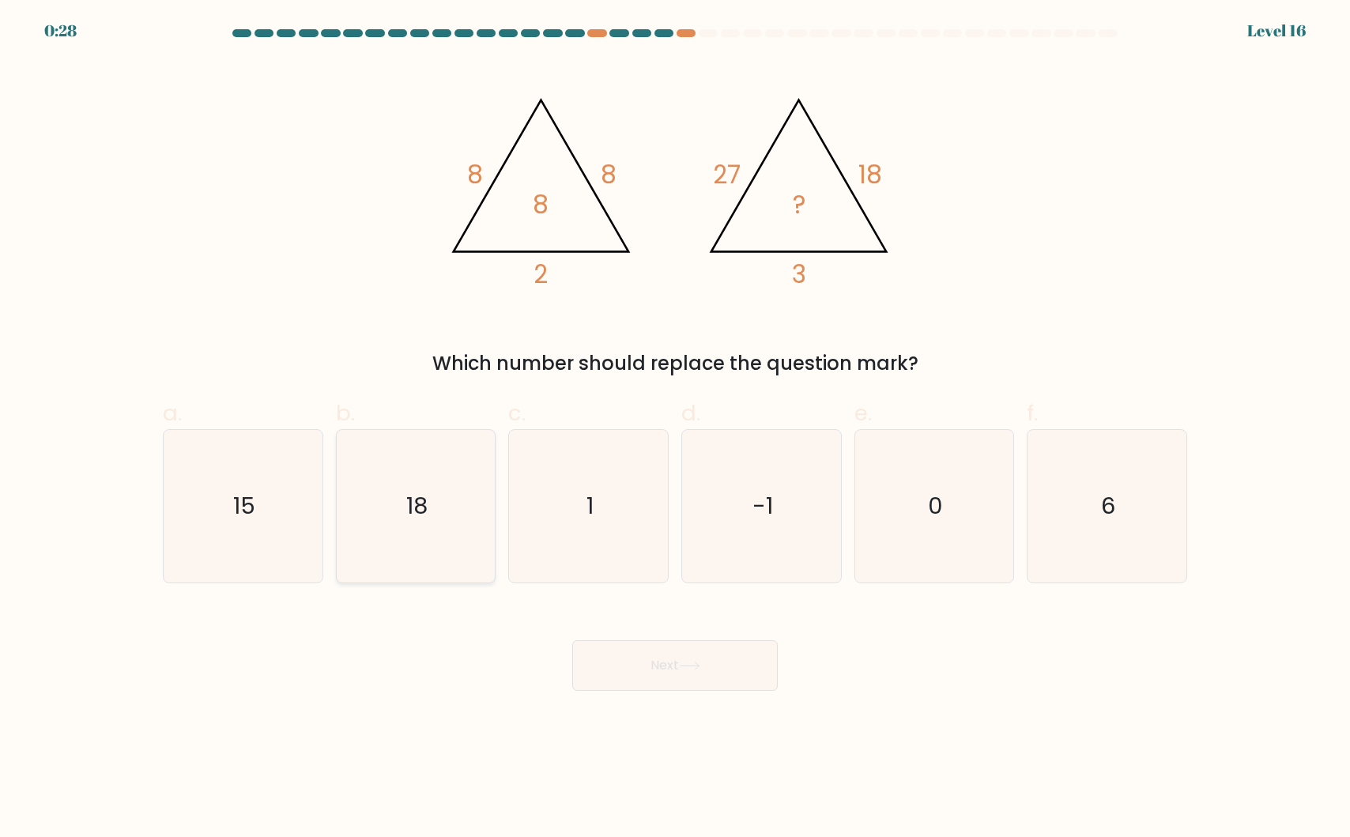
click at [675, 429] on input "b. 18" at bounding box center [675, 424] width 1 height 10
radio input "true"
click at [661, 660] on button "Next" at bounding box center [674, 665] width 205 height 51
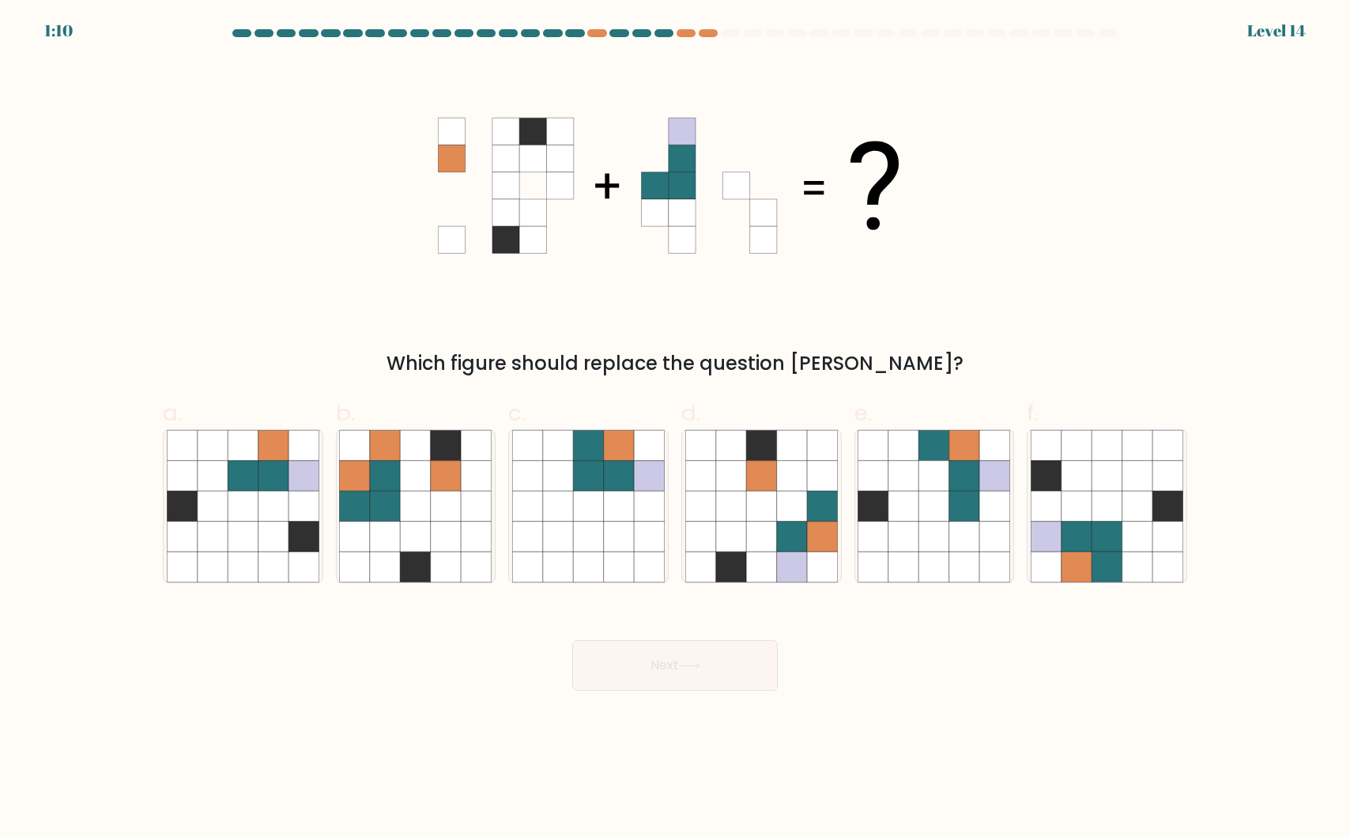
click at [938, 367] on div "Which figure should replace the question mark?" at bounding box center [674, 363] width 1005 height 28
click at [1003, 330] on div "Which figure should replace the question mark?" at bounding box center [674, 219] width 1043 height 318
click at [1123, 549] on icon at bounding box center [1137, 537] width 30 height 30
click at [676, 429] on input "f." at bounding box center [675, 424] width 1 height 10
radio input "true"
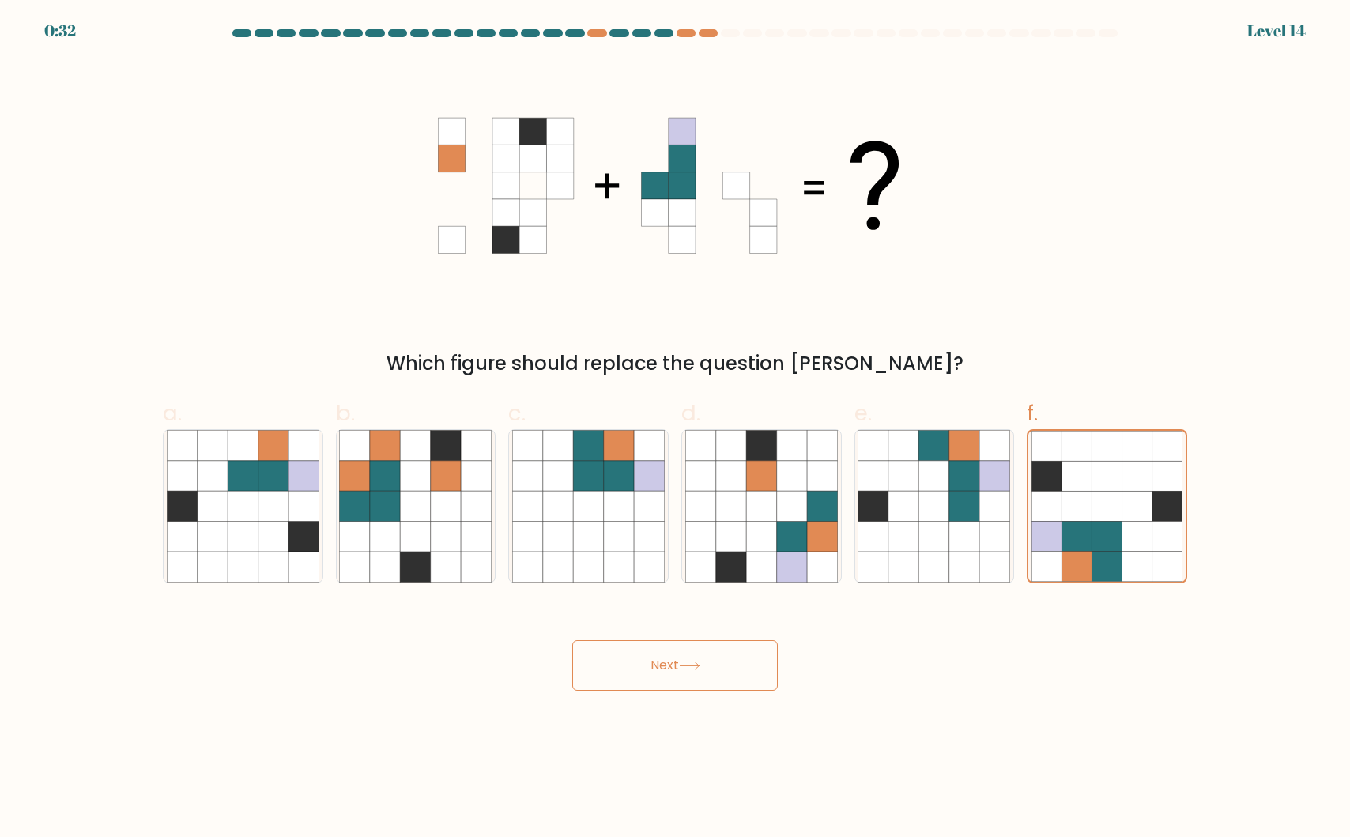
click at [731, 673] on button "Next" at bounding box center [674, 665] width 205 height 51
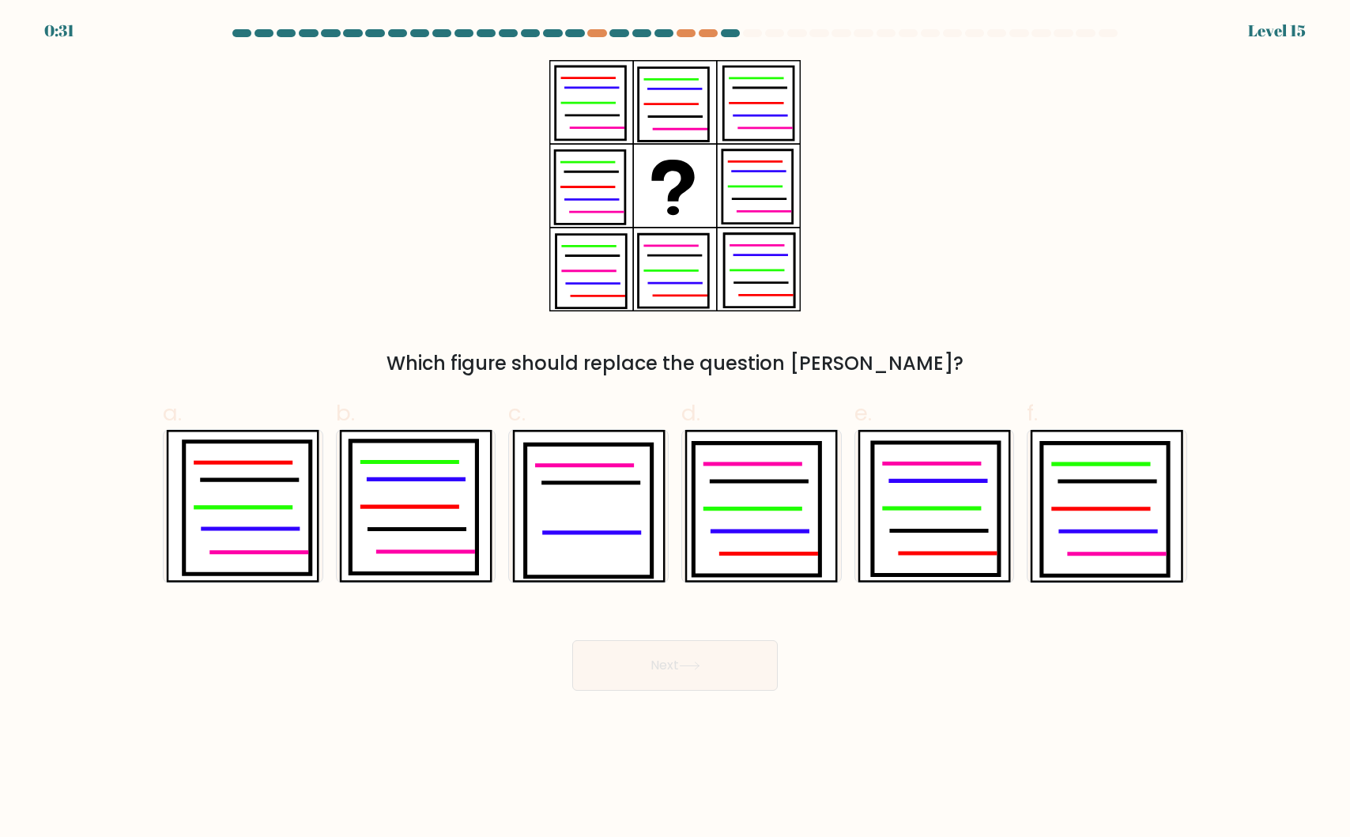
click at [313, 303] on div "Which figure should replace the question mark?" at bounding box center [674, 219] width 1043 height 318
click at [266, 535] on icon at bounding box center [247, 508] width 126 height 133
click at [675, 429] on input "a." at bounding box center [675, 424] width 1 height 10
radio input "true"
click at [684, 668] on icon at bounding box center [689, 665] width 21 height 9
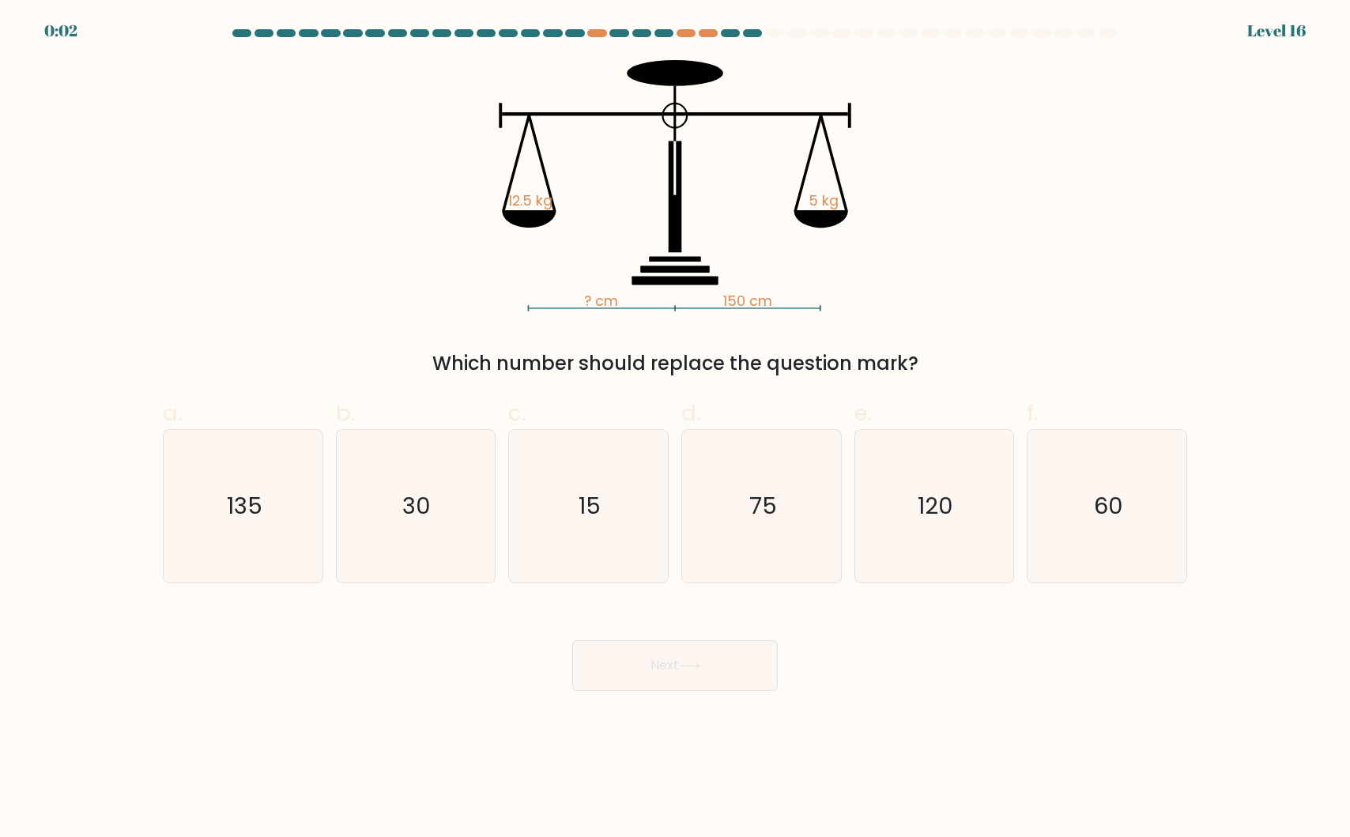
click at [354, 330] on div "? cm 150 cm 12.5 kg 5 kg Which number should replace the question mark?" at bounding box center [674, 219] width 1043 height 318
click at [1113, 494] on text "60" at bounding box center [1108, 506] width 29 height 32
click at [676, 429] on input "f. 60" at bounding box center [675, 424] width 1 height 10
radio input "true"
drag, startPoint x: 733, startPoint y: 676, endPoint x: 715, endPoint y: 674, distance: 18.2
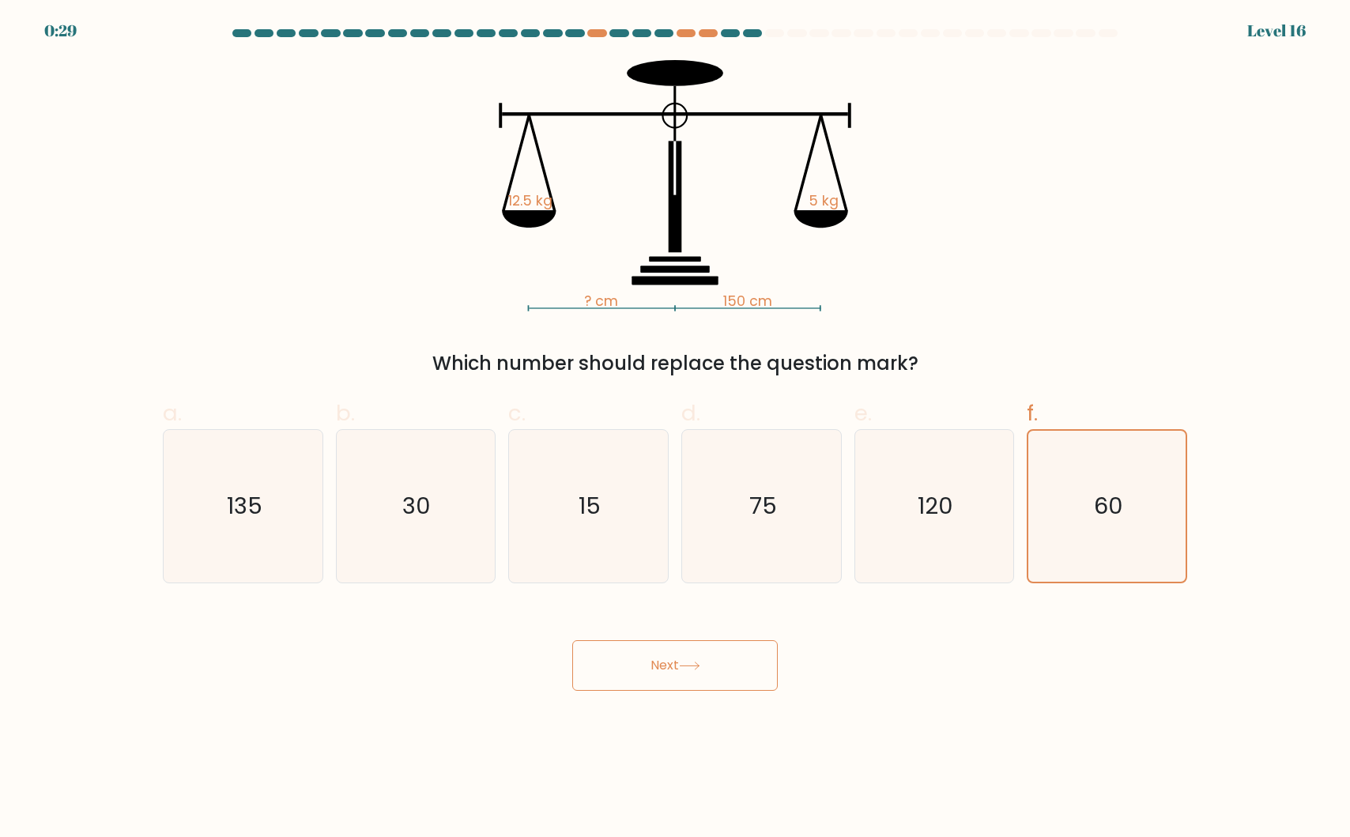
click at [733, 676] on button "Next" at bounding box center [674, 665] width 205 height 51
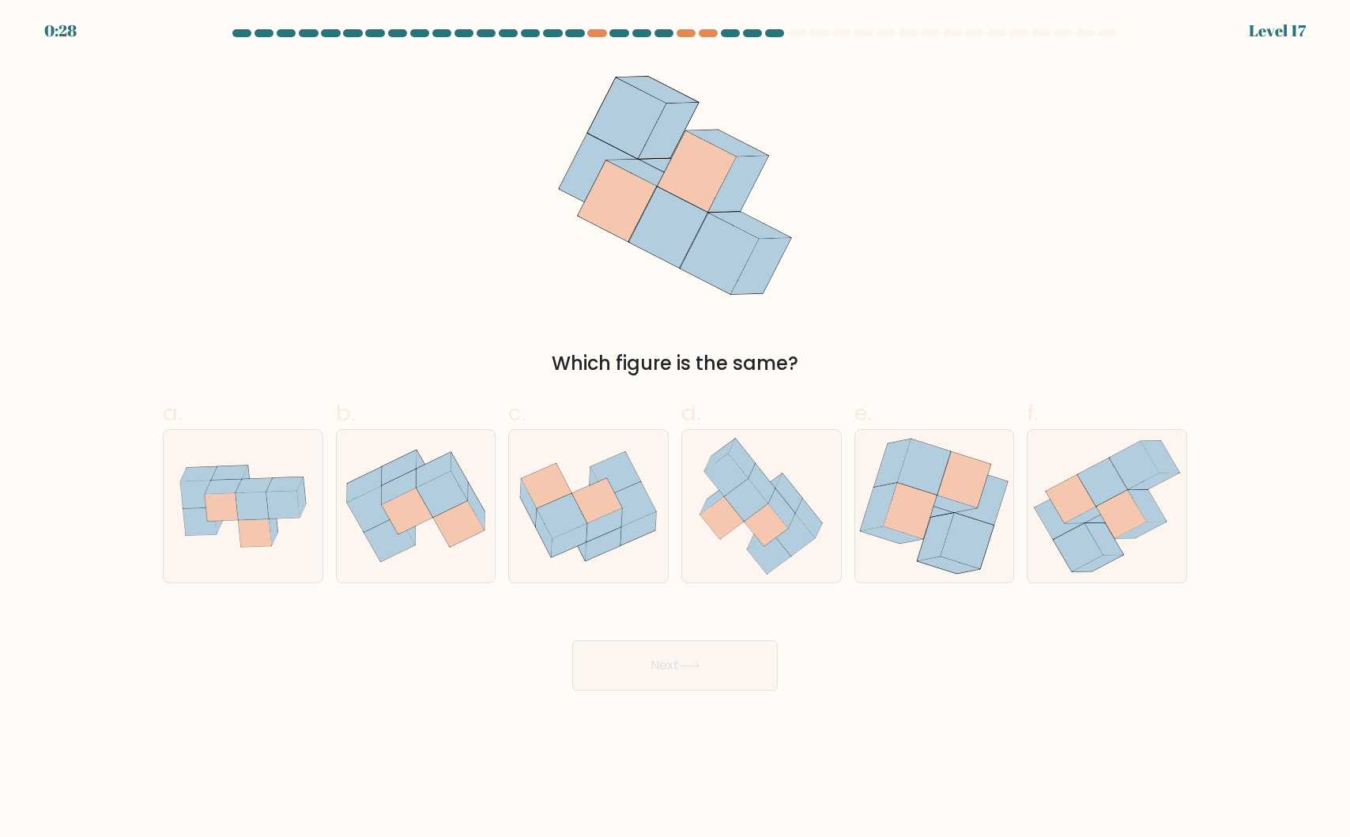
click at [239, 311] on div "Which figure is the same?" at bounding box center [674, 219] width 1043 height 318
click at [979, 187] on div "Which figure is the same?" at bounding box center [674, 219] width 1043 height 318
click at [753, 488] on icon at bounding box center [746, 500] width 43 height 43
click at [676, 429] on input "d." at bounding box center [675, 424] width 1 height 10
radio input "true"
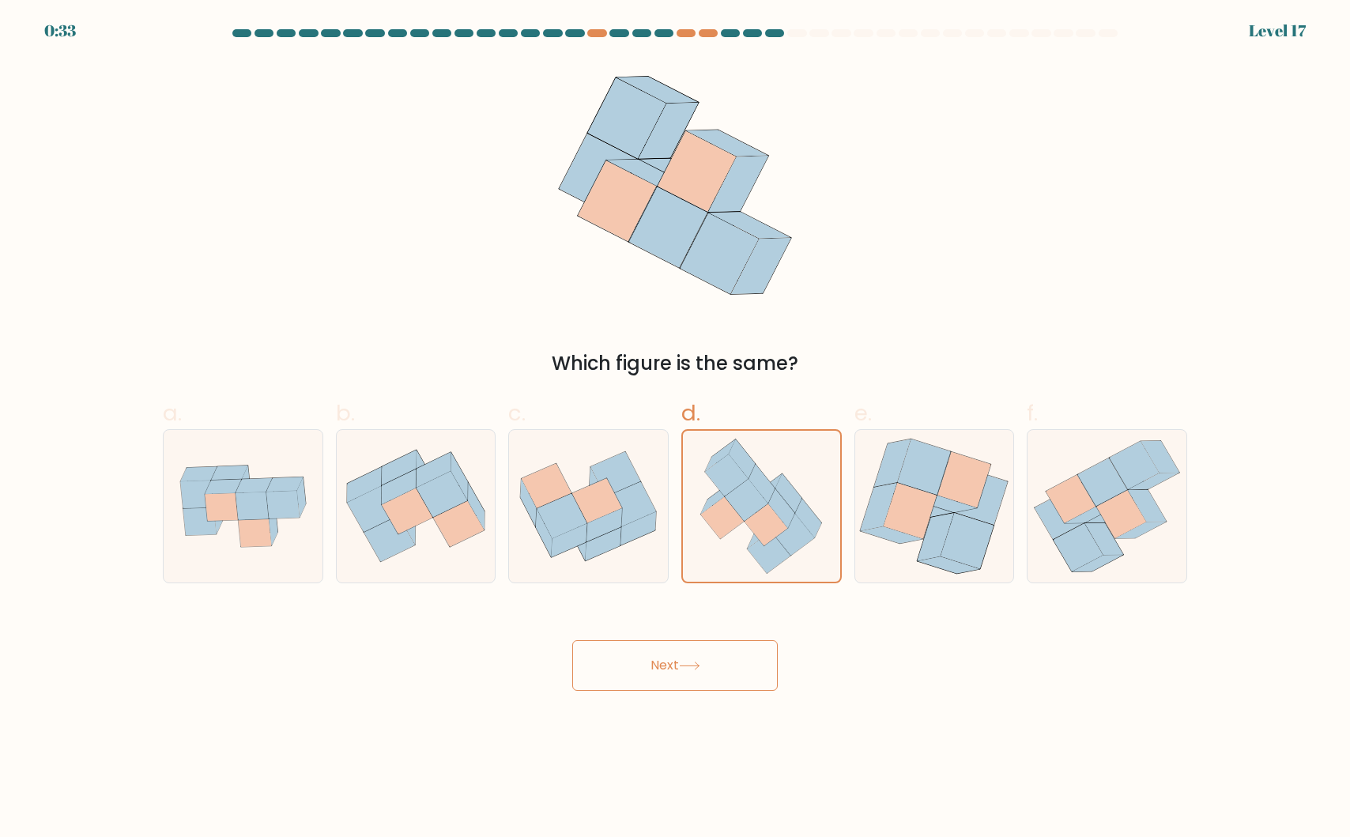
click at [685, 647] on button "Next" at bounding box center [674, 665] width 205 height 51
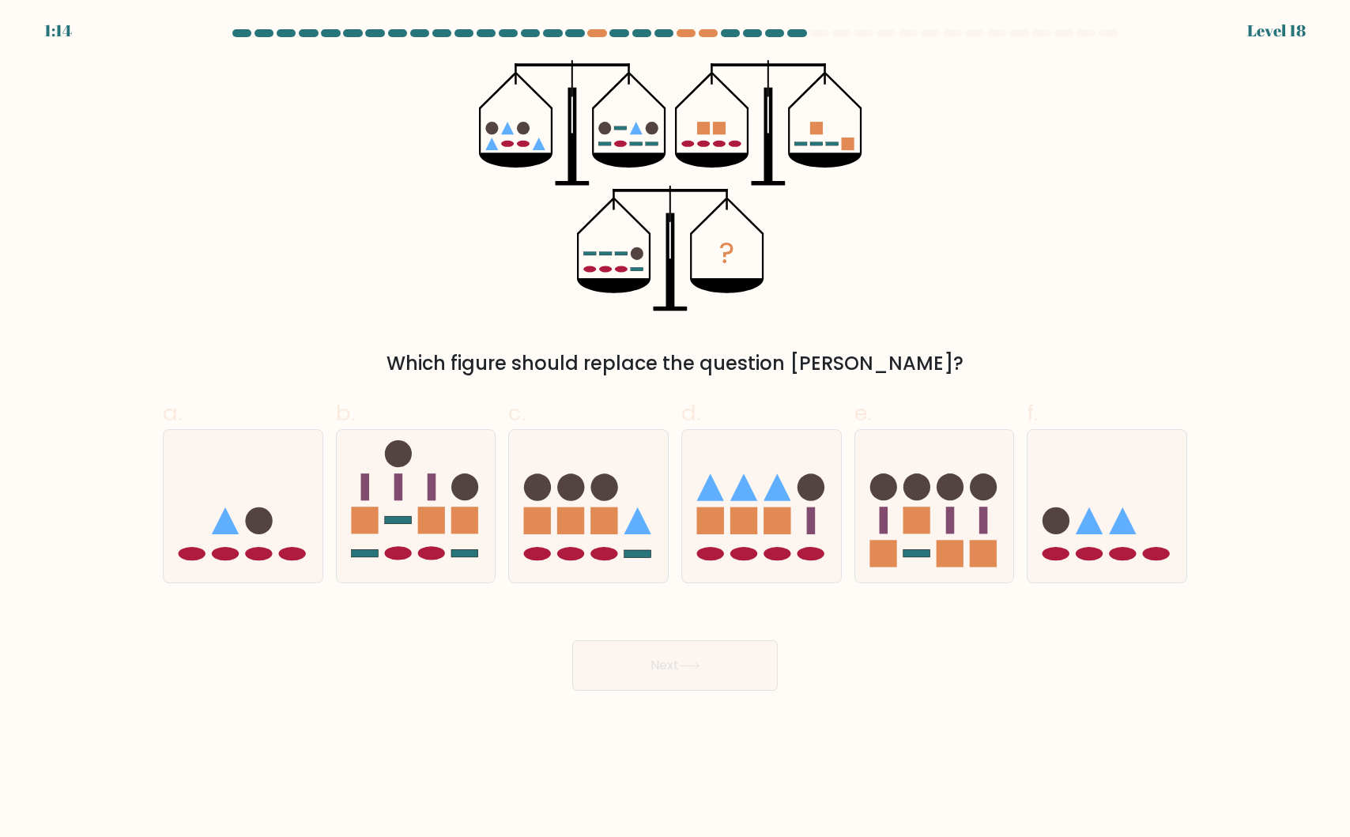
click at [256, 293] on div "? Which figure should replace the question mark?" at bounding box center [674, 219] width 1043 height 318
click at [1128, 218] on div "? Which figure should replace the question mark?" at bounding box center [674, 219] width 1043 height 318
click at [373, 240] on div "? Which figure should replace the question mark?" at bounding box center [674, 219] width 1043 height 318
click at [743, 485] on icon at bounding box center [743, 487] width 27 height 27
click at [676, 429] on input "d." at bounding box center [675, 424] width 1 height 10
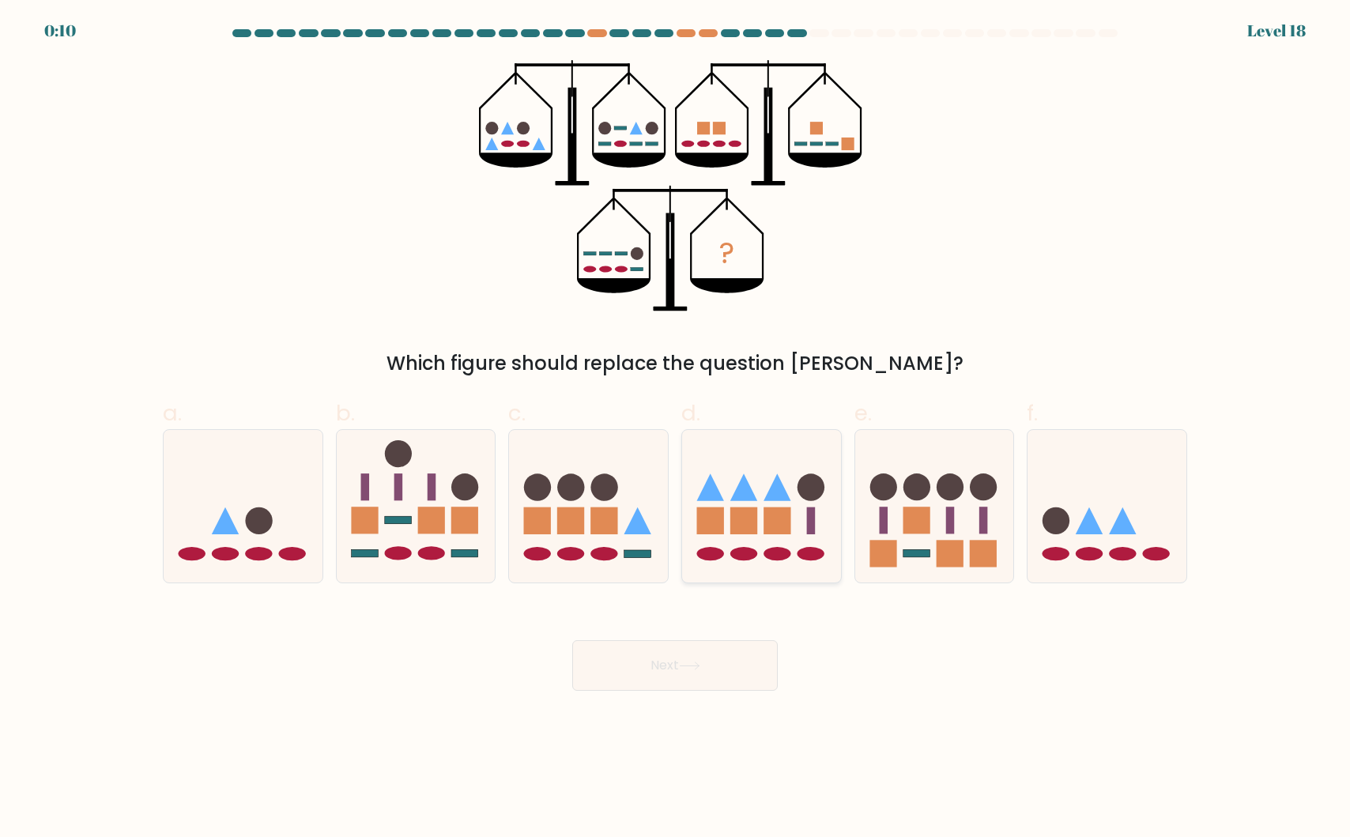
radio input "true"
click at [679, 664] on button "Next" at bounding box center [674, 665] width 205 height 51
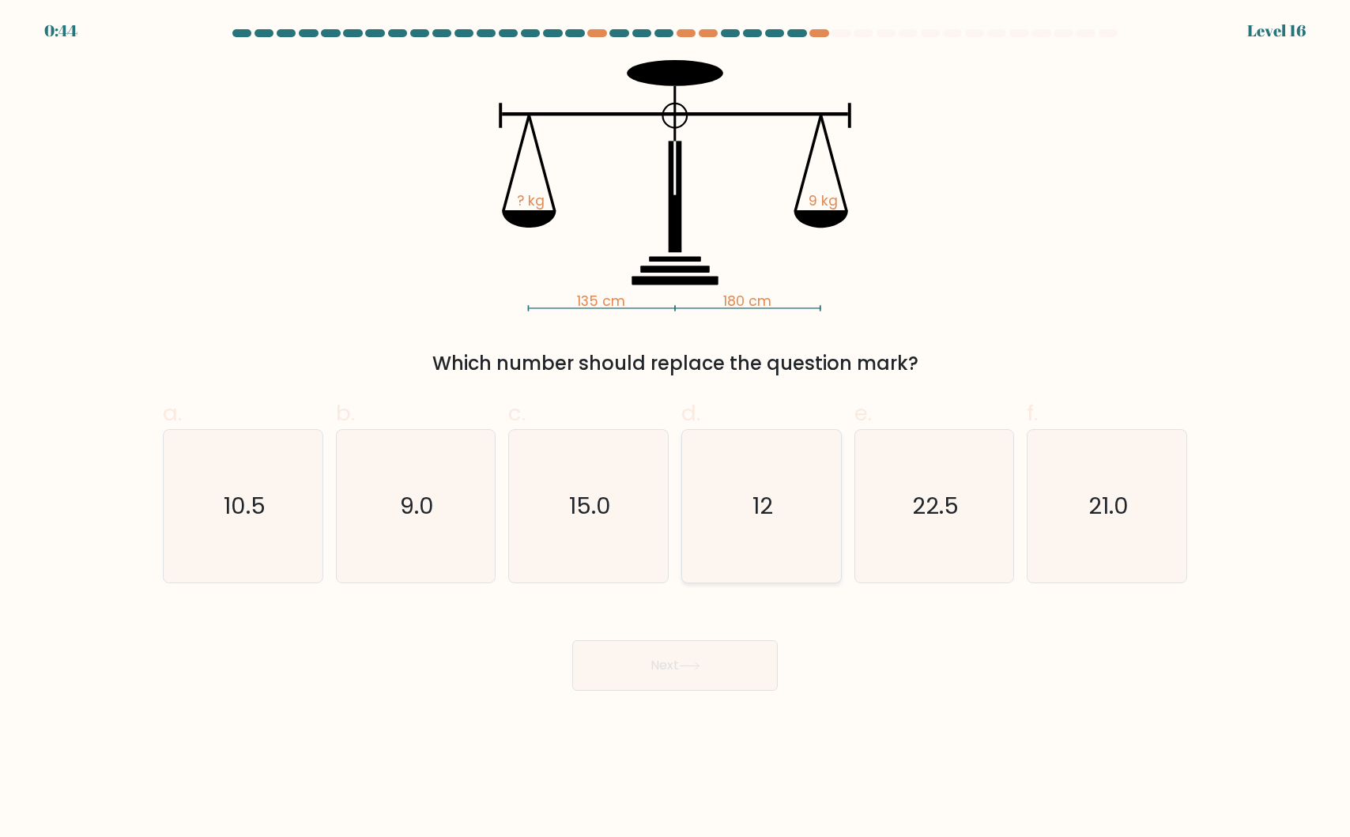
click at [753, 529] on icon "12" at bounding box center [761, 506] width 153 height 153
click at [676, 429] on input "d. 12" at bounding box center [675, 424] width 1 height 10
radio input "true"
click at [716, 653] on button "Next" at bounding box center [674, 665] width 205 height 51
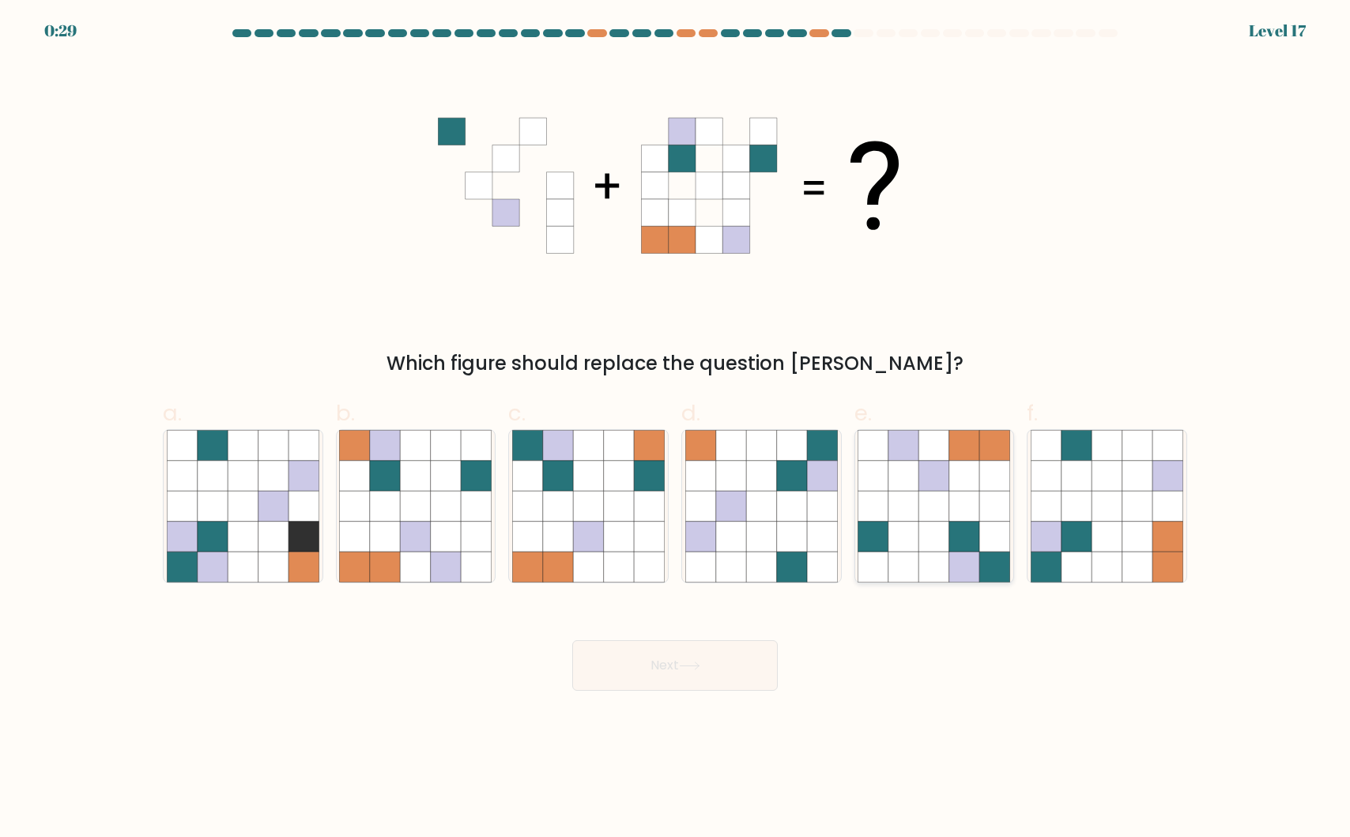
click at [898, 499] on icon at bounding box center [903, 506] width 30 height 30
click at [676, 429] on input "e." at bounding box center [675, 424] width 1 height 10
radio input "true"
click at [650, 669] on button "Next" at bounding box center [674, 665] width 205 height 51
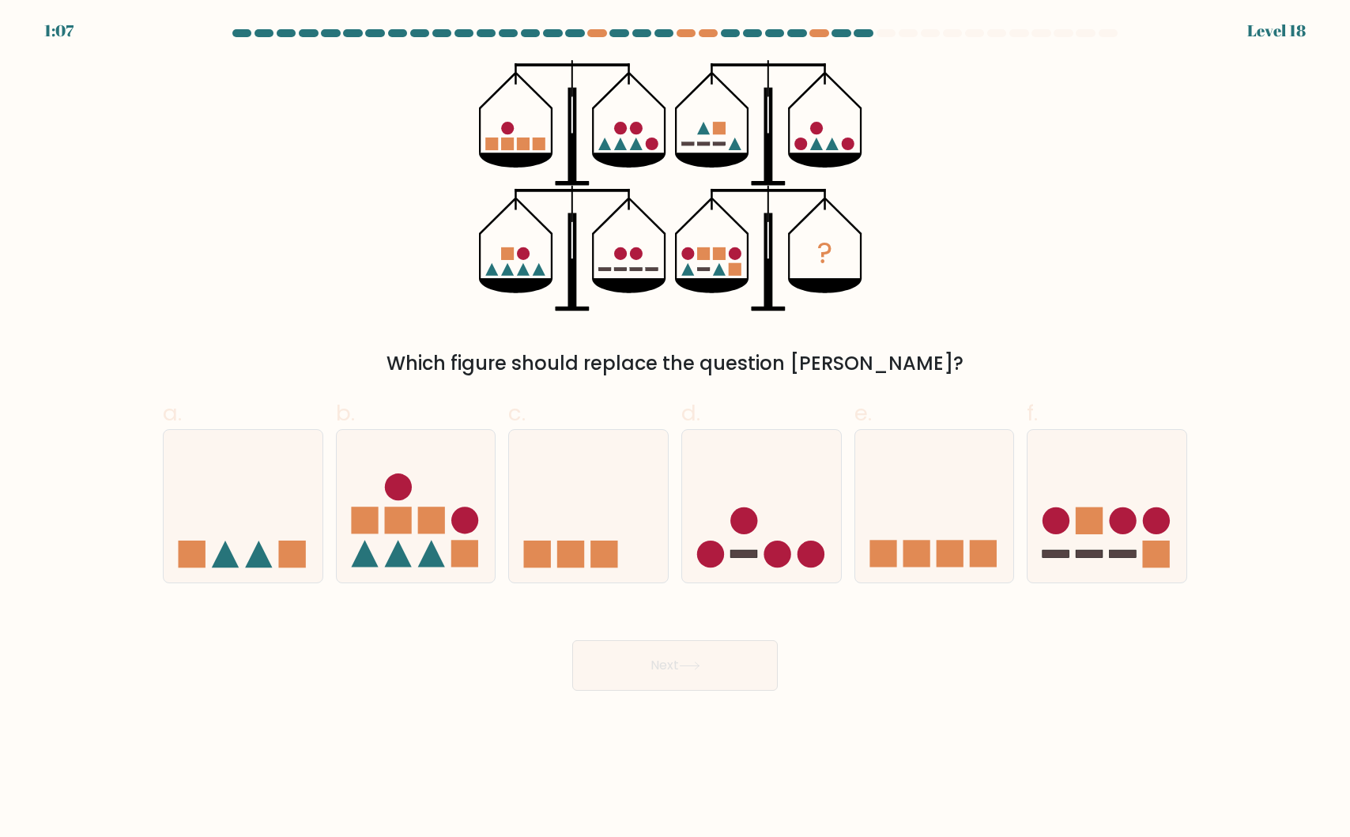
click at [295, 286] on div "? Which figure should replace the question mark?" at bounding box center [674, 219] width 1043 height 318
click at [406, 523] on rect at bounding box center [397, 520] width 27 height 27
click at [675, 429] on input "b." at bounding box center [675, 424] width 1 height 10
radio input "true"
drag, startPoint x: 650, startPoint y: 671, endPoint x: 608, endPoint y: 660, distance: 44.1
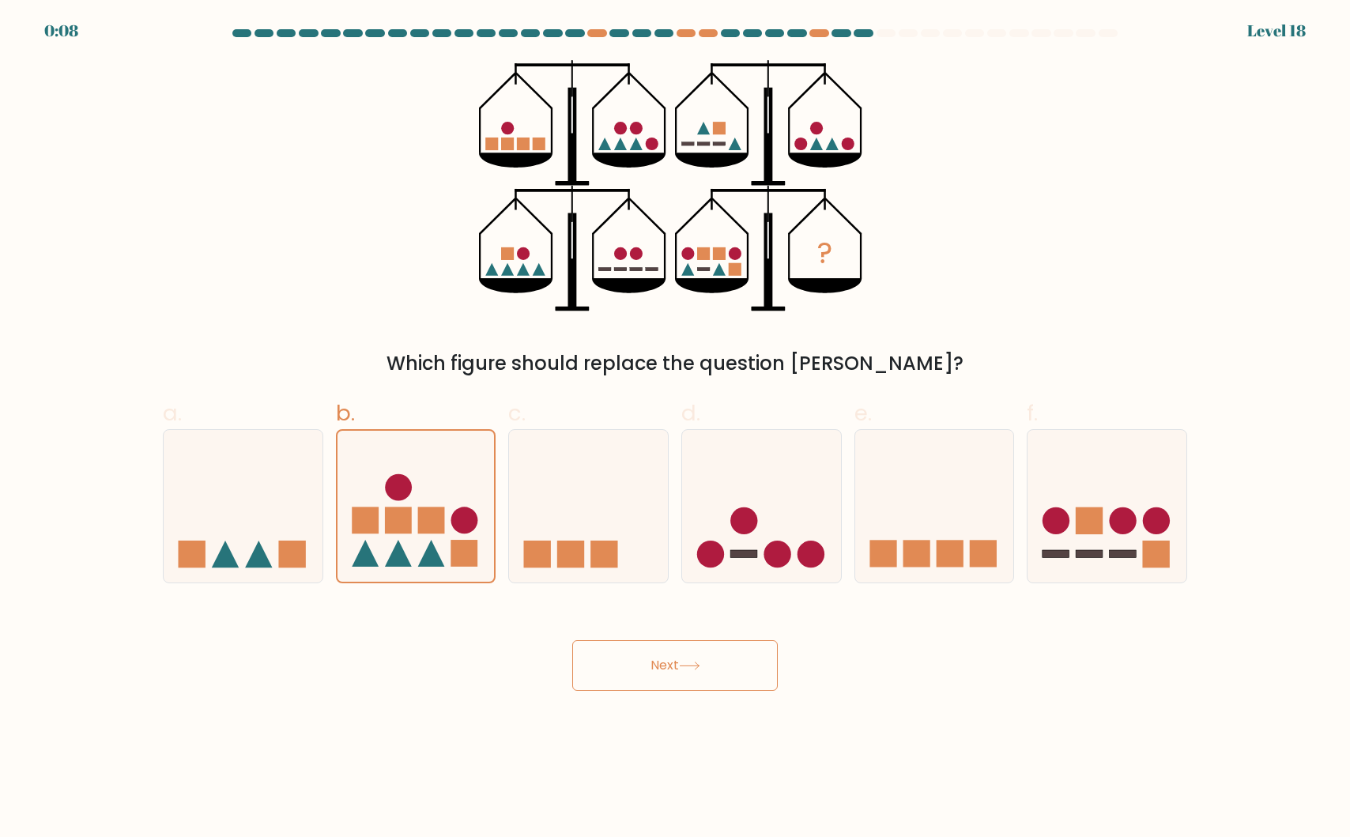
click at [650, 671] on button "Next" at bounding box center [674, 665] width 205 height 51
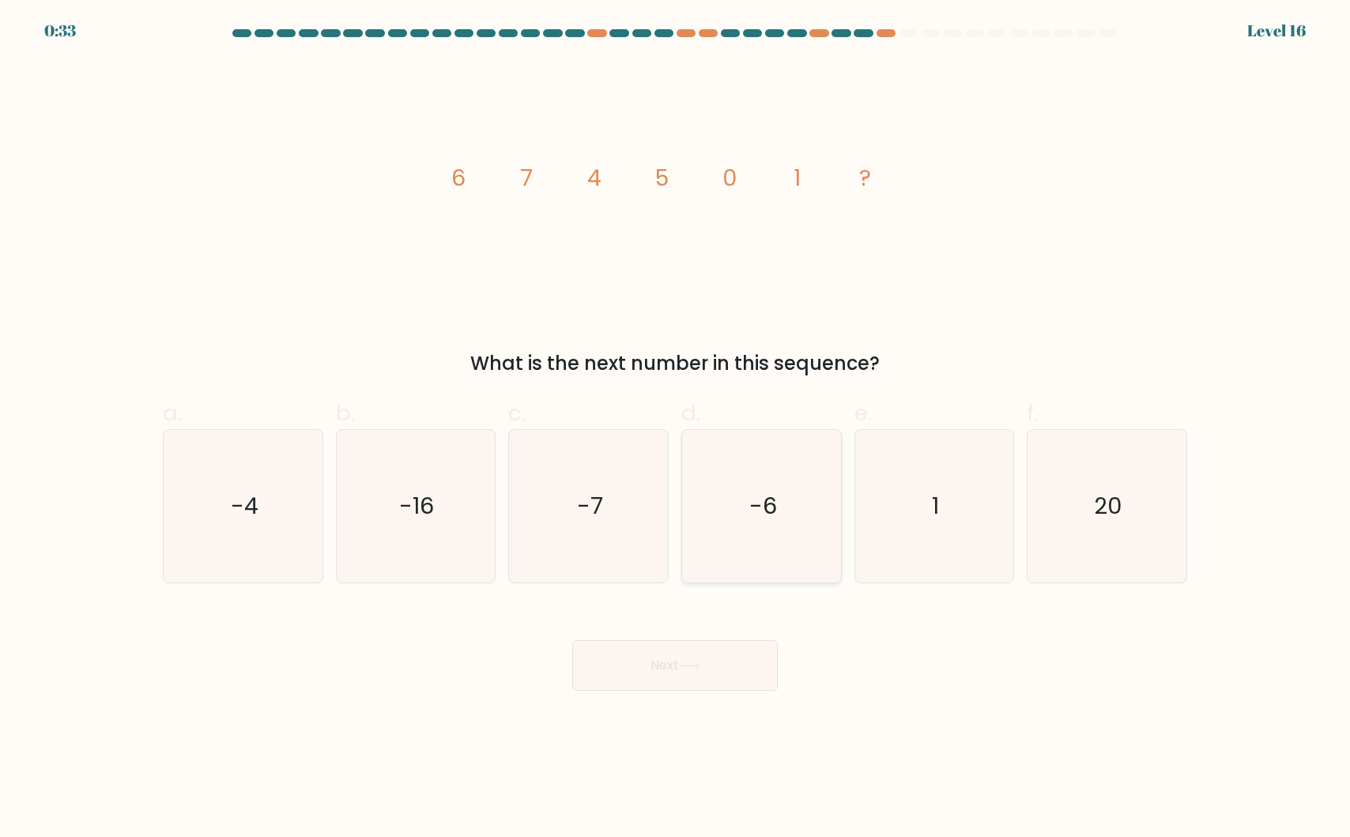
click at [770, 529] on icon "-6" at bounding box center [761, 506] width 153 height 153
click at [676, 429] on input "d. -6" at bounding box center [675, 424] width 1 height 10
radio input "true"
click at [662, 661] on button "Next" at bounding box center [674, 665] width 205 height 51
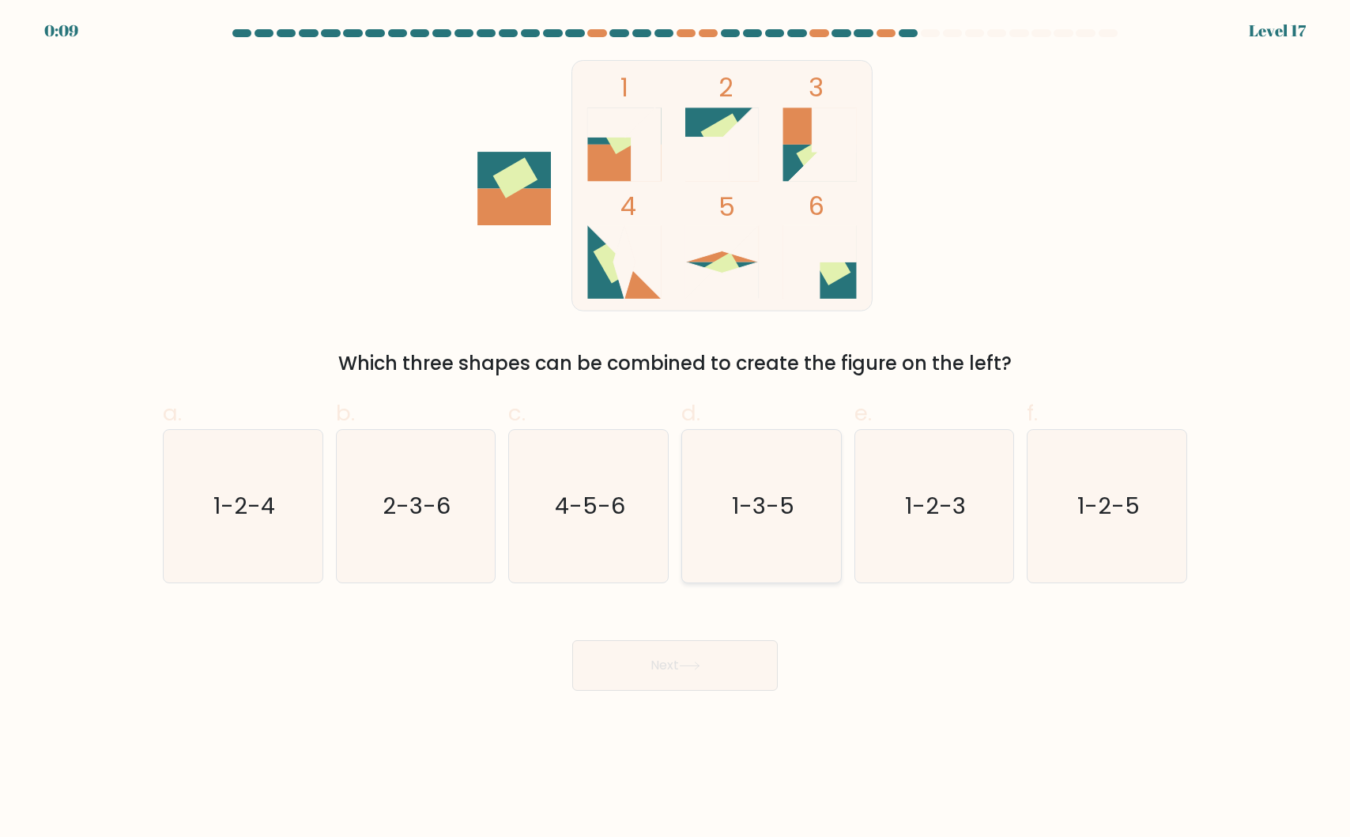
click at [767, 466] on icon "1-3-5" at bounding box center [761, 506] width 153 height 153
click at [676, 429] on input "d. 1-3-5" at bounding box center [675, 424] width 1 height 10
radio input "true"
click at [654, 662] on button "Next" at bounding box center [674, 665] width 205 height 51
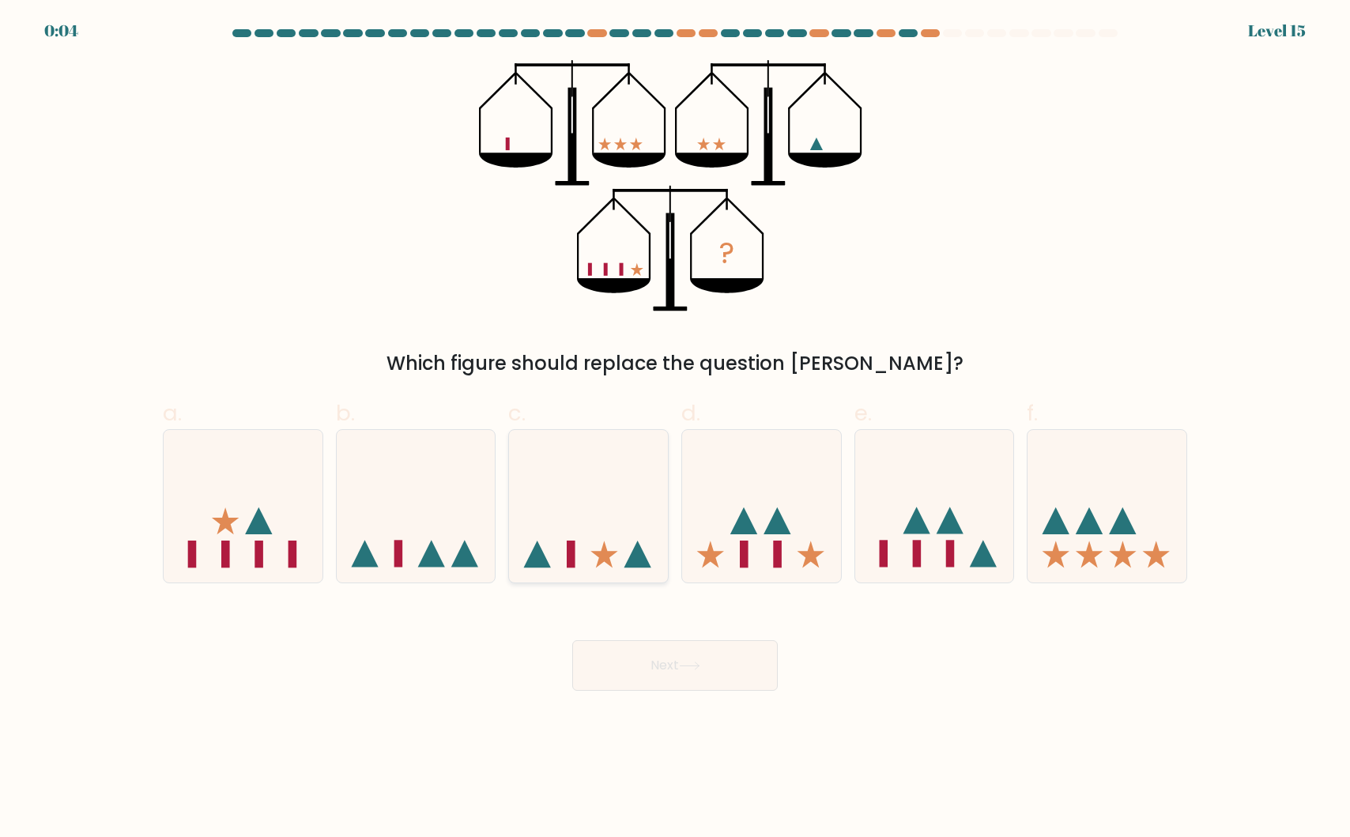
click at [610, 551] on icon at bounding box center [588, 505] width 159 height 131
click at [675, 429] on input "c." at bounding box center [675, 424] width 1 height 10
radio input "true"
click at [635, 653] on button "Next" at bounding box center [674, 665] width 205 height 51
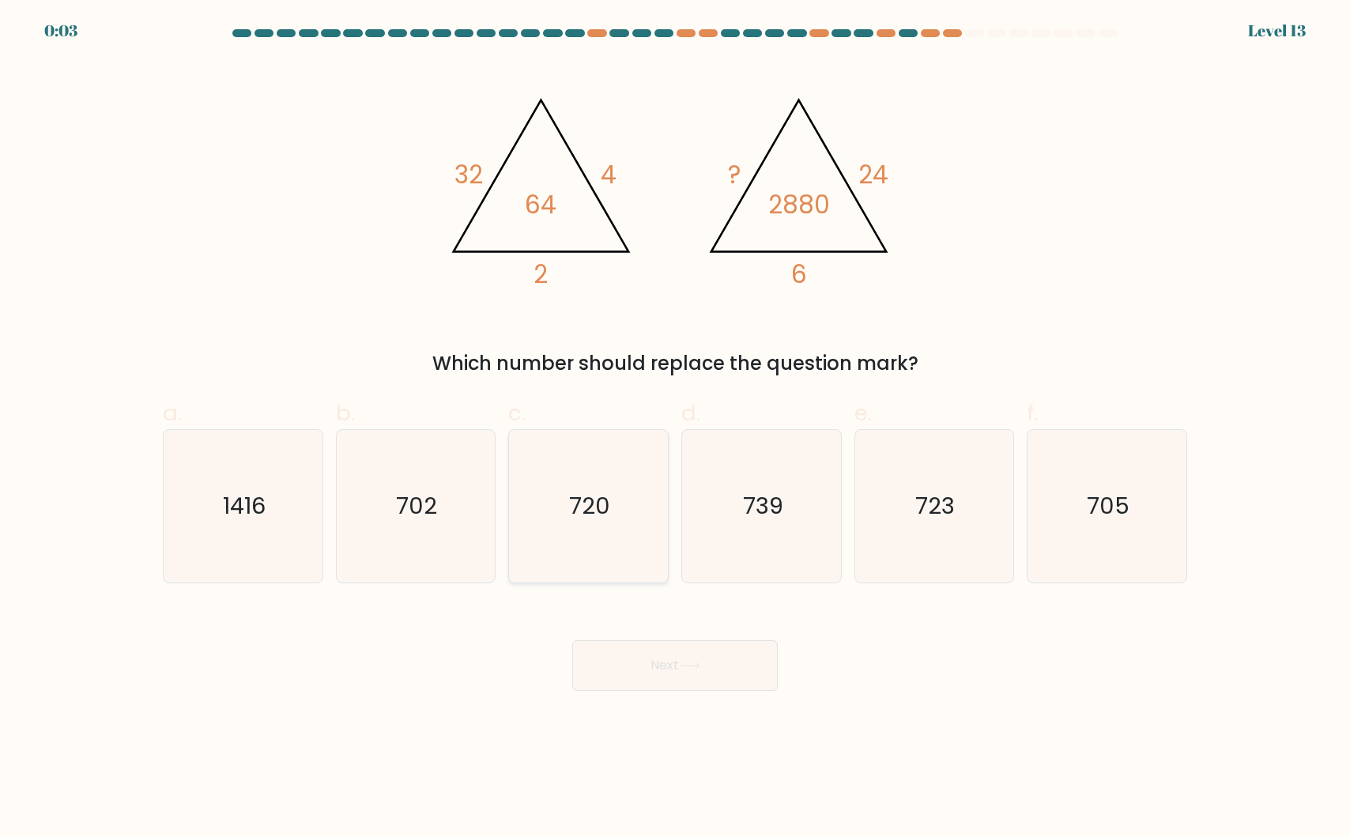
click at [597, 527] on icon "720" at bounding box center [588, 506] width 153 height 153
click at [675, 429] on input "c. 720" at bounding box center [675, 424] width 1 height 10
radio input "true"
click at [659, 687] on button "Next" at bounding box center [674, 665] width 205 height 51
click at [671, 665] on button "Next" at bounding box center [674, 665] width 205 height 51
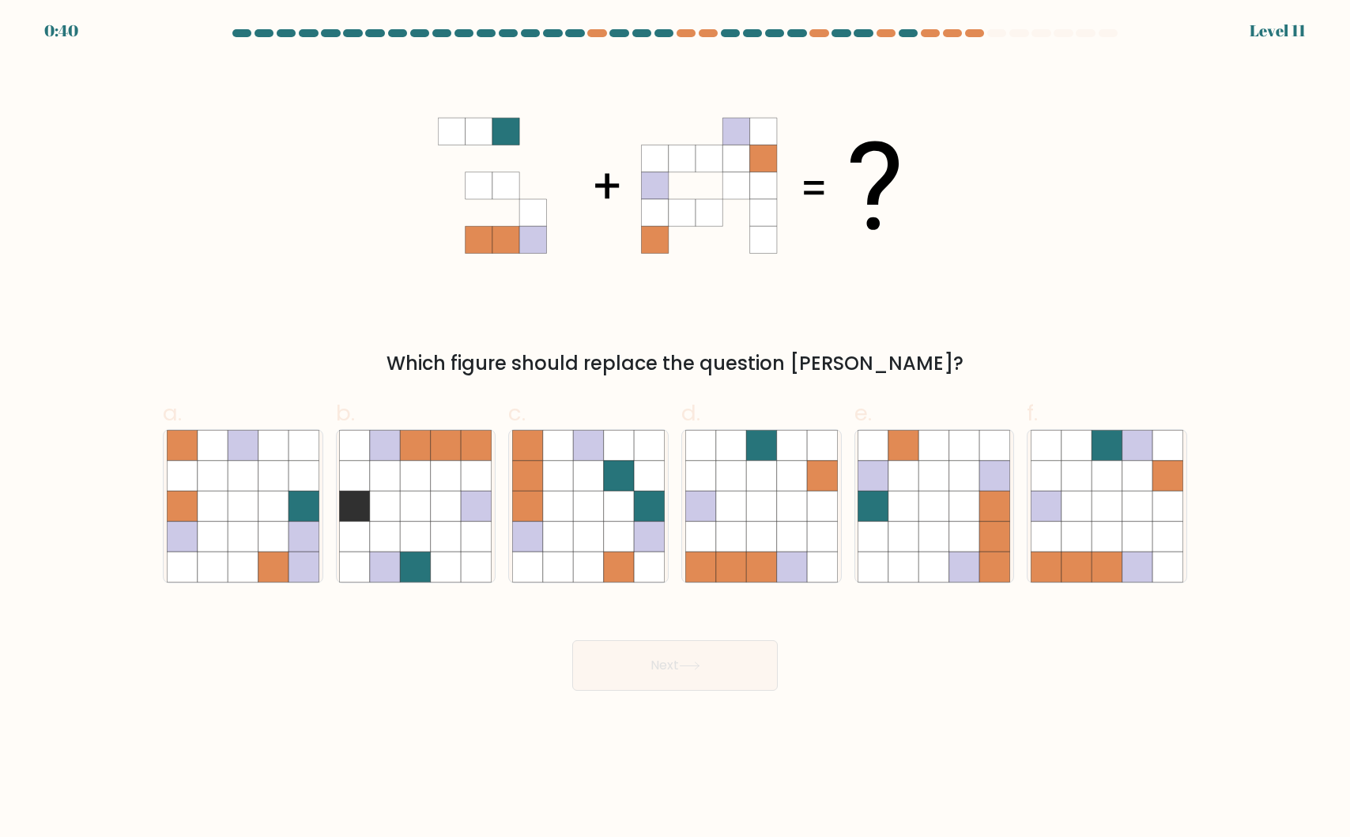
click at [167, 203] on div "Which figure should replace the question [PERSON_NAME]?" at bounding box center [674, 219] width 1043 height 318
click at [1154, 247] on div "Which figure should replace the question [PERSON_NAME]?" at bounding box center [674, 219] width 1043 height 318
click at [1127, 527] on icon at bounding box center [1137, 537] width 30 height 30
click at [676, 429] on input "f." at bounding box center [675, 424] width 1 height 10
radio input "true"
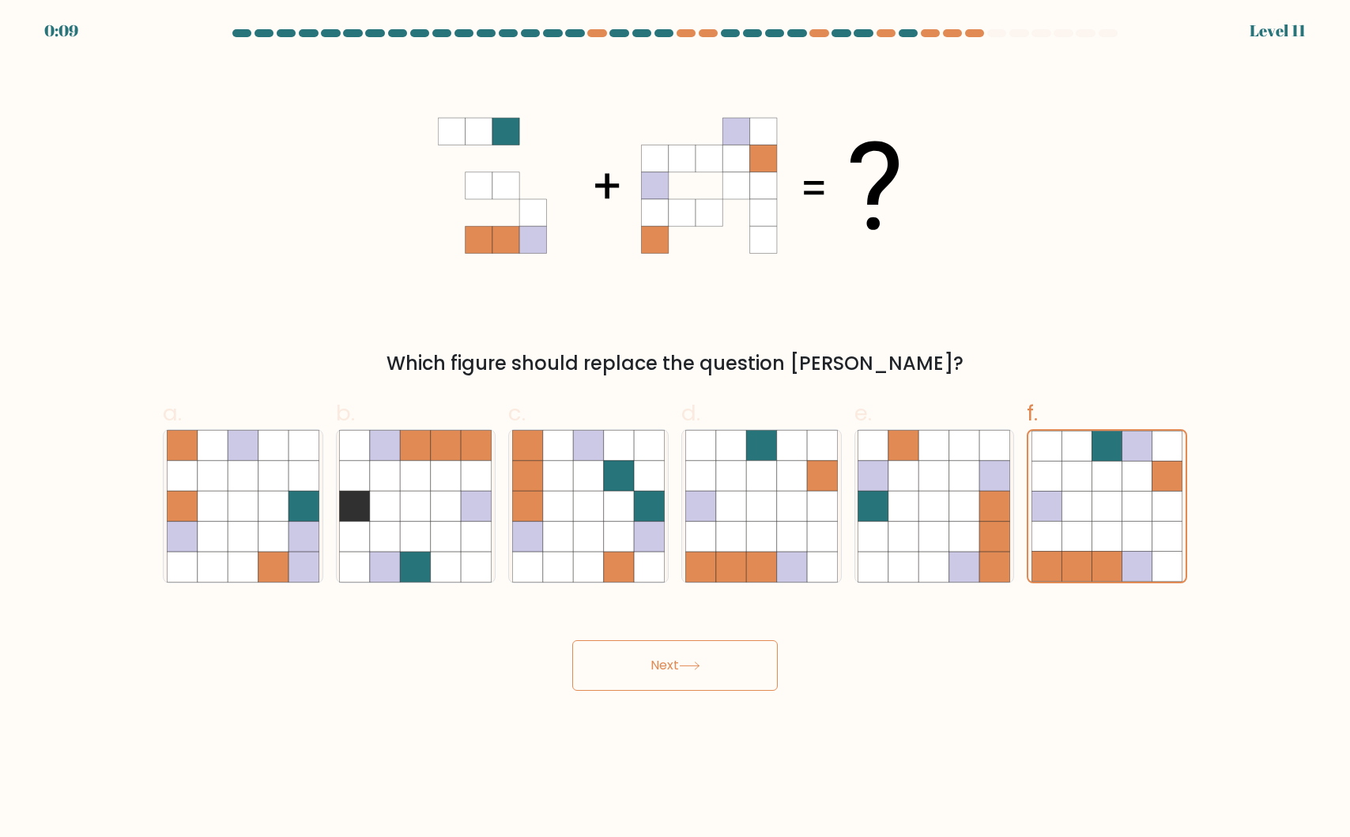
click at [682, 680] on button "Next" at bounding box center [674, 665] width 205 height 51
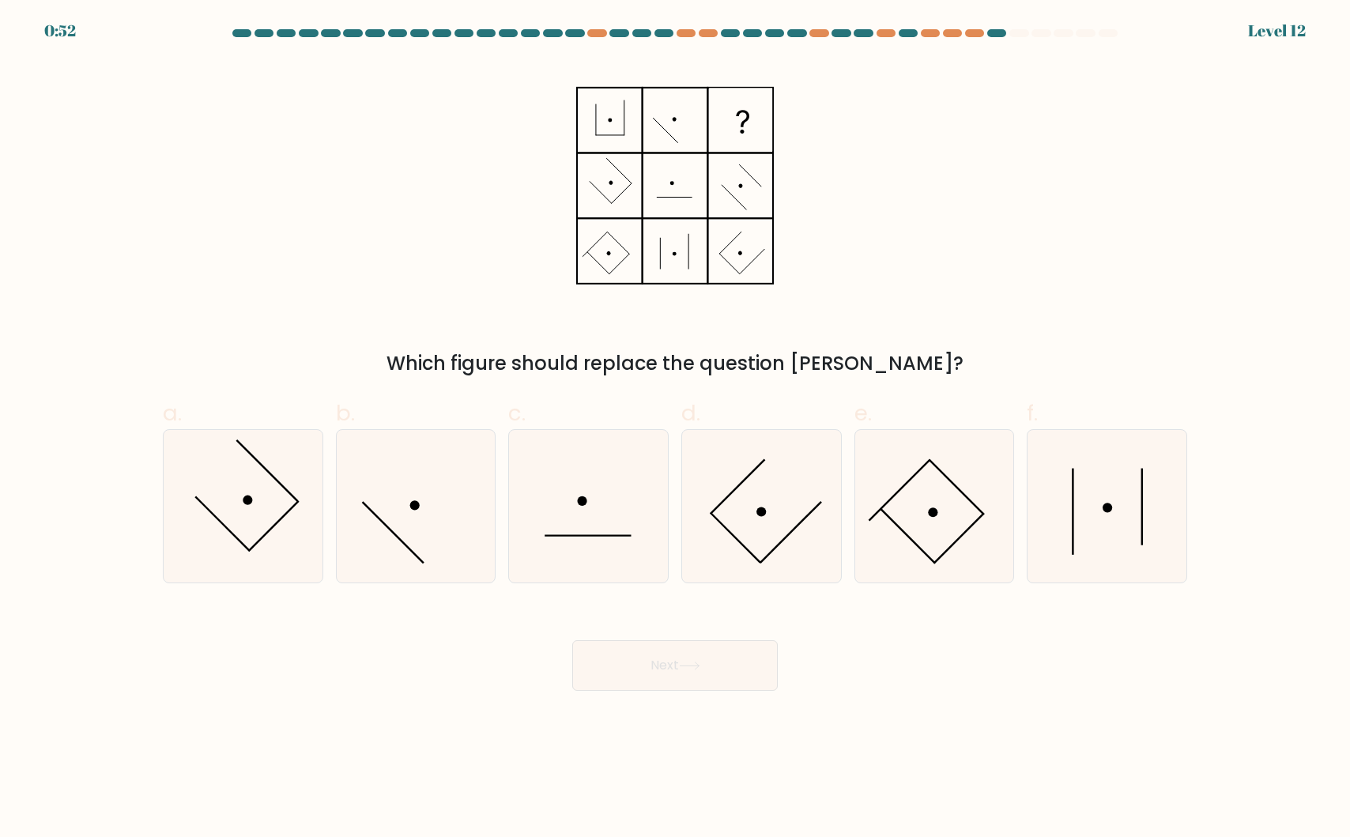
click at [281, 201] on div "Which figure should replace the question [PERSON_NAME]?" at bounding box center [674, 219] width 1043 height 318
click at [1105, 488] on icon at bounding box center [1106, 506] width 153 height 153
click at [676, 429] on input "f." at bounding box center [675, 424] width 1 height 10
radio input "true"
click at [715, 666] on button "Next" at bounding box center [674, 665] width 205 height 51
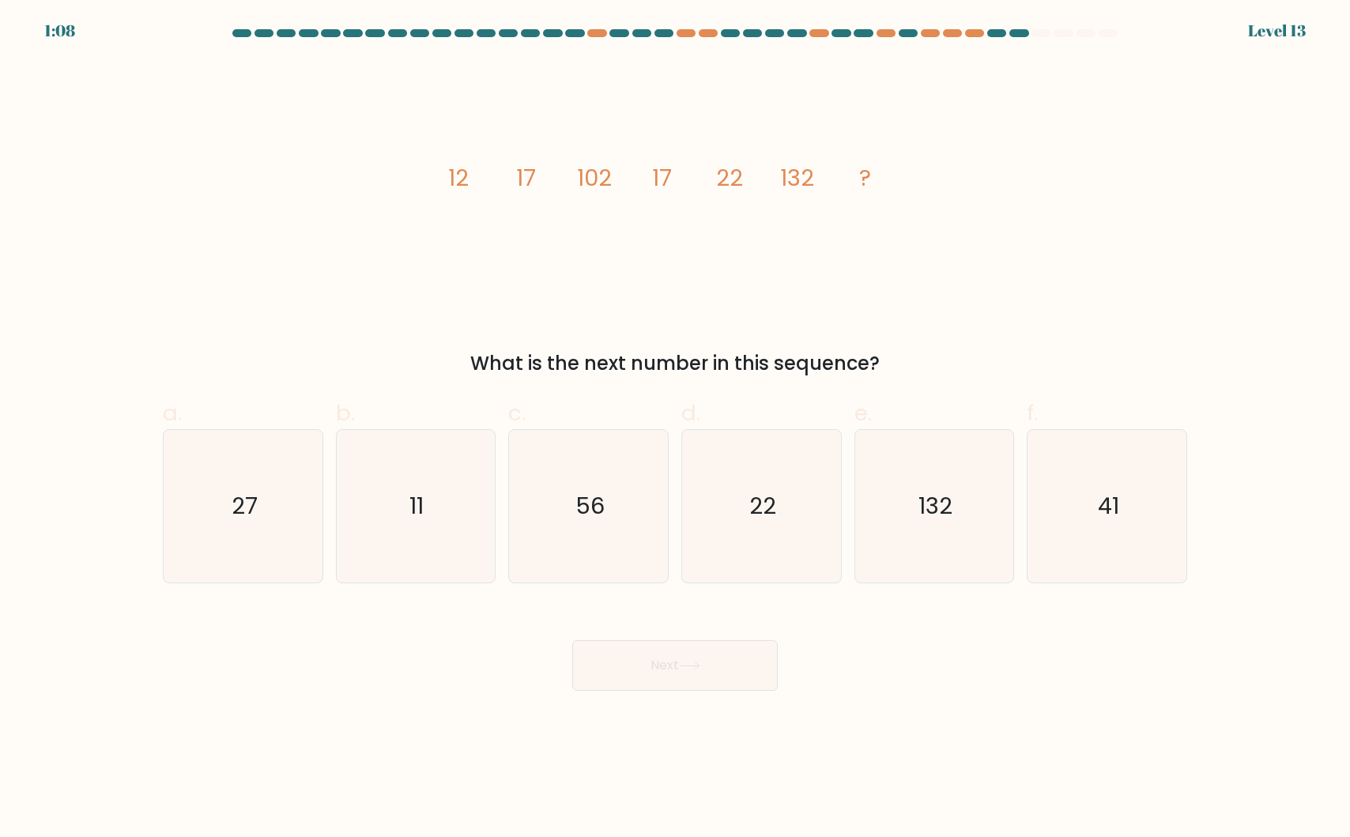
click at [291, 216] on div "image/svg+xml 12 17 102 17 22 132 ? What is the next number in this sequence?" at bounding box center [674, 219] width 1043 height 318
click at [766, 525] on icon "22" at bounding box center [761, 506] width 153 height 153
click at [676, 429] on input "d. 22" at bounding box center [675, 424] width 1 height 10
radio input "true"
click at [688, 680] on button "Next" at bounding box center [674, 665] width 205 height 51
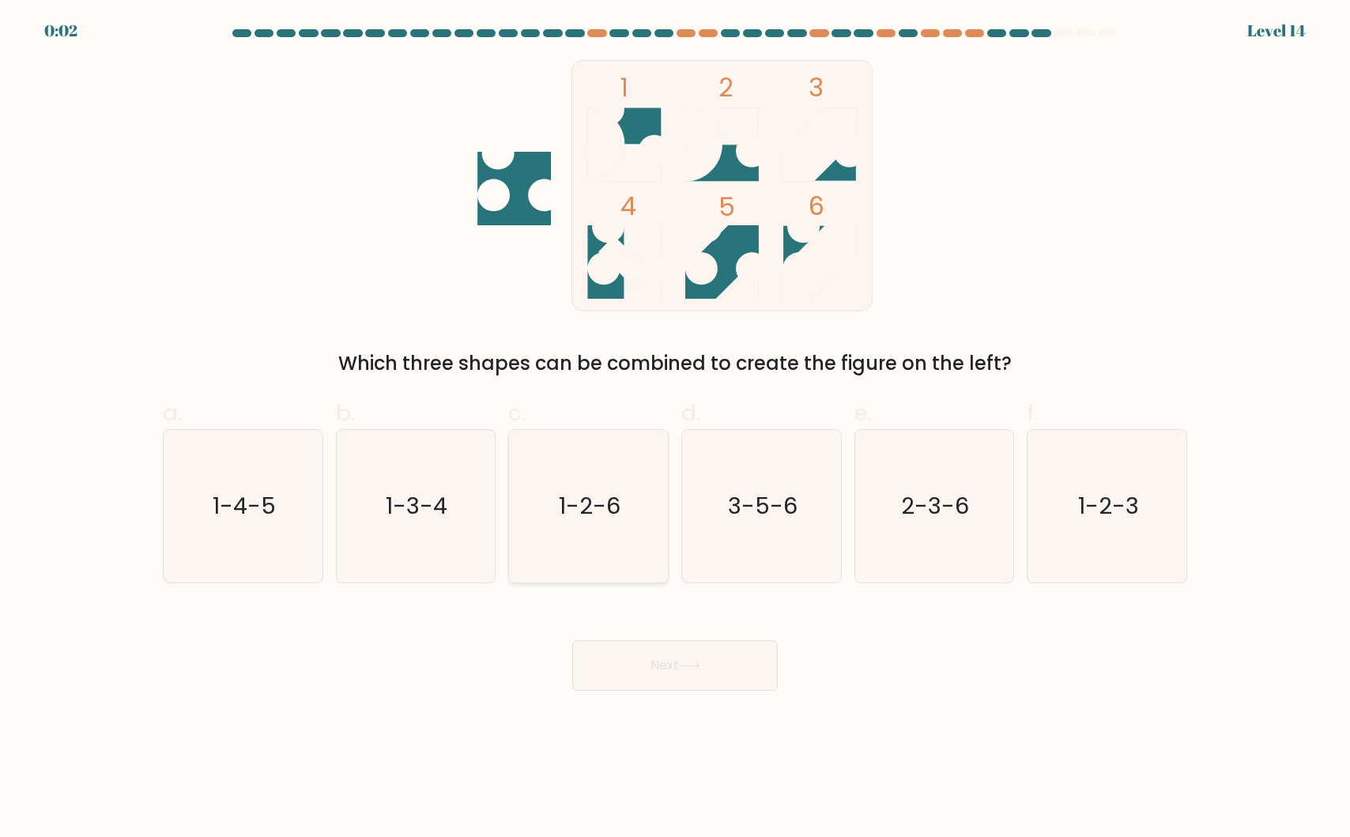
click at [612, 512] on text "1-2-6" at bounding box center [590, 506] width 62 height 32
click at [675, 429] on input "c. 1-2-6" at bounding box center [675, 424] width 1 height 10
radio input "true"
click at [659, 661] on button "Next" at bounding box center [674, 665] width 205 height 51
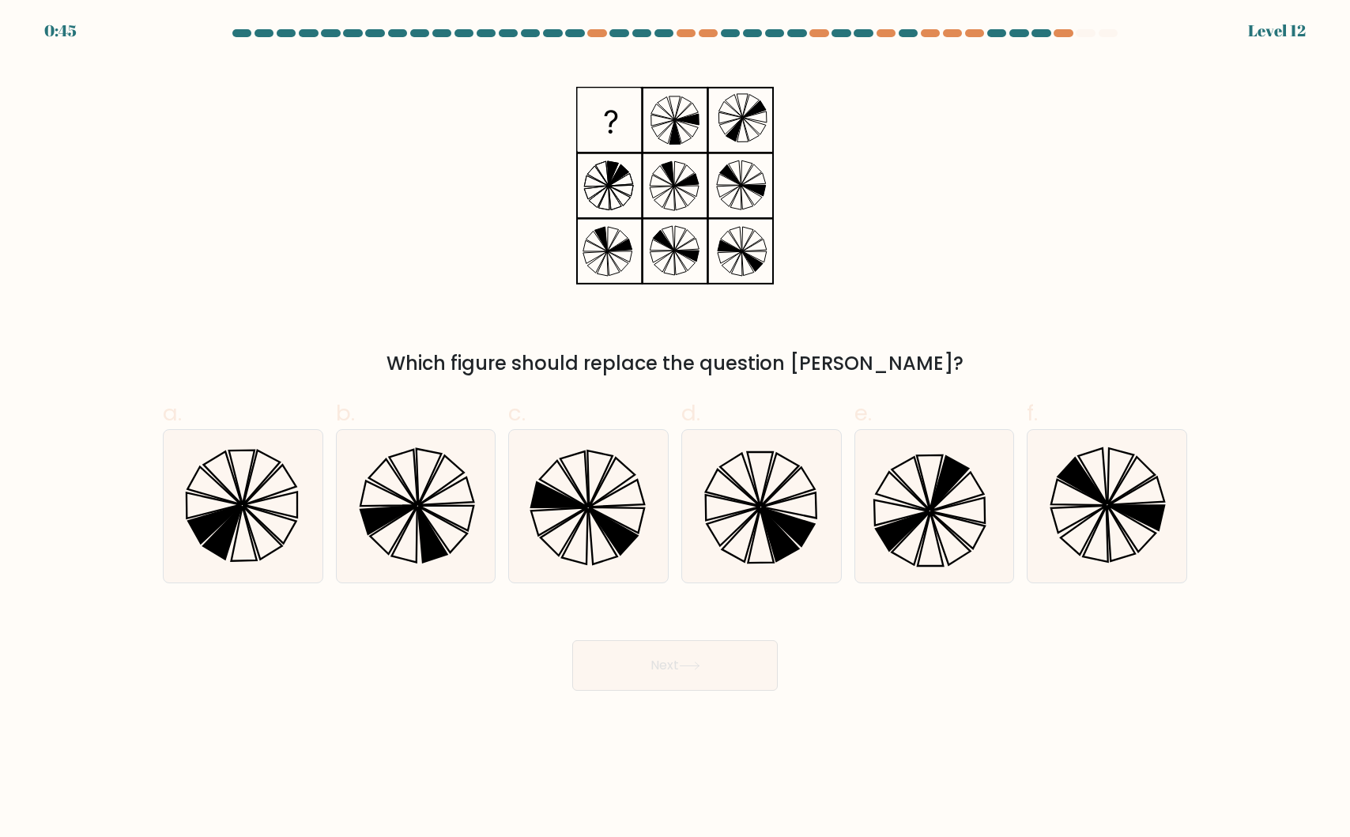
click at [223, 186] on div "Which figure should replace the question mark?" at bounding box center [674, 219] width 1043 height 318
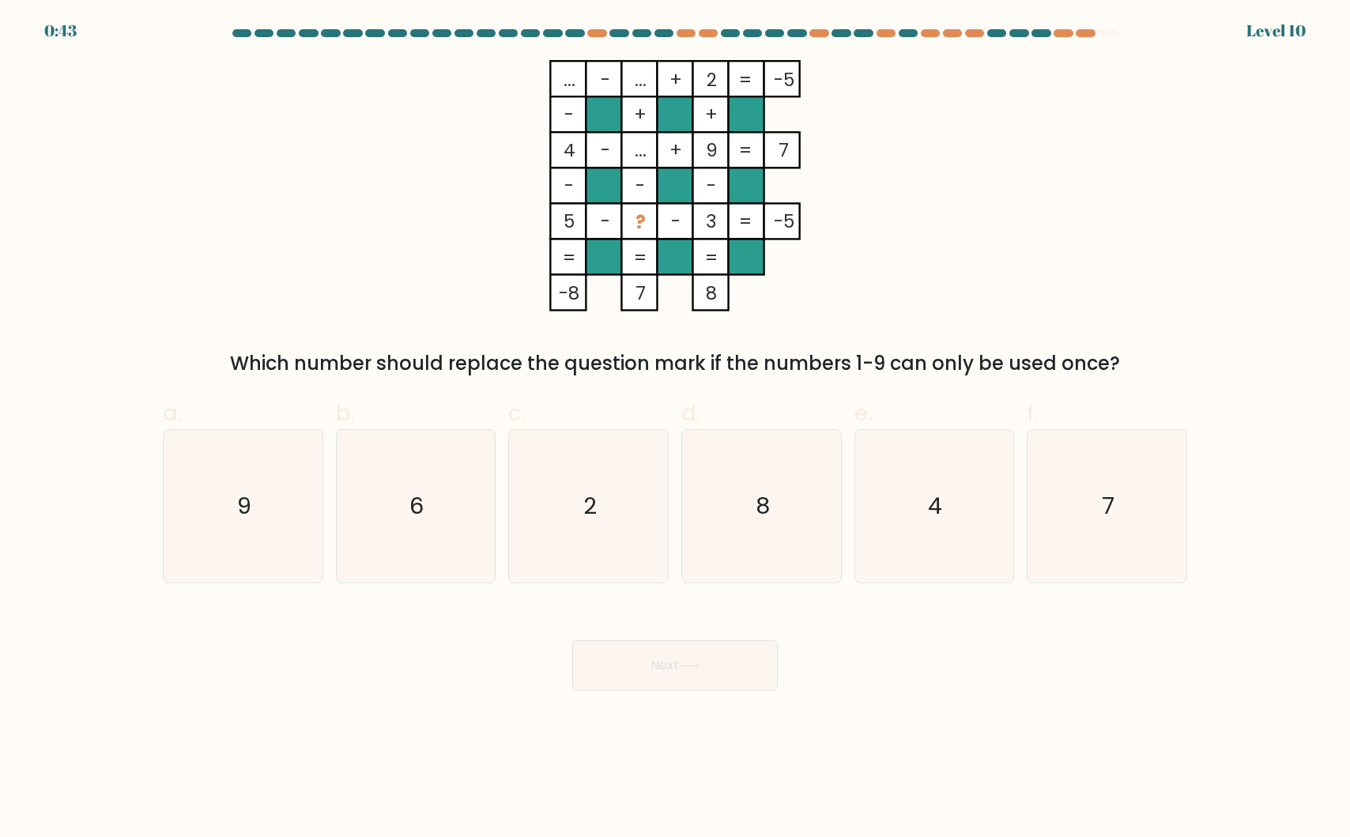
drag, startPoint x: 338, startPoint y: 213, endPoint x: 327, endPoint y: 213, distance: 11.1
click at [338, 213] on div "... - ... + 2 -5 - + + 4 - ... + 9 7 - - - 5 - ? - 3 = -5 = = = = -8 7 8 = Whic…" at bounding box center [674, 219] width 1043 height 318
drag, startPoint x: 1107, startPoint y: 491, endPoint x: 1055, endPoint y: 511, distance: 55.8
click at [1108, 491] on text "7" at bounding box center [1108, 506] width 13 height 32
click at [676, 429] on input "f. 7" at bounding box center [675, 424] width 1 height 10
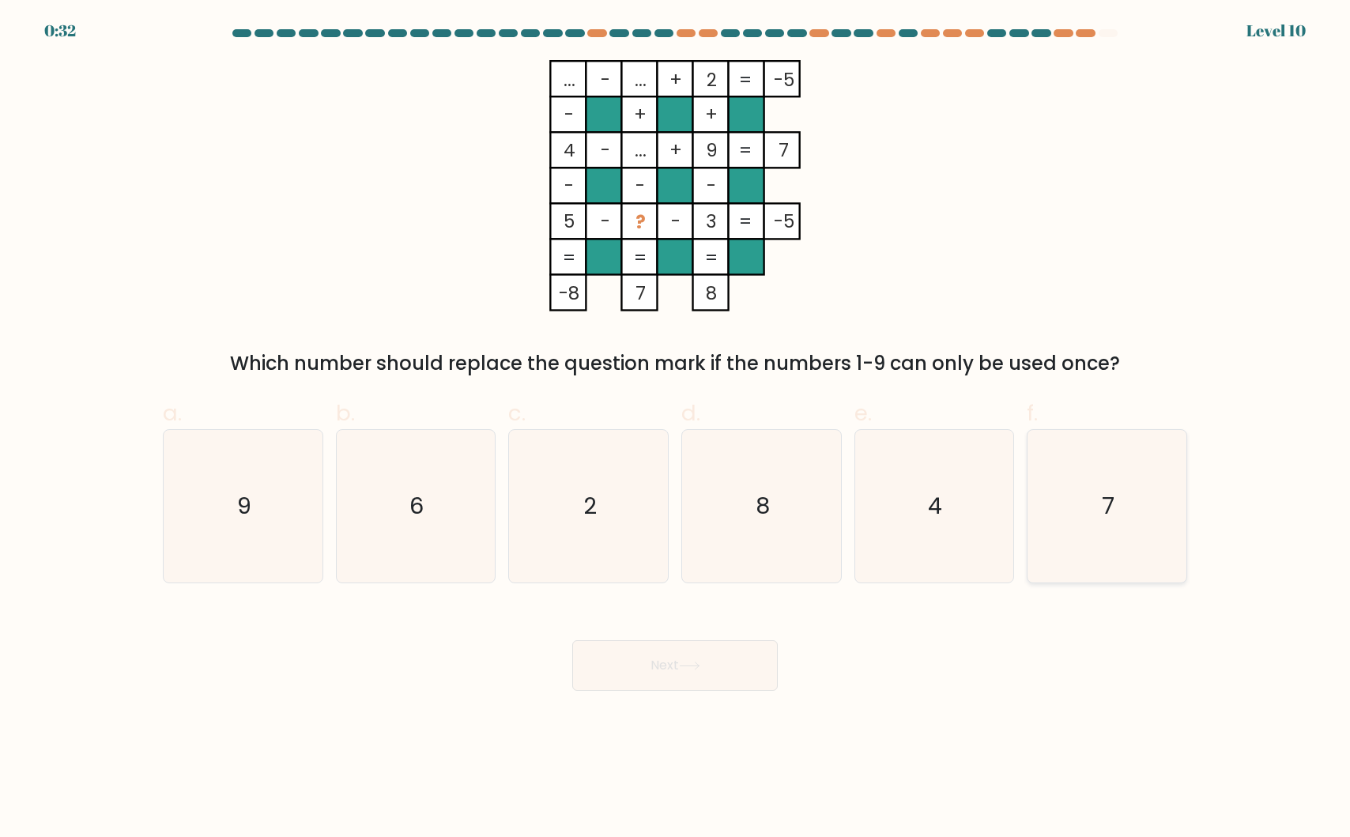
radio input "true"
click at [627, 675] on button "Next" at bounding box center [674, 665] width 205 height 51
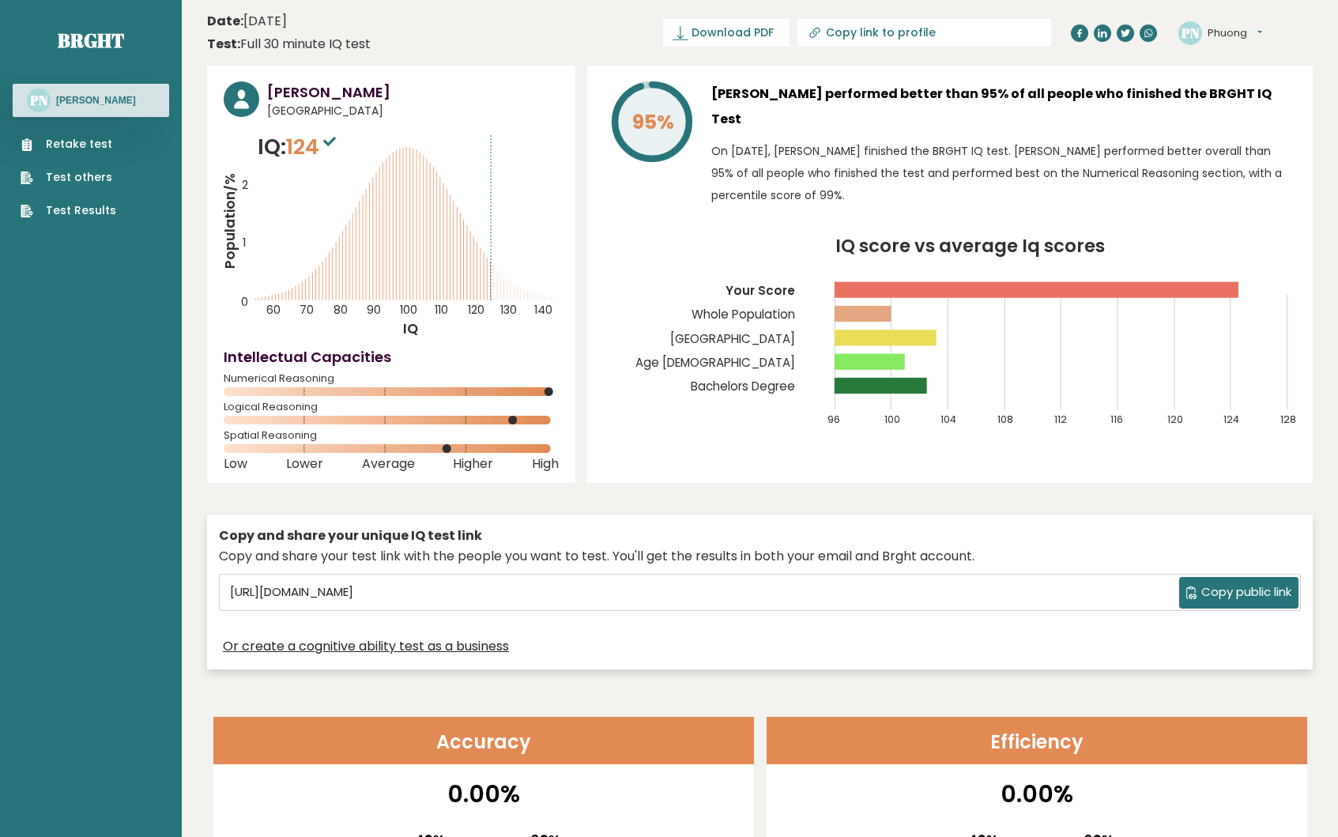
click at [656, 409] on icon "IQ score vs average Iq scores 96 100 104 108 112 116 120 124 128 Your Score Who…" at bounding box center [950, 340] width 692 height 205
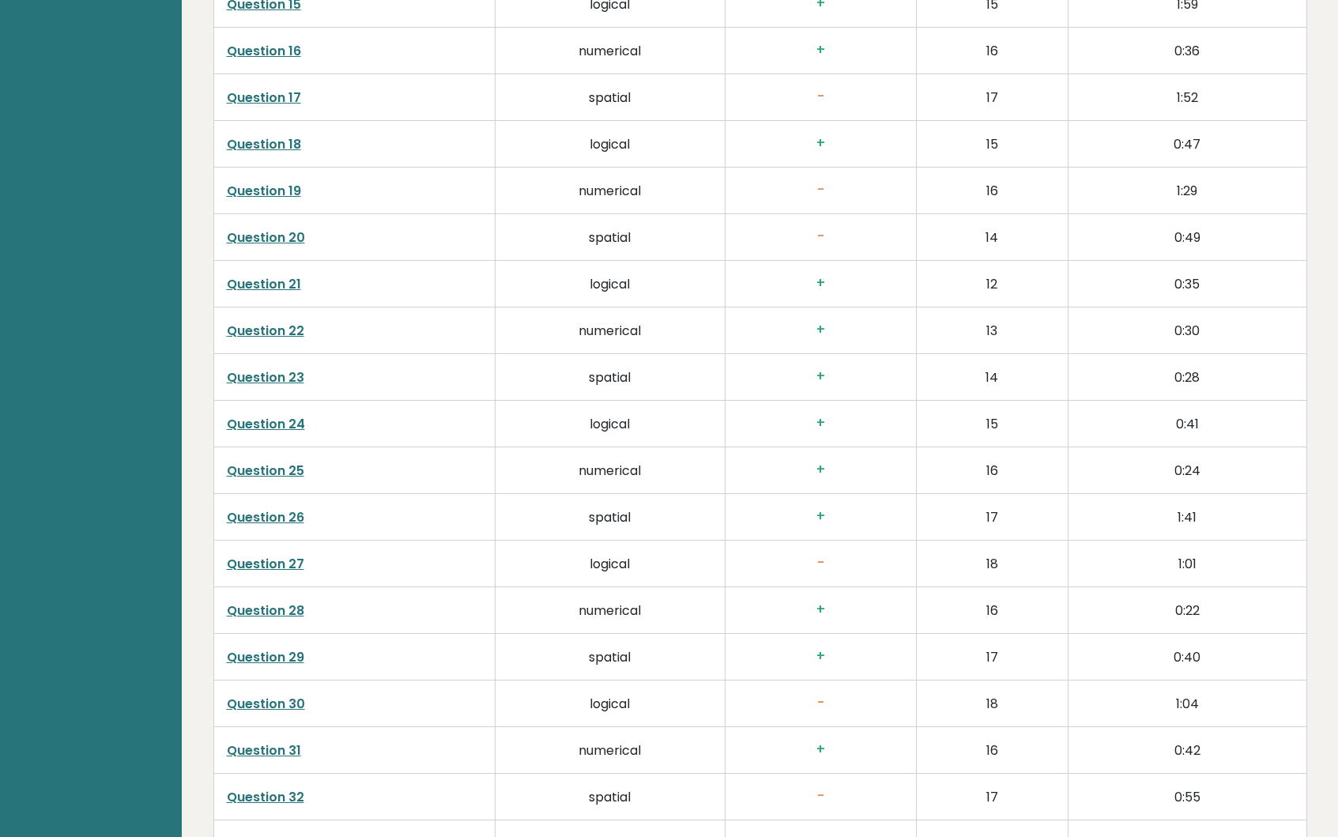
scroll to position [3899, 0]
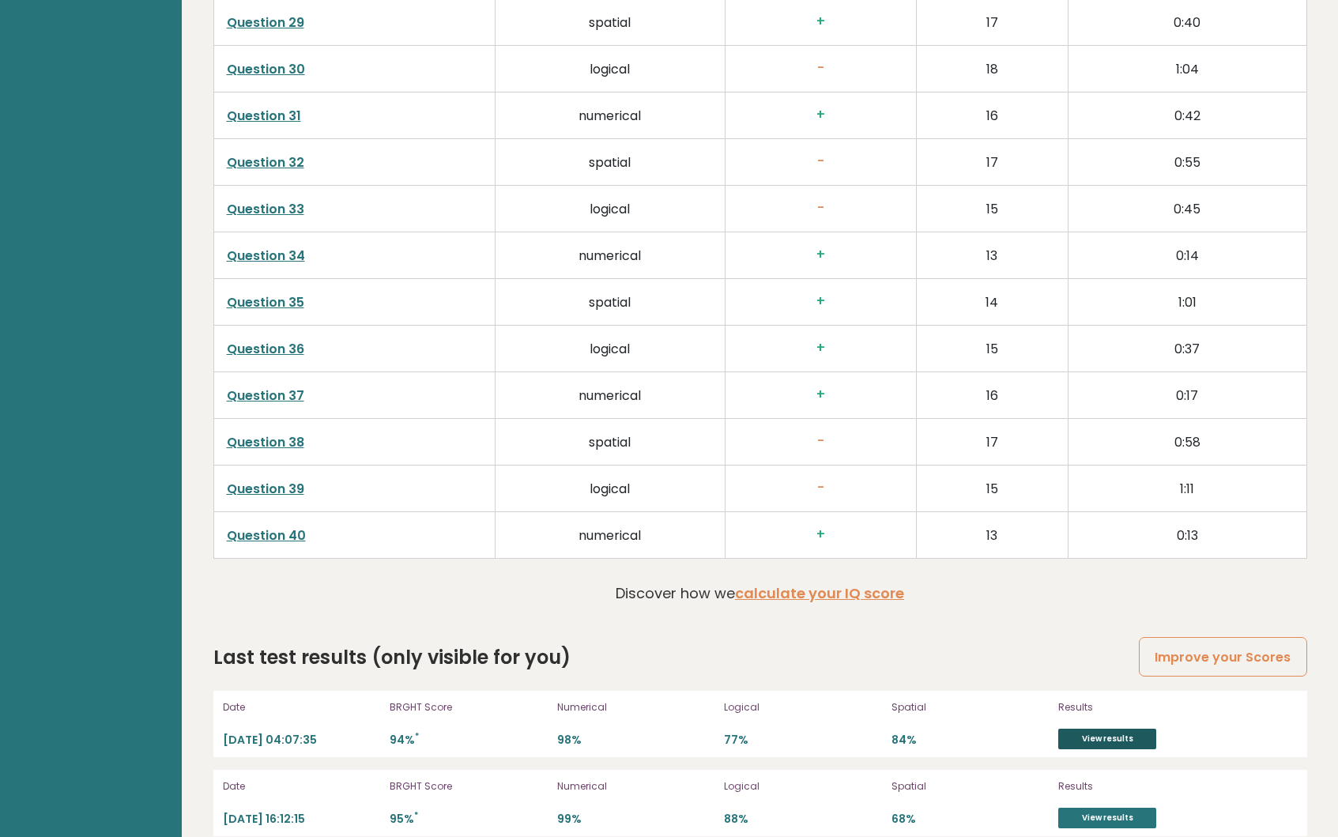
click at [1087, 729] on link "View results" at bounding box center [1107, 739] width 98 height 21
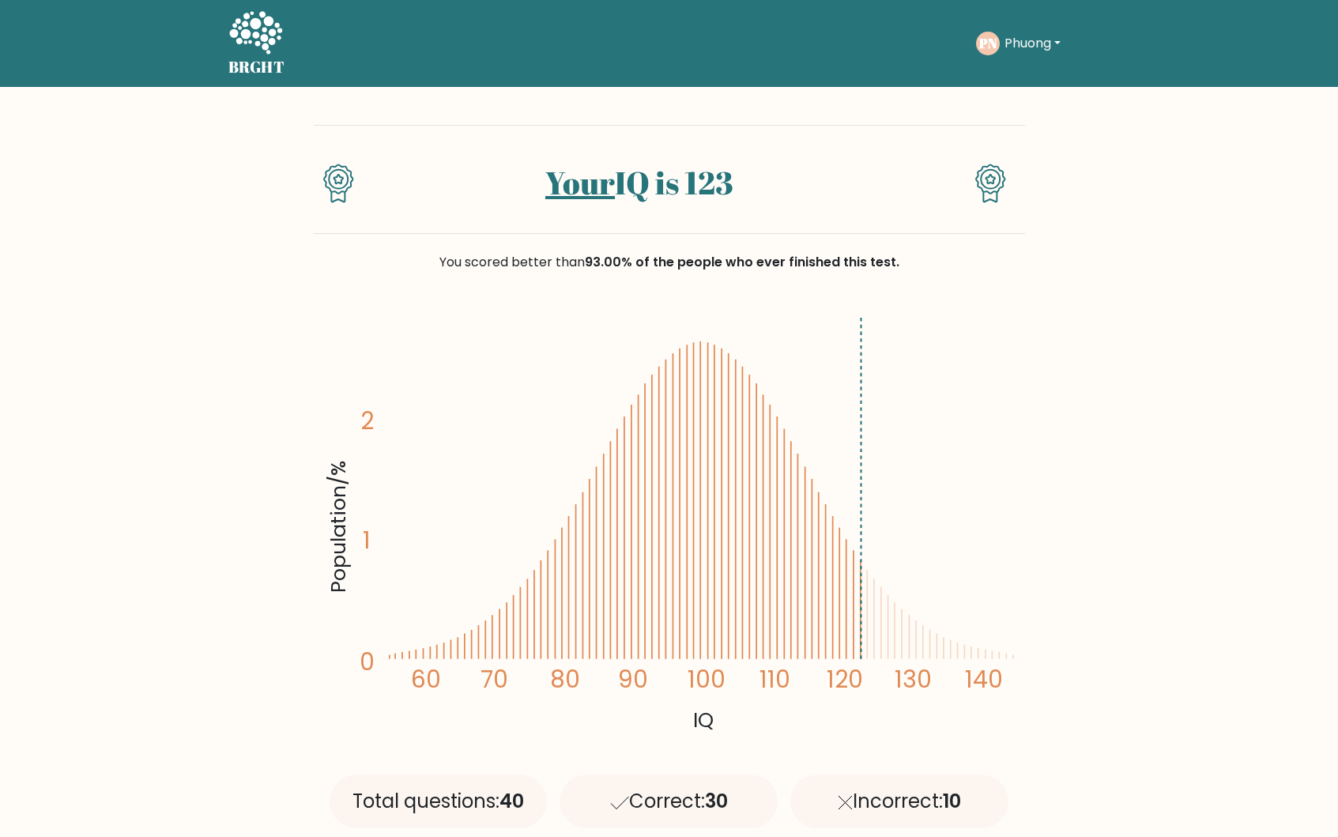
scroll to position [1, 0]
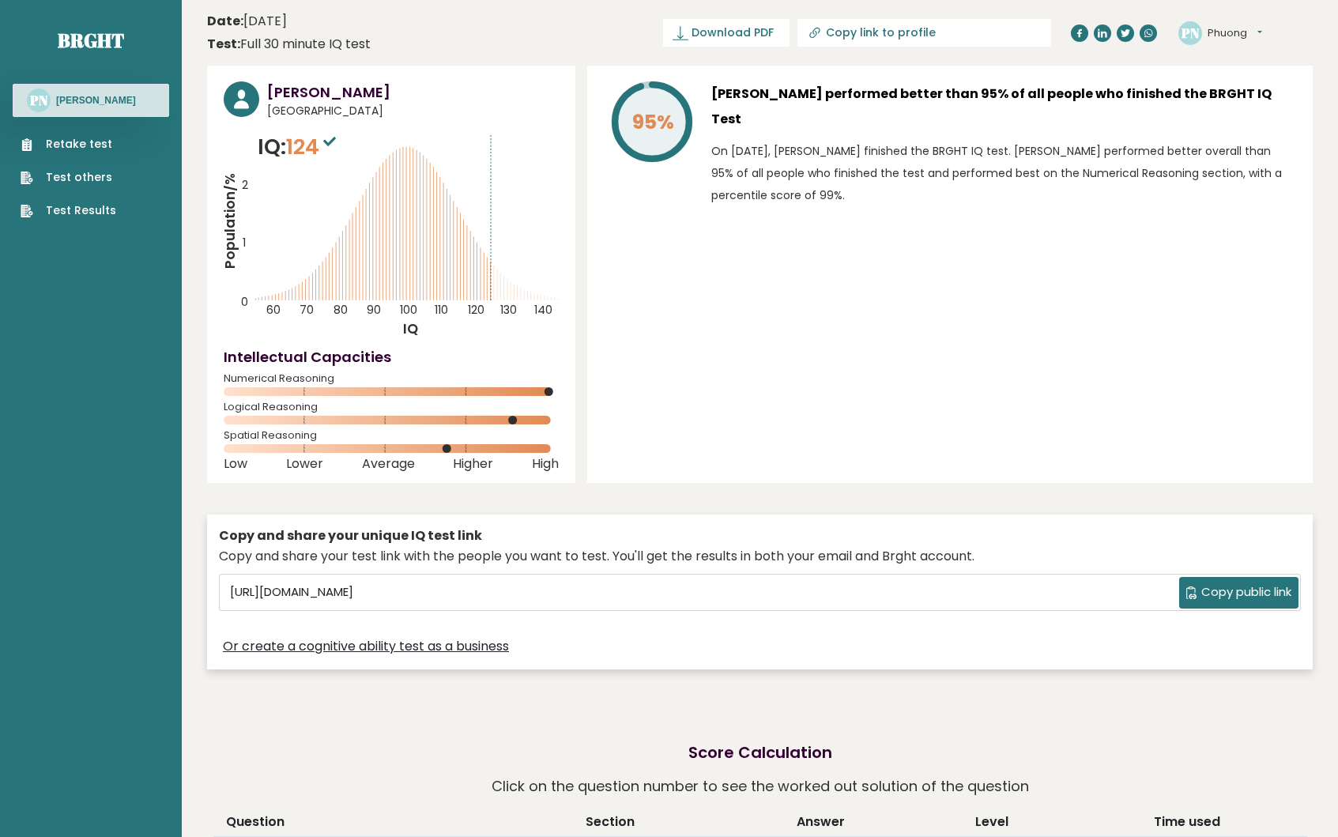
scroll to position [2166, 0]
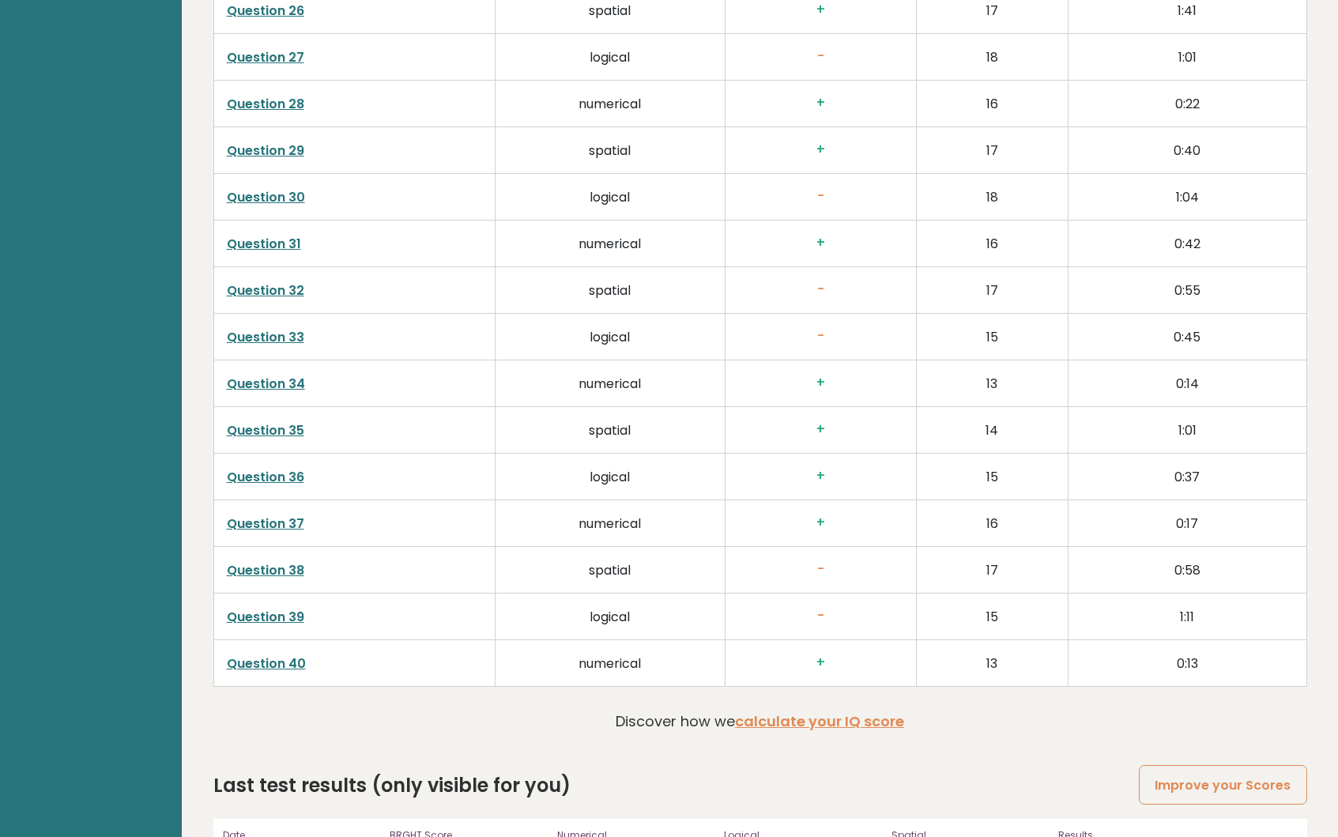
scroll to position [3899, 0]
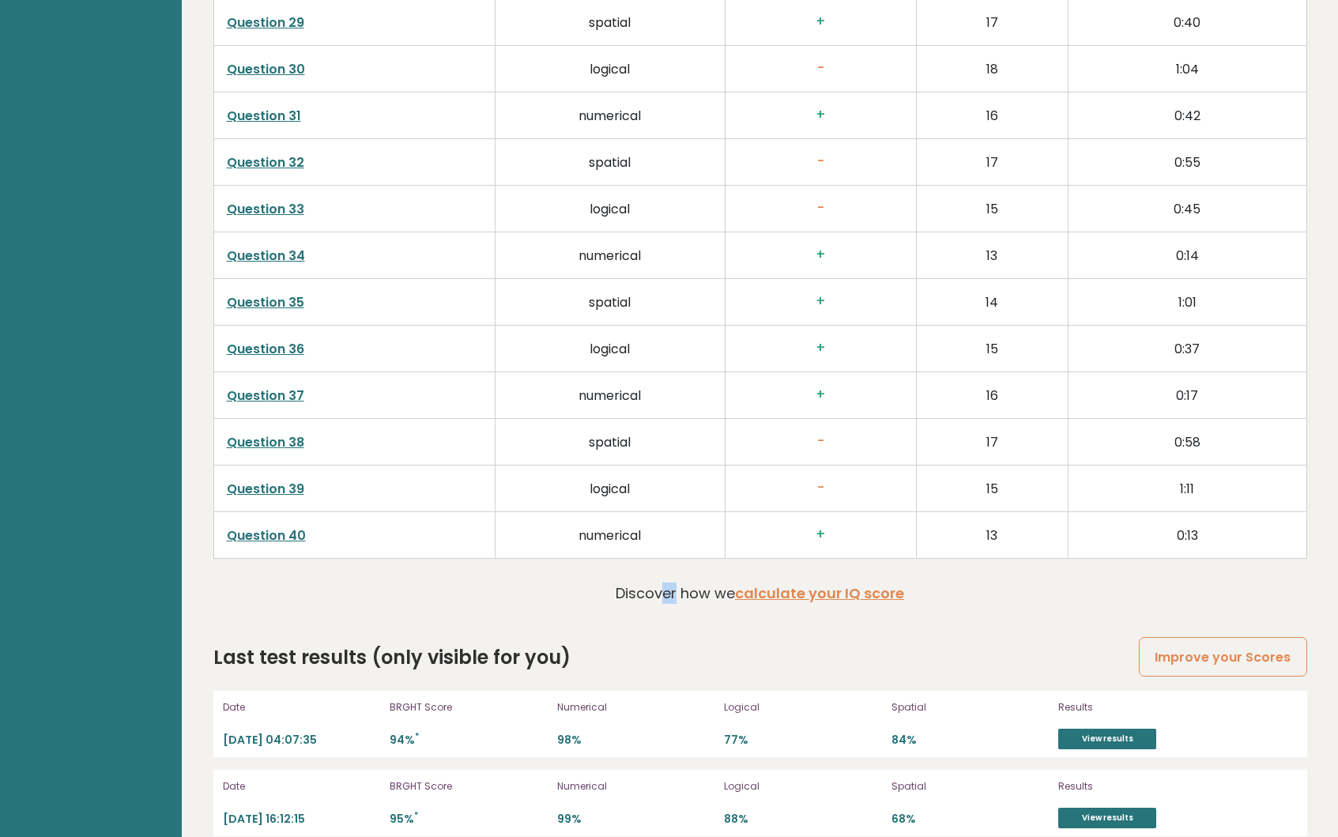
click at [674, 582] on p "Discover how we calculate your IQ score" at bounding box center [760, 592] width 288 height 21
click at [624, 582] on p "Discover how we calculate your IQ score" at bounding box center [760, 592] width 288 height 21
drag, startPoint x: 616, startPoint y: 574, endPoint x: 642, endPoint y: 574, distance: 26.9
click at [642, 582] on p "Discover how we calculate your IQ score" at bounding box center [760, 592] width 288 height 21
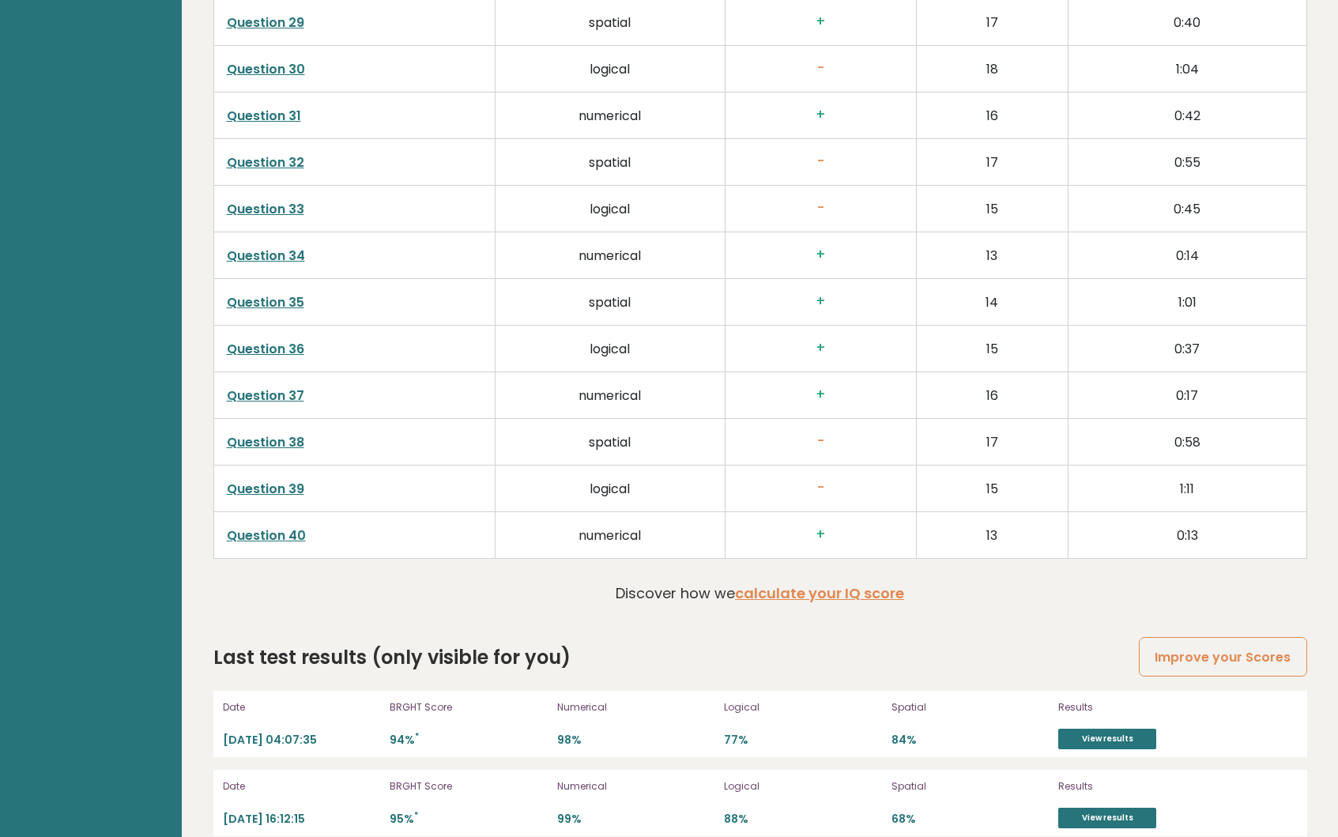
click at [840, 643] on div "Last test results (only visible for you) Improve your Scores" at bounding box center [760, 657] width 1094 height 28
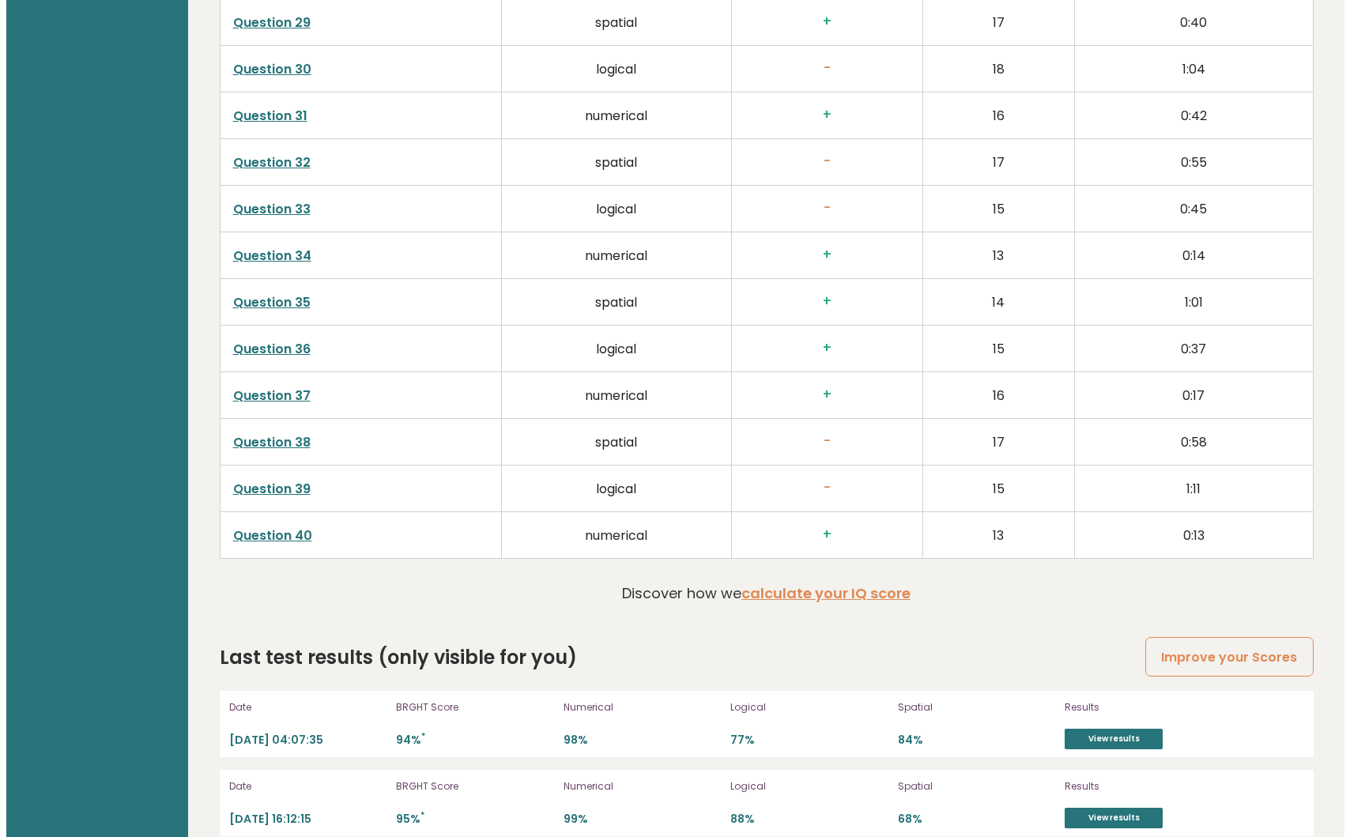
scroll to position [3900, 0]
